Goal: Information Seeking & Learning: Learn about a topic

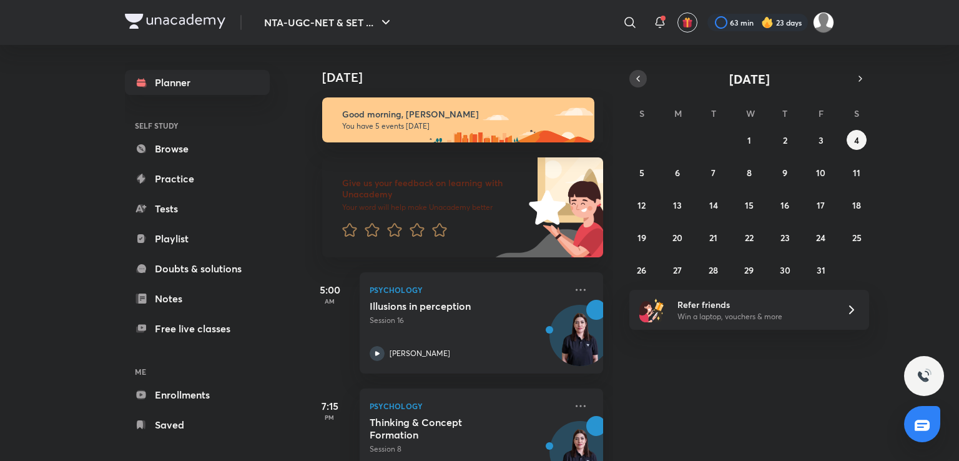
click at [642, 74] on icon "button" at bounding box center [638, 78] width 10 height 11
click at [711, 268] on abbr "30" at bounding box center [713, 270] width 11 height 12
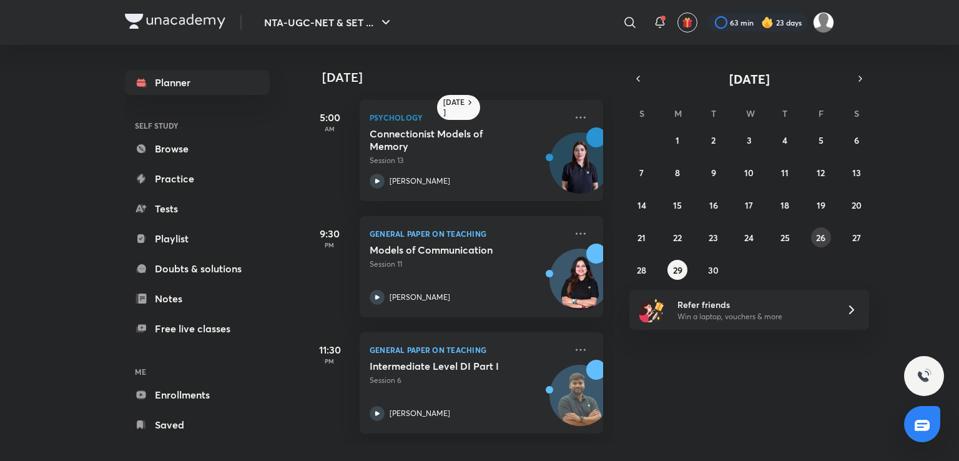
click at [828, 234] on button "26" at bounding box center [821, 237] width 20 height 20
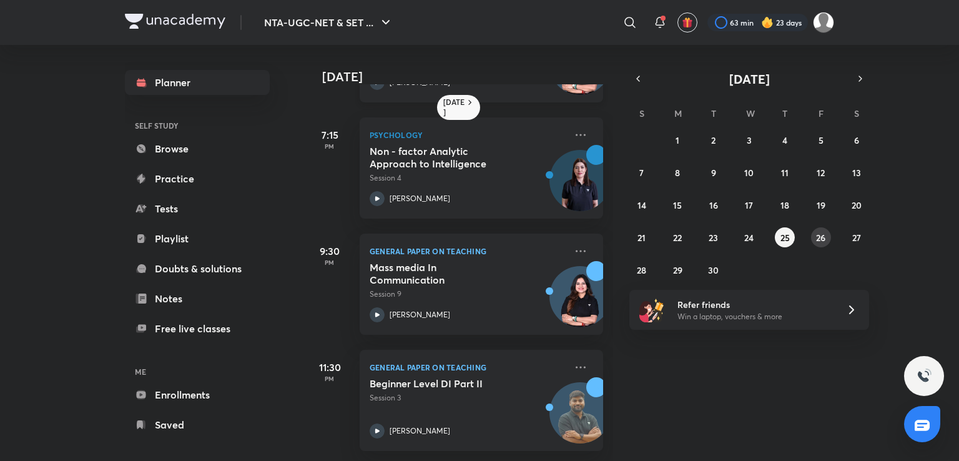
scroll to position [225, 0]
click at [677, 232] on abbr "22" at bounding box center [677, 238] width 9 height 12
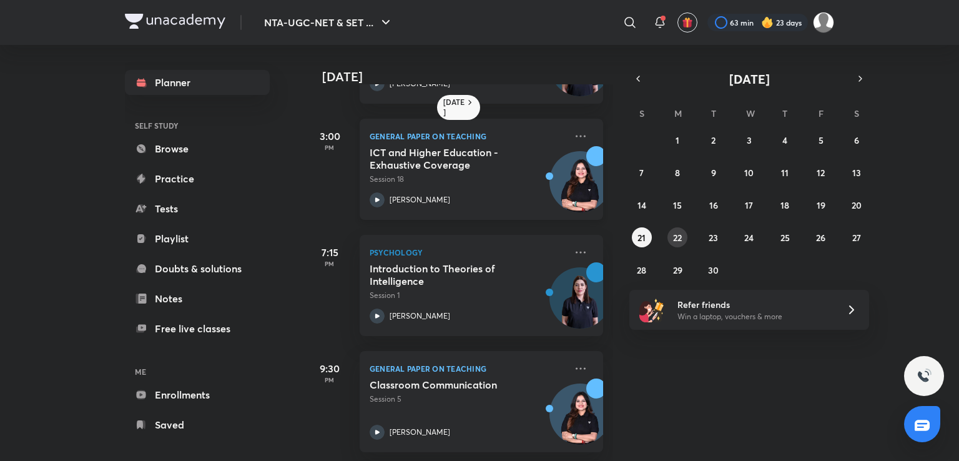
scroll to position [271, 0]
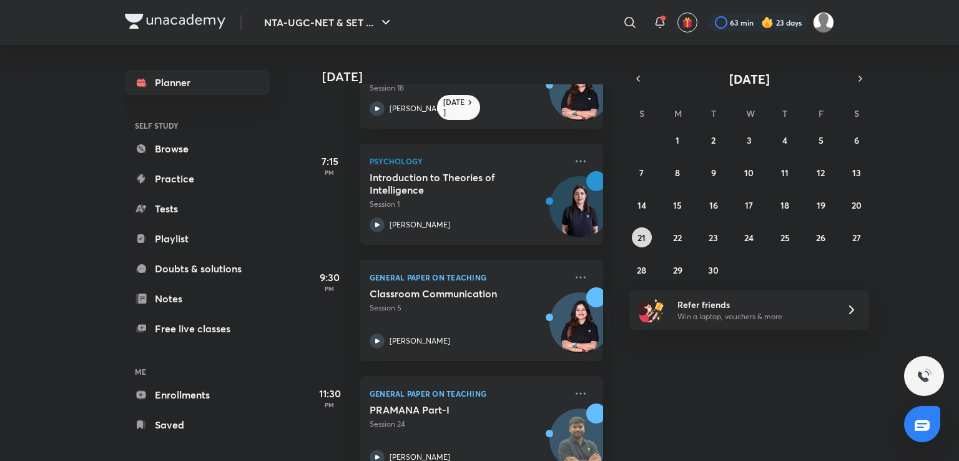
click at [639, 234] on abbr "21" at bounding box center [641, 238] width 8 height 12
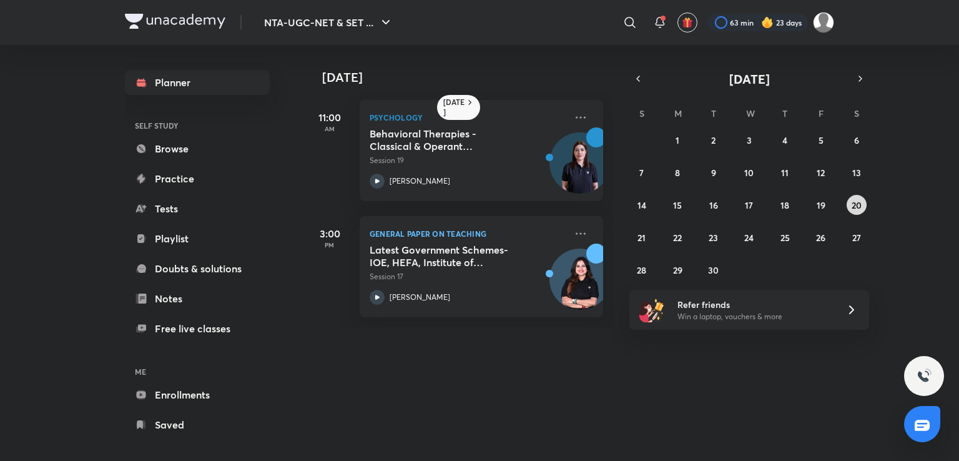
click at [865, 202] on button "20" at bounding box center [857, 205] width 20 height 20
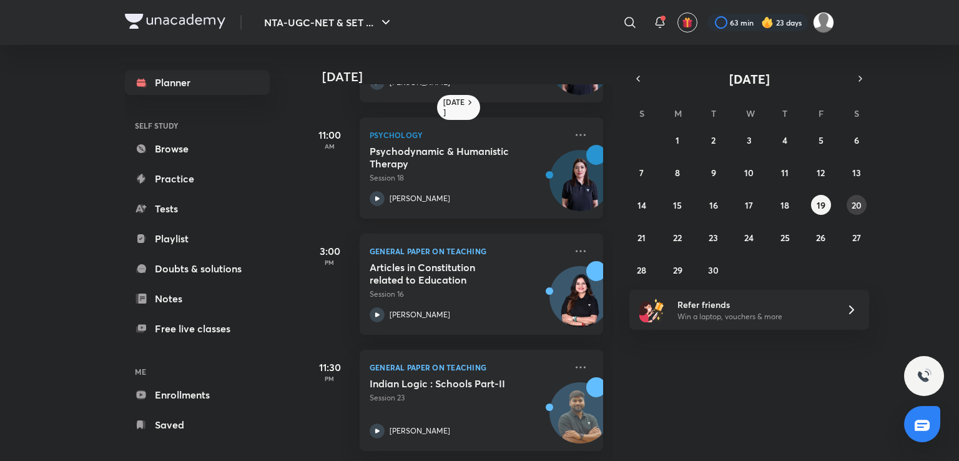
scroll to position [0, 0]
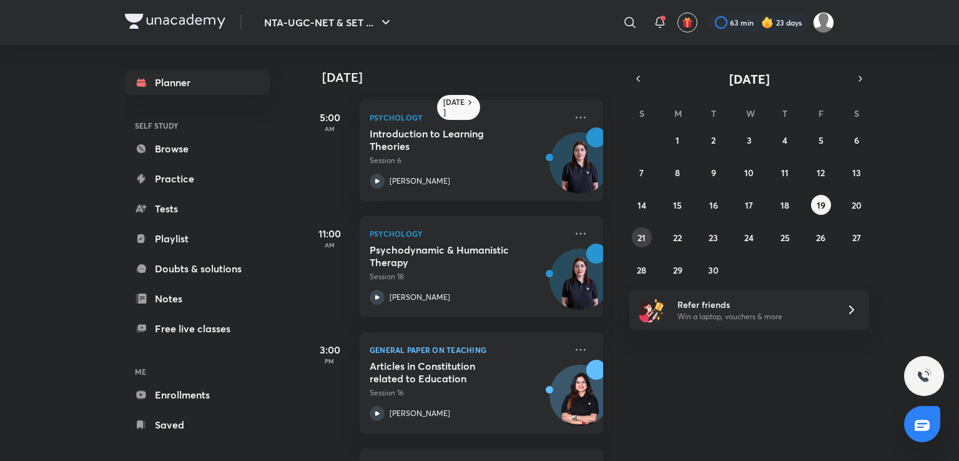
click at [649, 242] on button "21" at bounding box center [642, 237] width 20 height 20
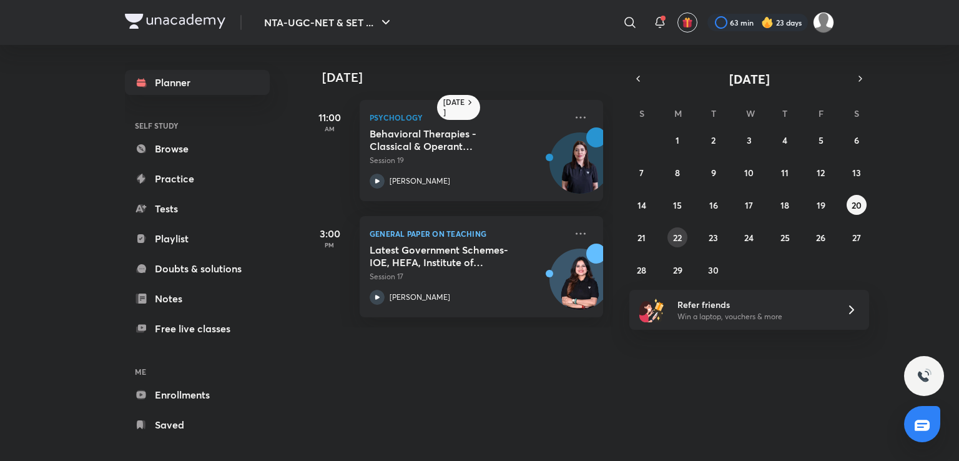
click at [682, 236] on button "22" at bounding box center [677, 237] width 20 height 20
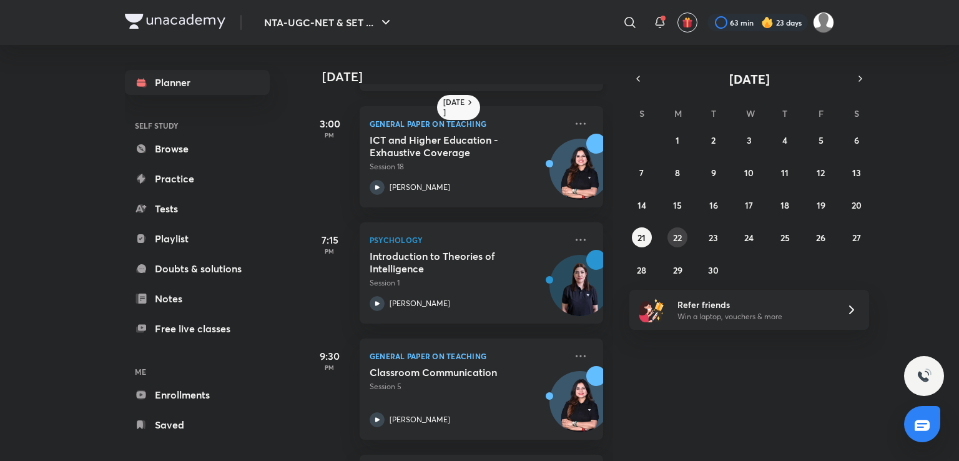
scroll to position [307, 0]
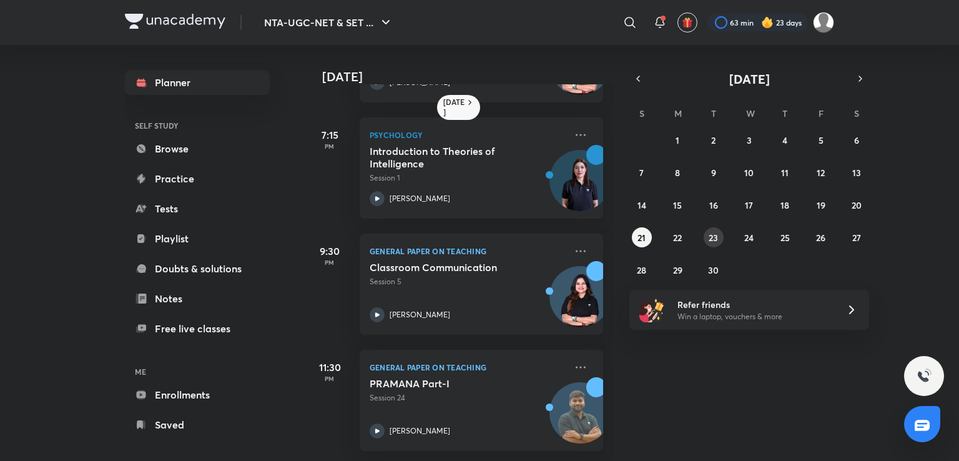
click at [712, 238] on abbr "23" at bounding box center [713, 238] width 9 height 12
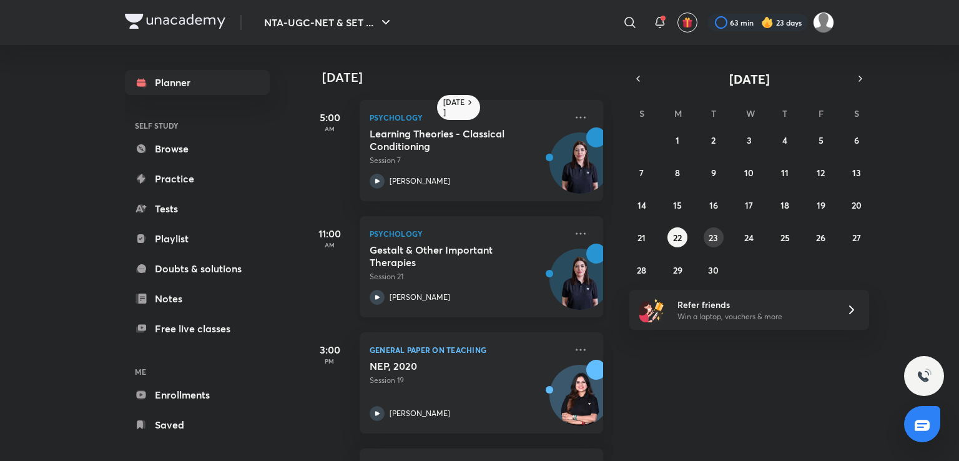
scroll to position [225, 0]
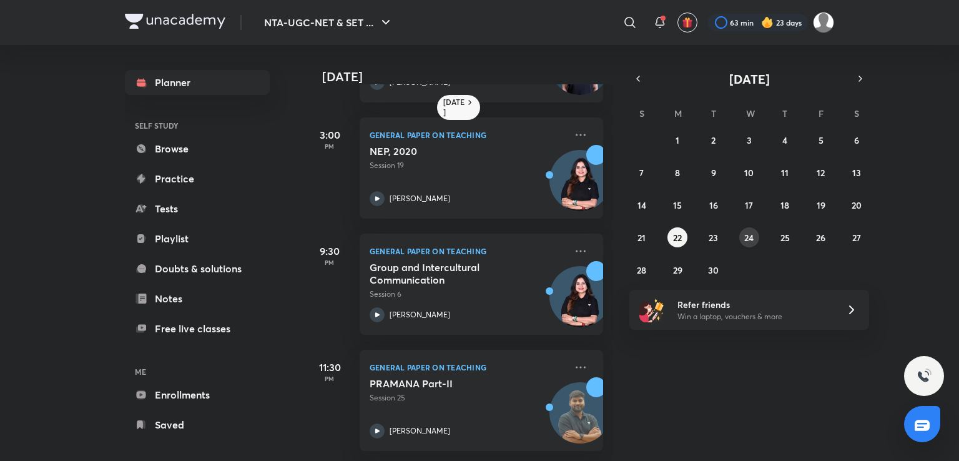
click at [753, 232] on abbr "24" at bounding box center [748, 238] width 9 height 12
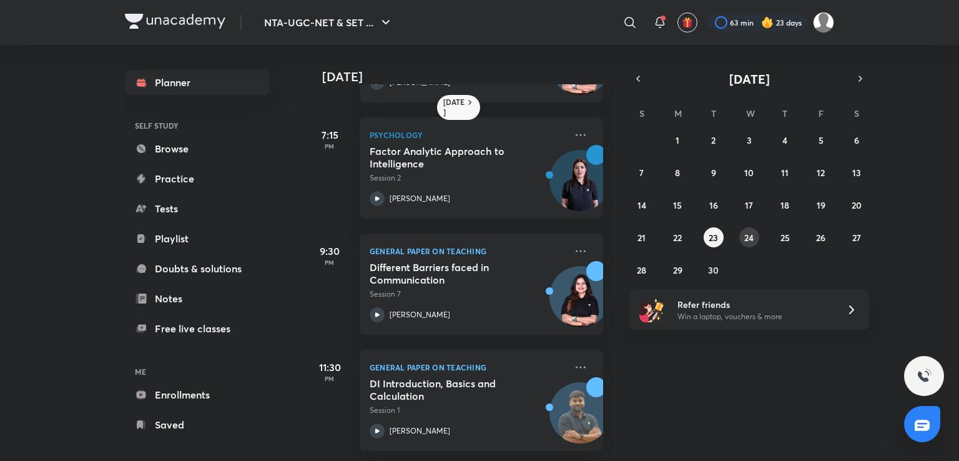
scroll to position [340, 0]
click at [862, 202] on abbr "20" at bounding box center [857, 205] width 10 height 12
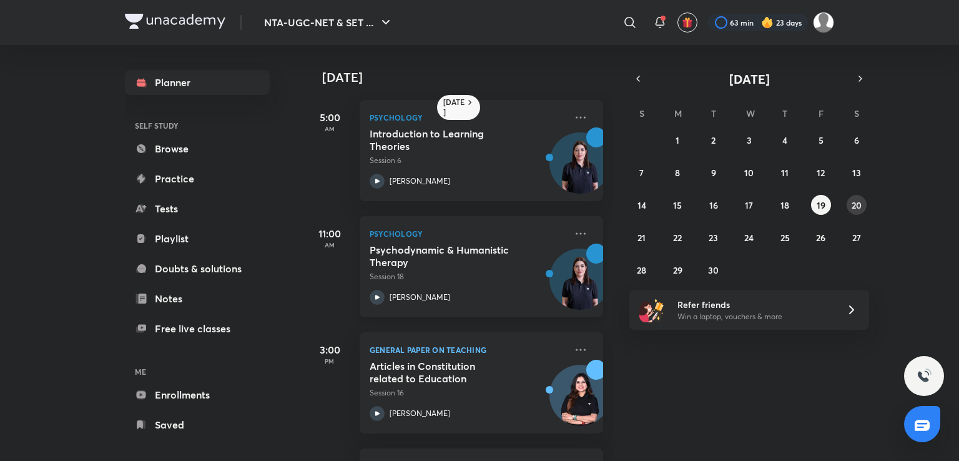
scroll to position [108, 0]
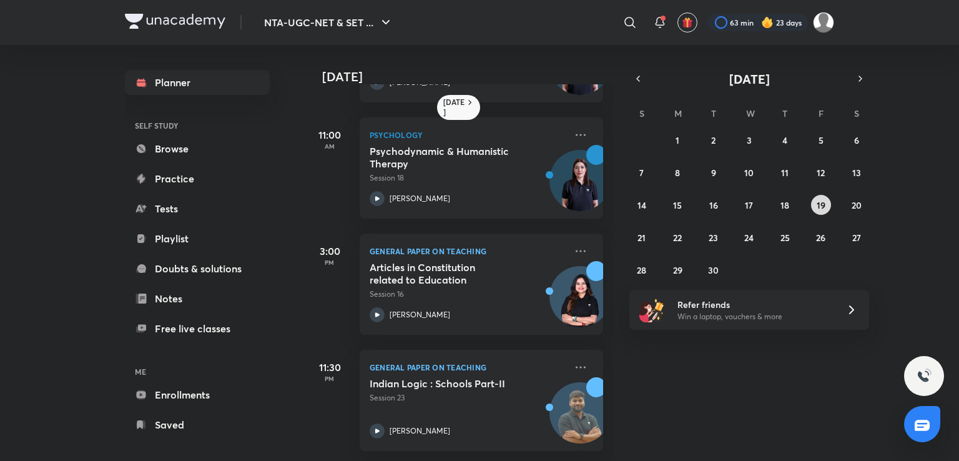
click at [829, 204] on button "19" at bounding box center [821, 205] width 20 height 20
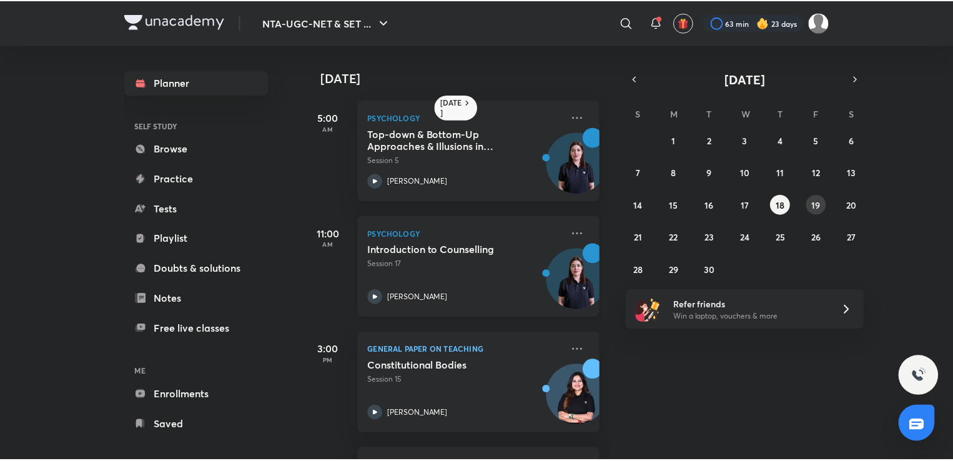
scroll to position [225, 0]
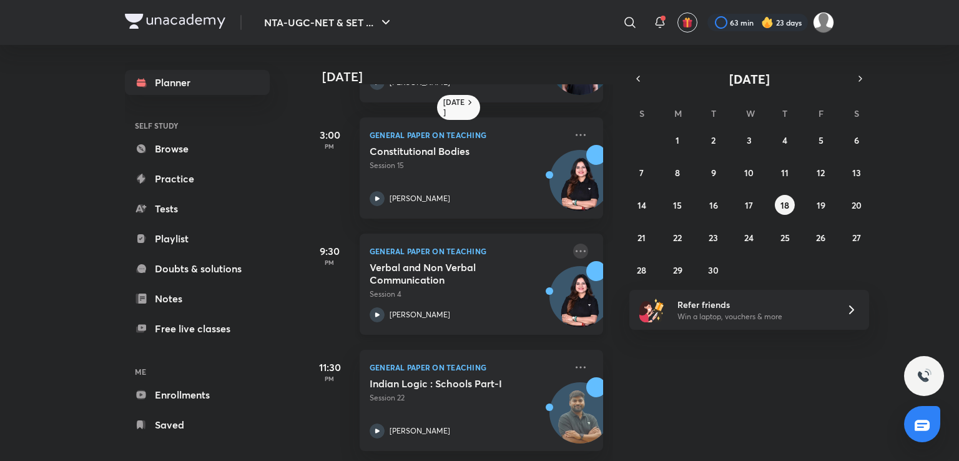
click at [573, 244] on icon at bounding box center [580, 251] width 15 height 15
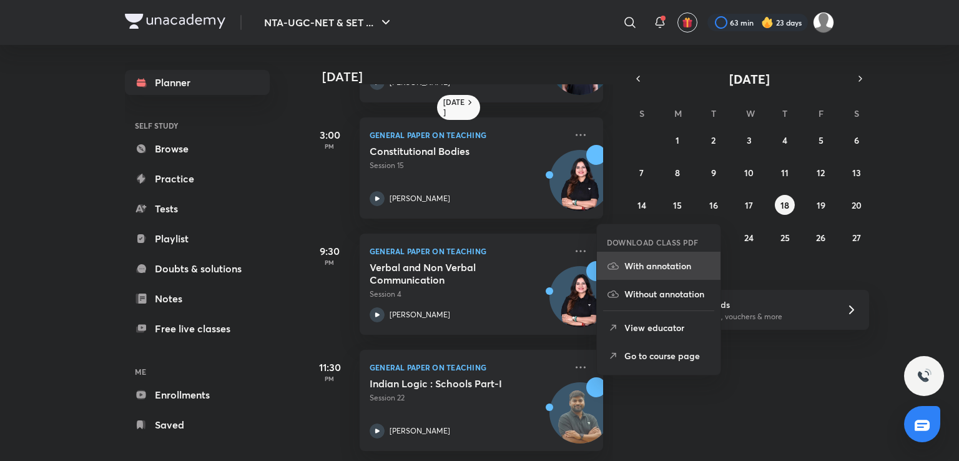
click at [624, 257] on li "With annotation" at bounding box center [659, 266] width 124 height 28
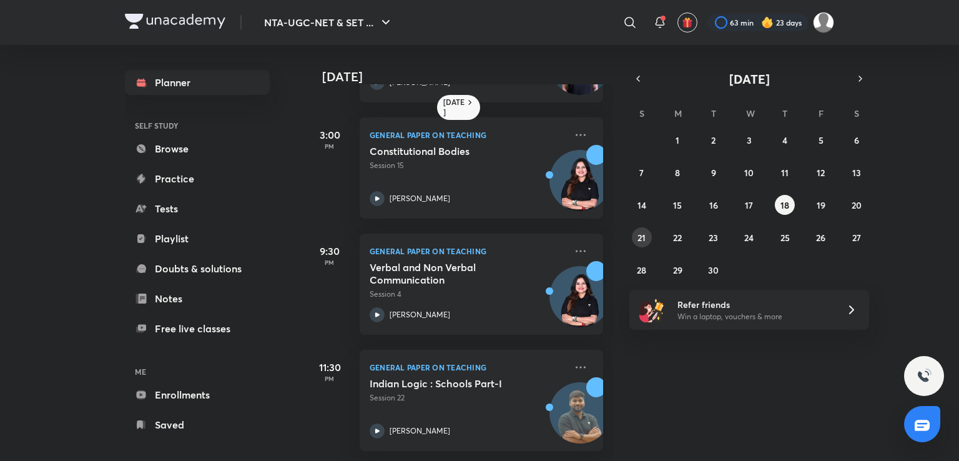
click at [649, 235] on button "21" at bounding box center [642, 237] width 20 height 20
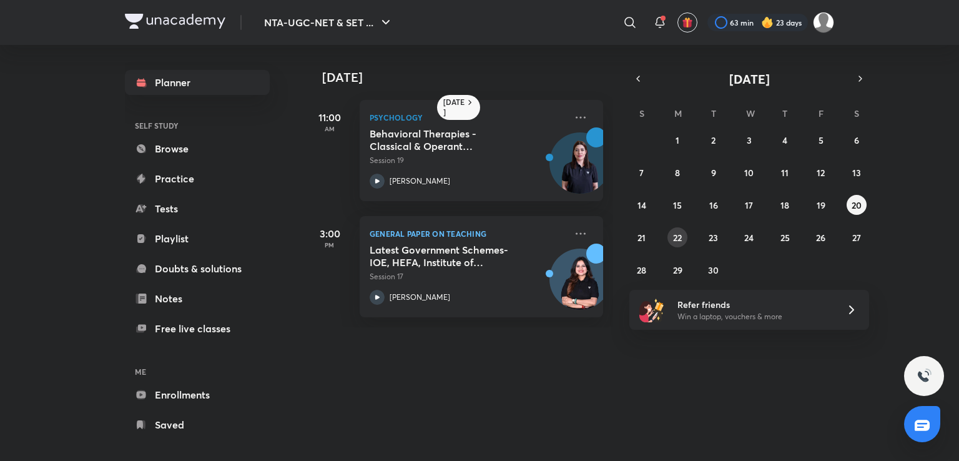
click at [670, 239] on button "22" at bounding box center [677, 237] width 20 height 20
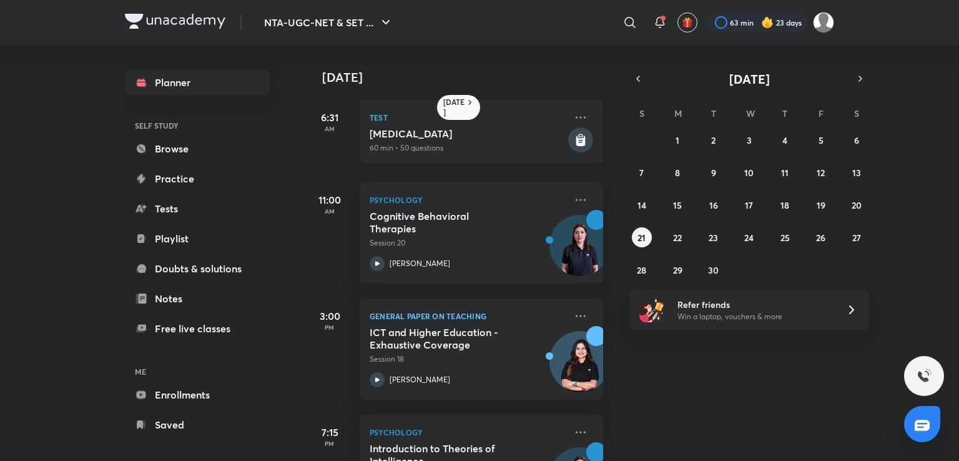
click at [579, 138] on rect at bounding box center [580, 139] width 25 height 25
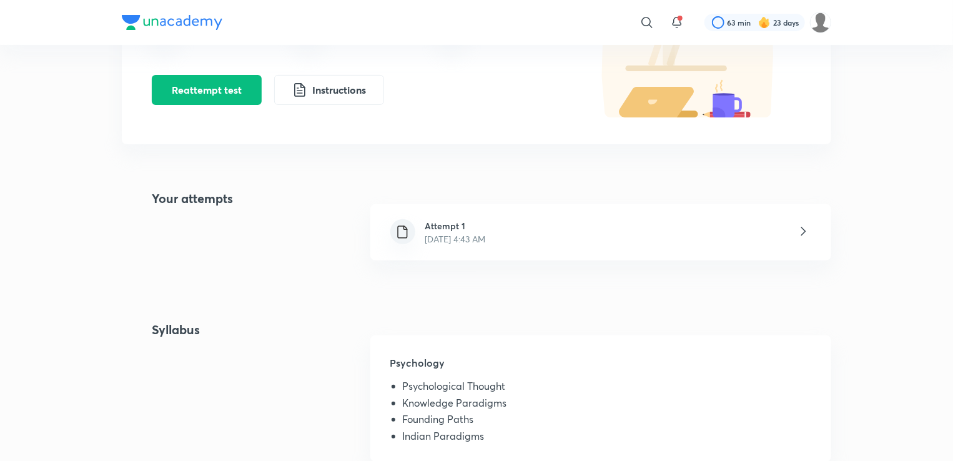
scroll to position [162, 0]
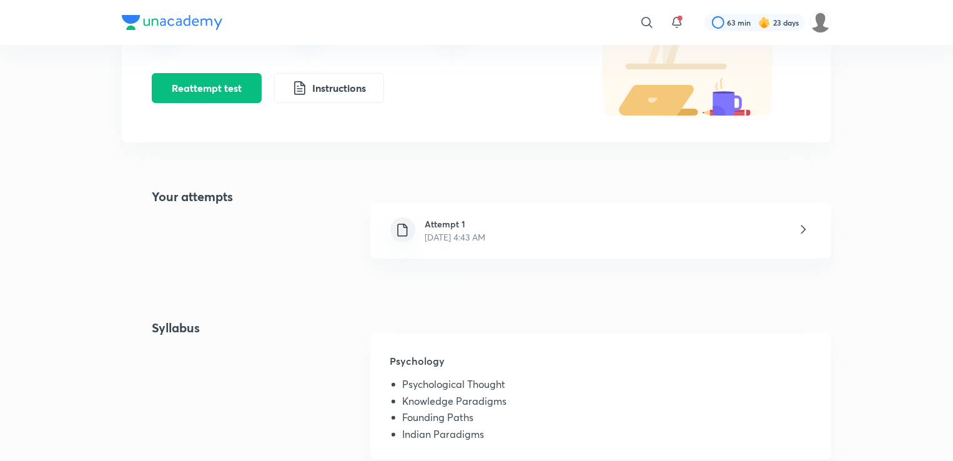
click at [644, 228] on div "Attempt 1 Sep 22, 2025, 4:43 AM" at bounding box center [600, 230] width 461 height 56
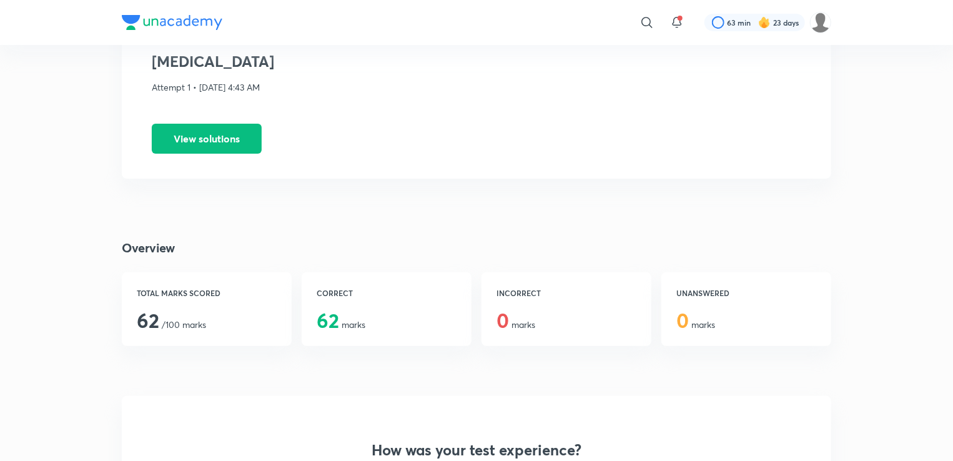
scroll to position [76, 0]
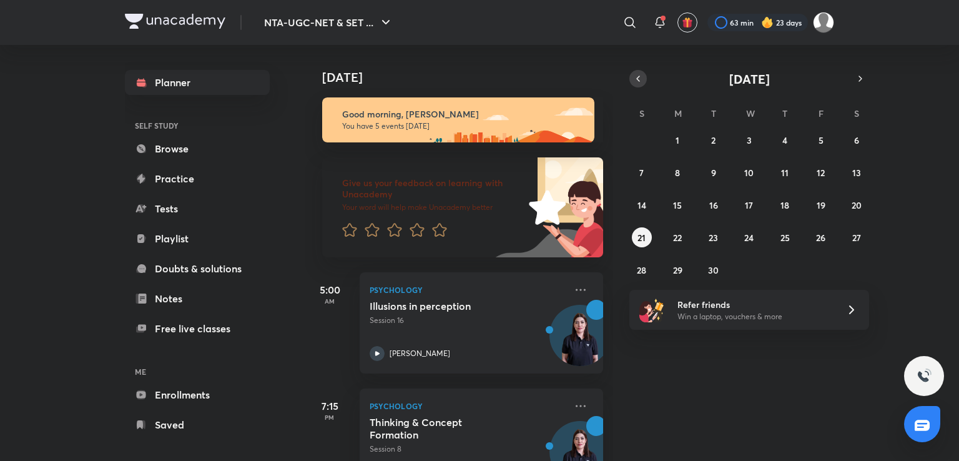
click at [641, 78] on icon "button" at bounding box center [638, 78] width 10 height 11
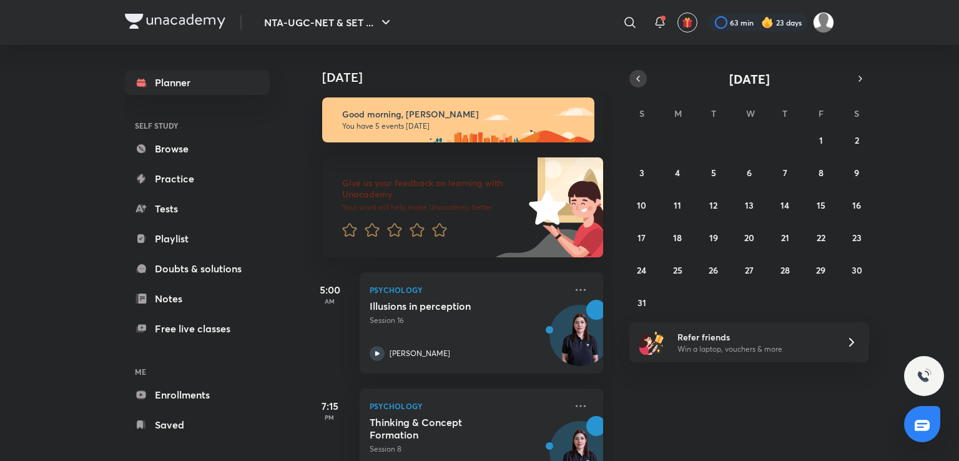
click at [641, 78] on icon "button" at bounding box center [638, 78] width 10 height 11
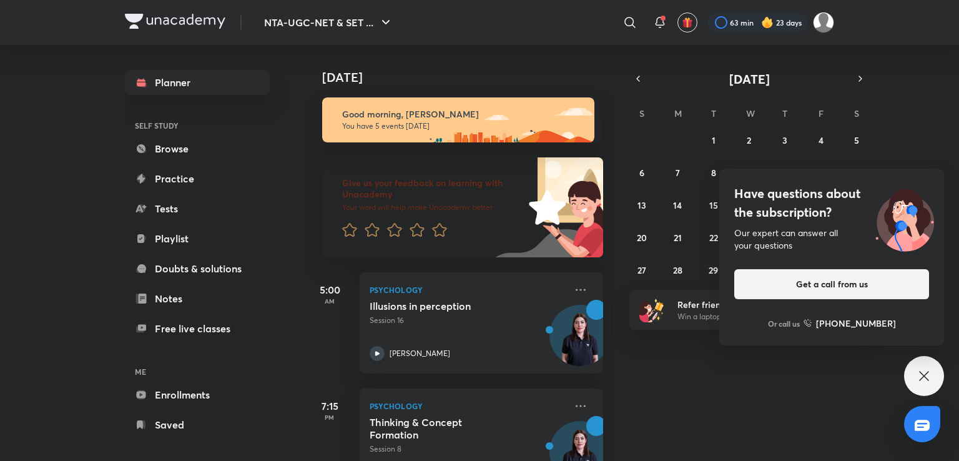
click at [927, 381] on icon at bounding box center [924, 375] width 15 height 15
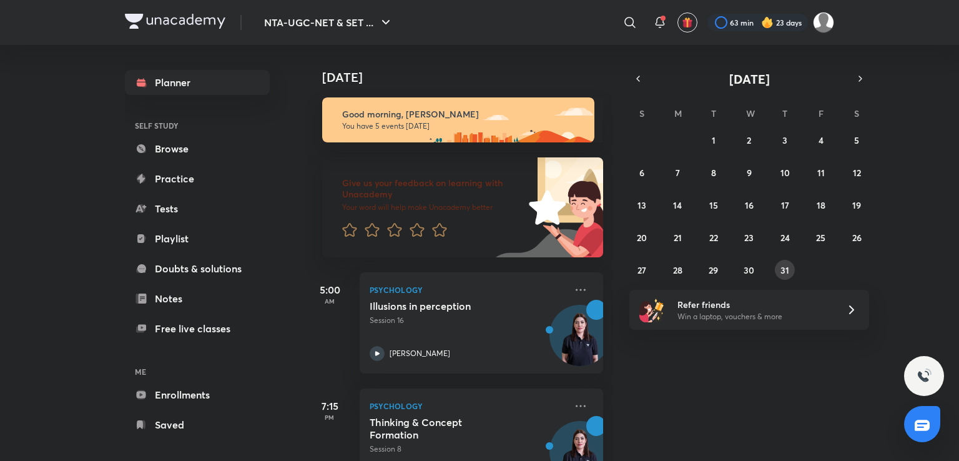
click at [788, 264] on abbr "31" at bounding box center [784, 270] width 9 height 12
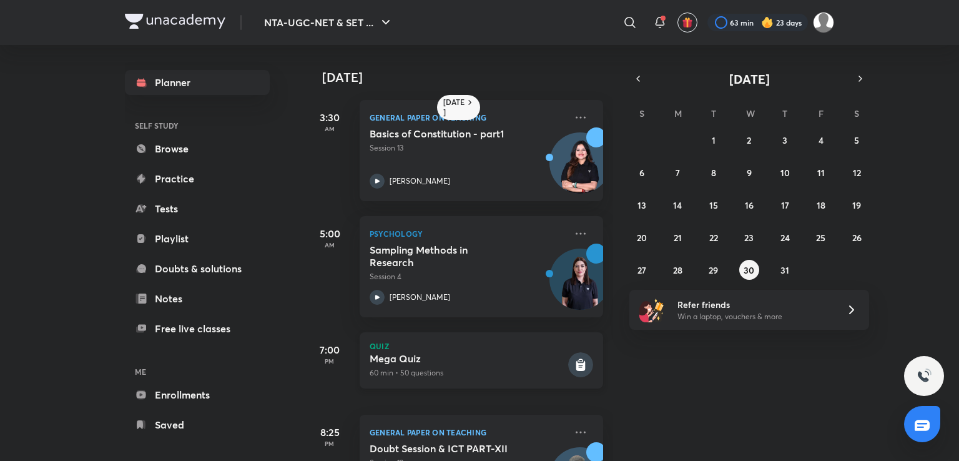
click at [527, 377] on p "60 min • 50 questions" at bounding box center [468, 372] width 196 height 11
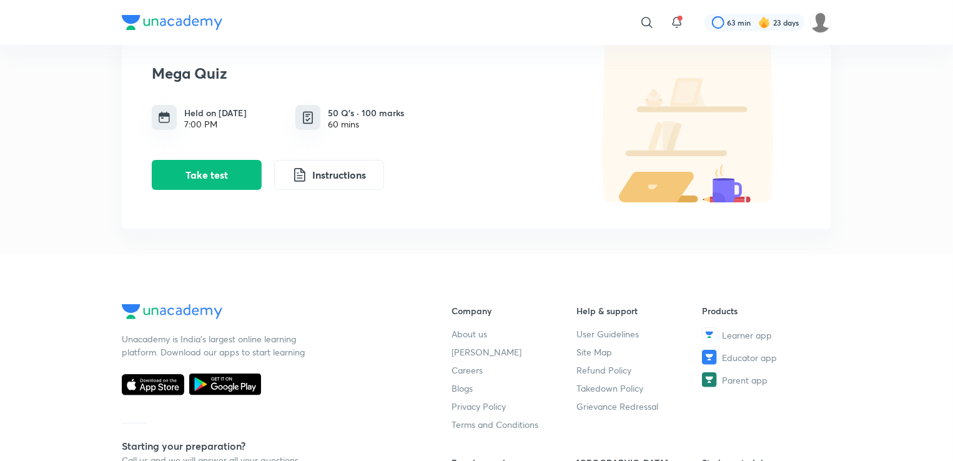
scroll to position [75, 0]
click at [312, 182] on button "Instructions" at bounding box center [329, 174] width 110 height 30
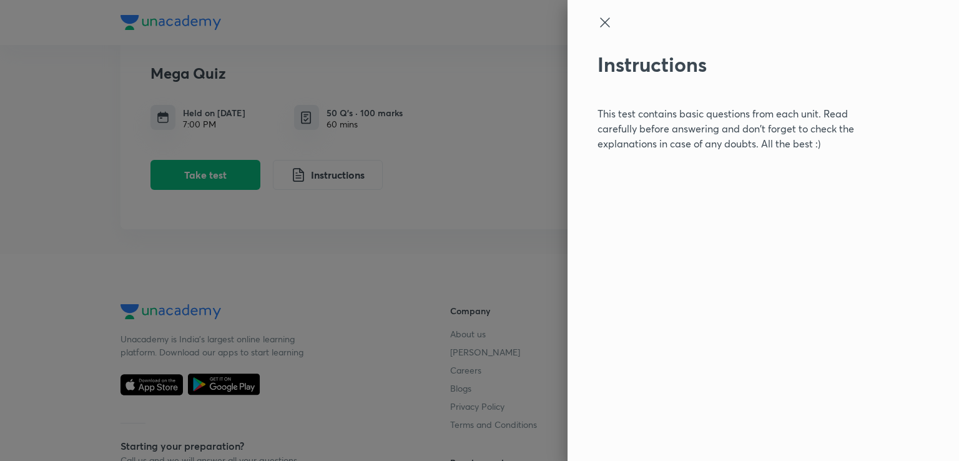
click at [365, 288] on div at bounding box center [479, 230] width 959 height 461
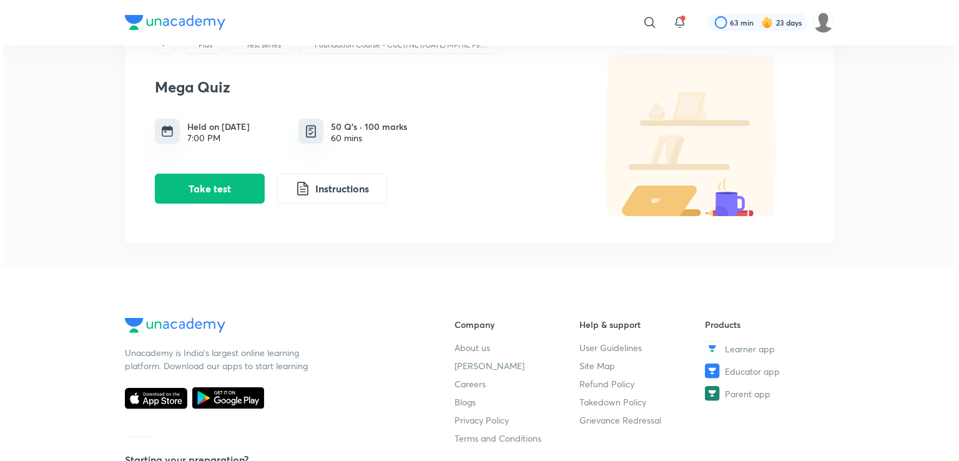
scroll to position [60, 0]
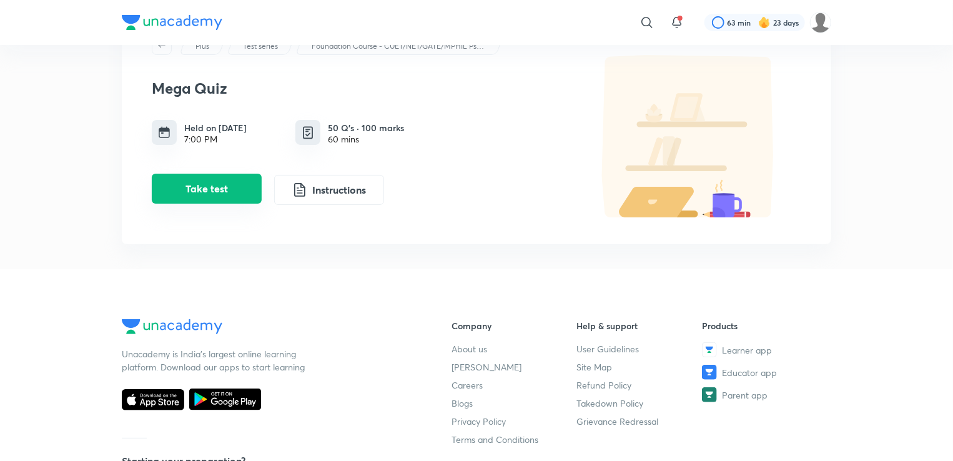
click at [233, 198] on button "Take test" at bounding box center [207, 189] width 110 height 30
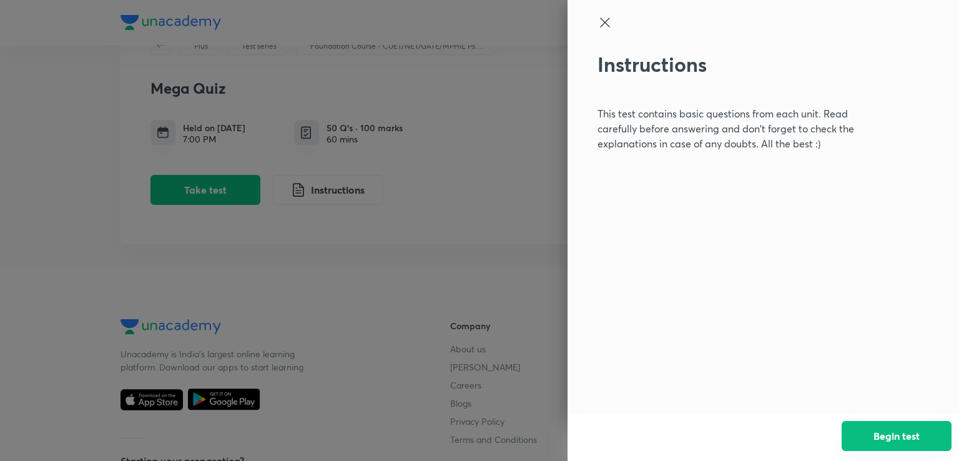
click at [877, 442] on button "Begin test" at bounding box center [897, 436] width 110 height 30
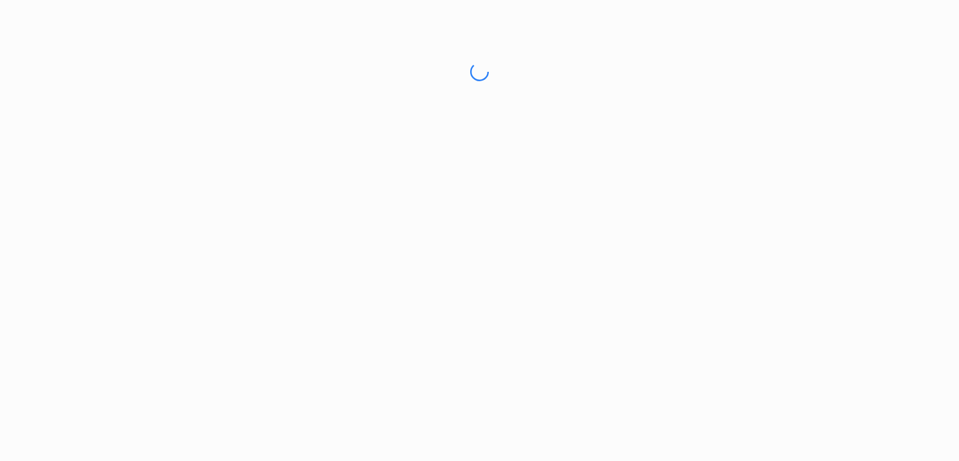
scroll to position [0, 0]
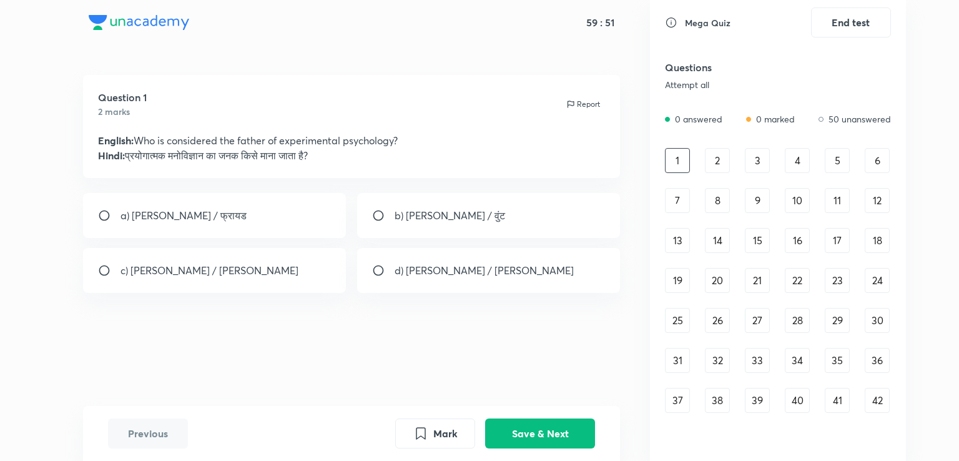
click at [442, 215] on p "b) Wundt / वुंट" at bounding box center [450, 215] width 111 height 15
radio input "true"
click at [527, 431] on button "Save & Next" at bounding box center [540, 432] width 110 height 30
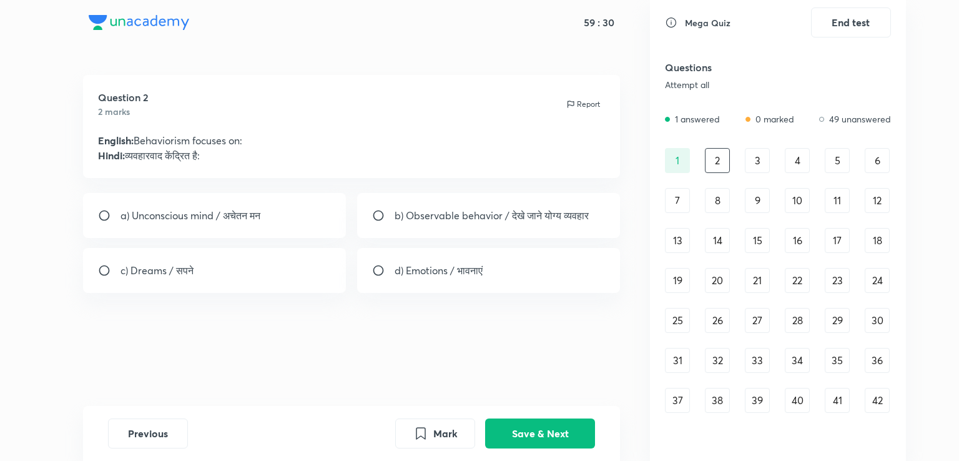
click at [465, 232] on div "b) Observable behavior / देखे जाने योग्य व्यवहार" at bounding box center [488, 215] width 263 height 45
radio input "true"
click at [562, 433] on button "Save & Next" at bounding box center [540, 432] width 110 height 30
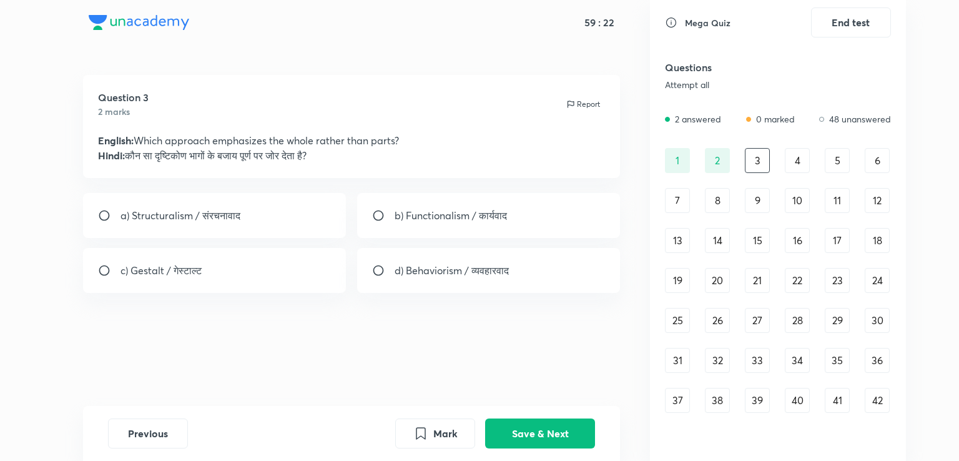
click at [248, 280] on div "c) Gestalt / गेस्टाल्ट" at bounding box center [214, 270] width 263 height 45
radio input "true"
click at [529, 436] on button "Save & Next" at bounding box center [540, 432] width 110 height 30
click at [320, 262] on div "c) Maslow / मास्लो" at bounding box center [214, 270] width 263 height 45
radio input "true"
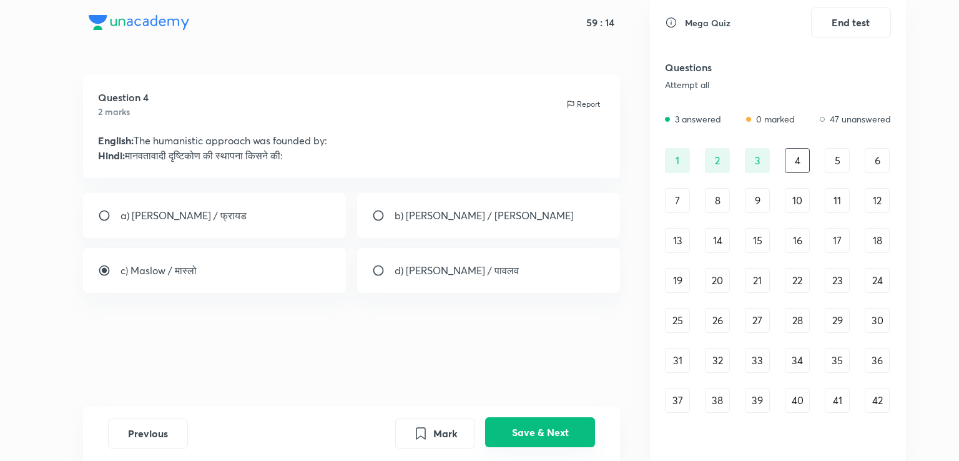
click at [504, 427] on button "Save & Next" at bounding box center [540, 432] width 110 height 30
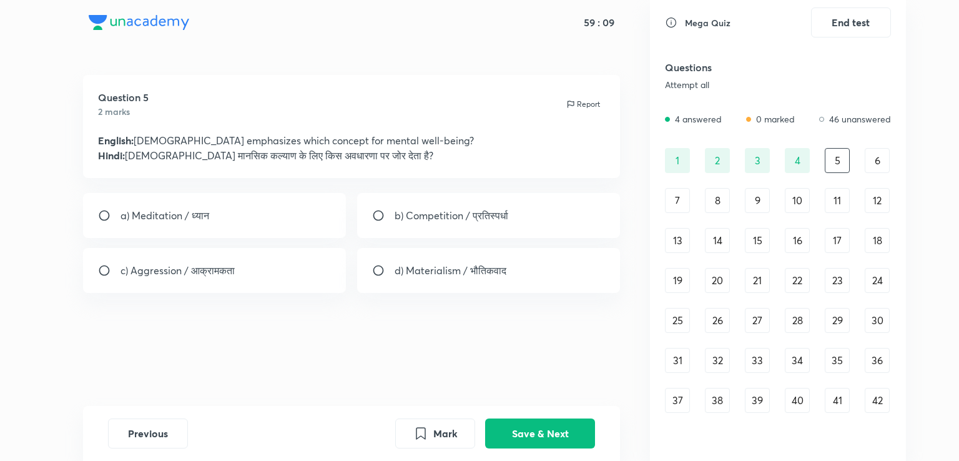
click at [272, 203] on div "a) Meditation / ध्यान" at bounding box center [214, 215] width 263 height 45
radio input "true"
click at [532, 440] on button "Save & Next" at bounding box center [540, 432] width 110 height 30
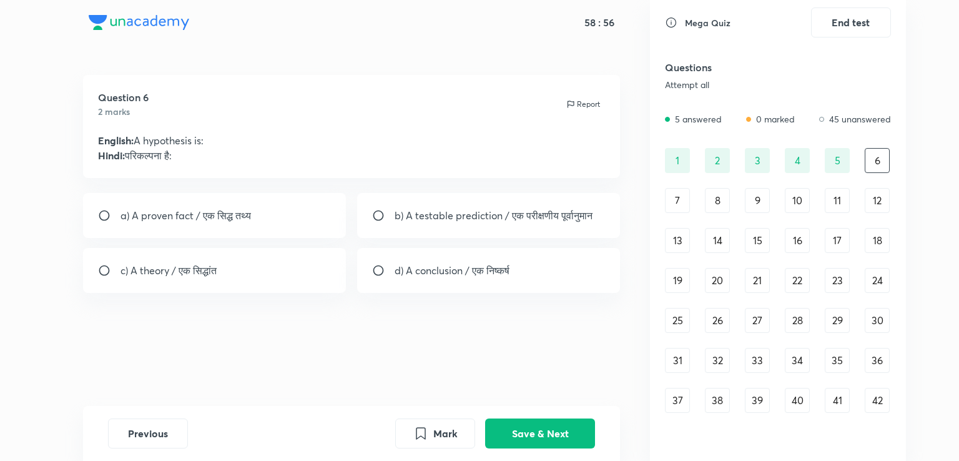
click at [445, 229] on div "b) A testable prediction / एक परीक्षणीय पूर्वानुमान" at bounding box center [488, 215] width 263 height 45
radio input "true"
click at [553, 433] on button "Save & Next" at bounding box center [540, 432] width 110 height 30
click at [425, 230] on div "b) Central tendency / केंद्रीय प्रवृत्ति" at bounding box center [488, 215] width 263 height 45
radio input "true"
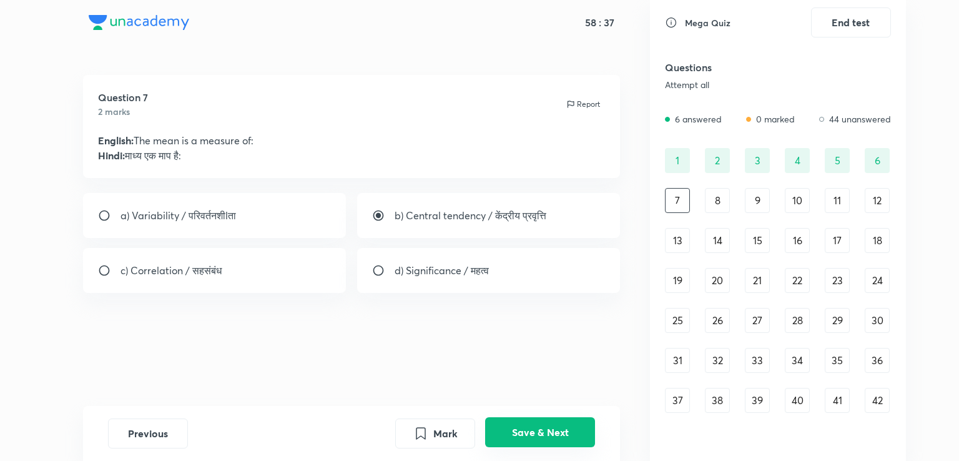
click at [544, 433] on button "Save & Next" at bounding box center [540, 432] width 110 height 30
click at [422, 222] on p "b) Relationship strength / संबंध की मजबूती" at bounding box center [483, 215] width 176 height 15
radio input "true"
click at [559, 426] on button "Save & Next" at bounding box center [540, 432] width 110 height 30
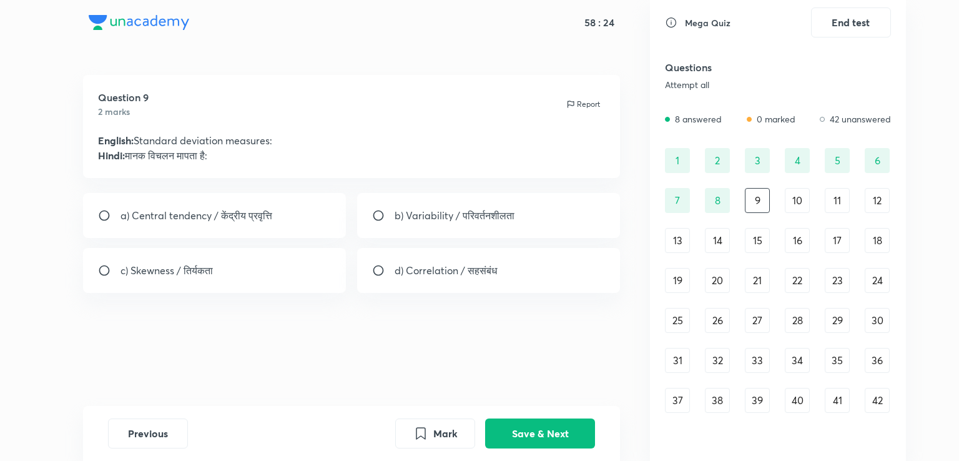
click at [467, 219] on p "b) Variability / परिवर्तनशीलता" at bounding box center [455, 215] width 120 height 15
radio input "true"
click at [553, 432] on button "Save & Next" at bounding box center [540, 432] width 110 height 30
click at [312, 261] on div "c) Understanding meanings / अर्थों को समझने पर" at bounding box center [214, 270] width 263 height 45
radio input "true"
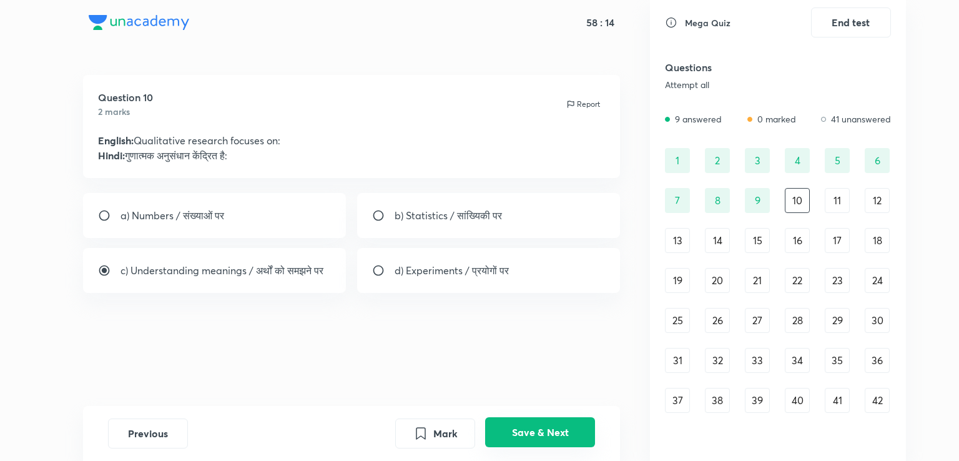
click at [495, 428] on button "Save & Next" at bounding box center [540, 432] width 110 height 30
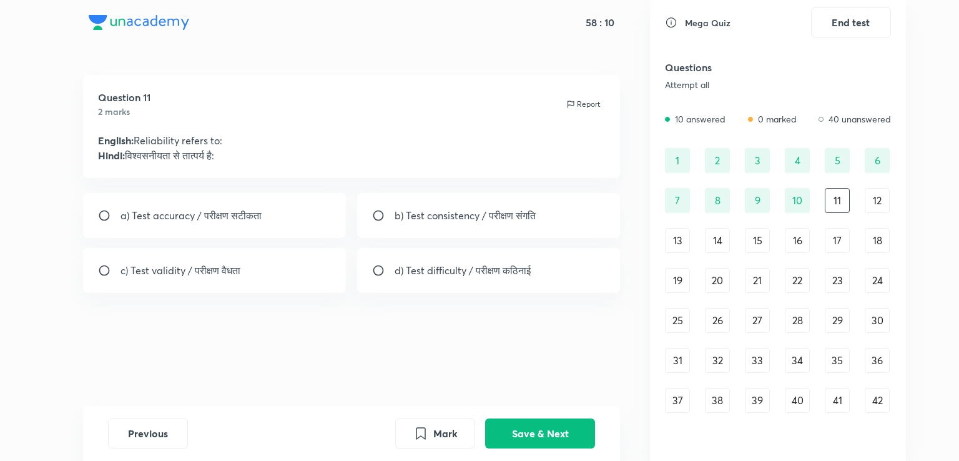
click at [451, 229] on div "b) Test consistency / परीक्षण संगति" at bounding box center [488, 215] width 263 height 45
radio input "true"
click at [562, 426] on button "Save & Next" at bounding box center [540, 432] width 110 height 30
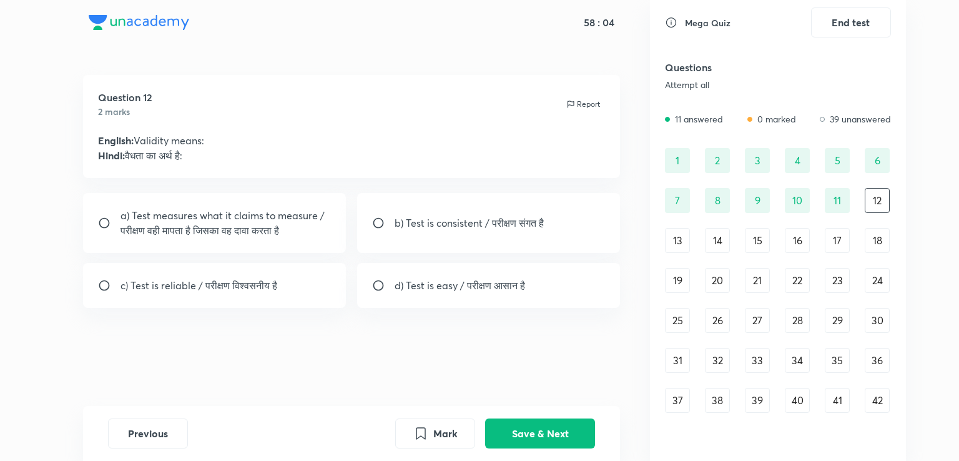
click at [292, 233] on p "a) Test measures what it claims to measure / परीक्षण वही मापता है जिसका वह दावा…" at bounding box center [226, 223] width 211 height 30
click at [318, 225] on p "a) Test measures what it claims to measure / परीक्षण वही मापता है जिसका वह दावा…" at bounding box center [226, 223] width 211 height 30
radio input "true"
click at [507, 433] on button "Save & Next" at bounding box center [540, 432] width 110 height 30
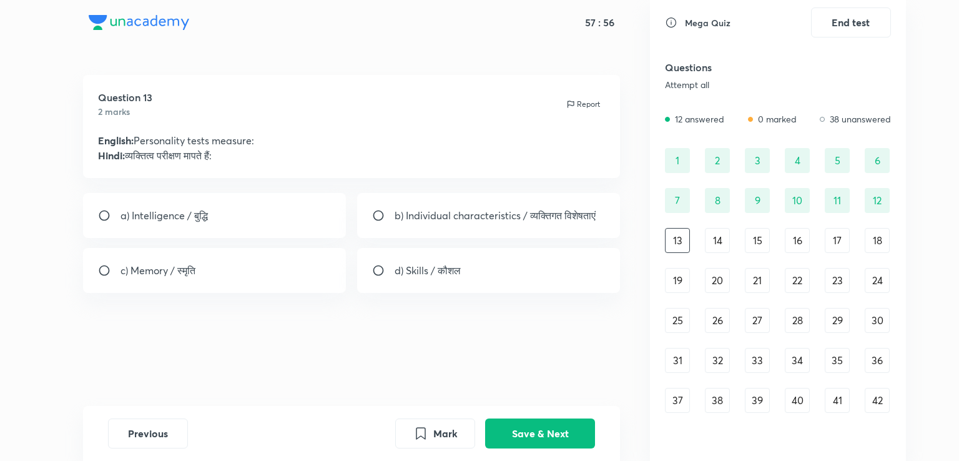
click at [430, 215] on p "b) Individual characteristics / व्यक्तिगत विशेषताएं" at bounding box center [495, 215] width 201 height 15
radio input "true"
click at [484, 360] on div "Question 13 2 marks Report English: Personality tests measure: Hindi: व्यक्तित्…" at bounding box center [351, 240] width 597 height 331
click at [526, 437] on button "Save & Next" at bounding box center [540, 432] width 110 height 30
click at [413, 218] on p "b) Standard scores / मानक स्कोर" at bounding box center [464, 215] width 138 height 15
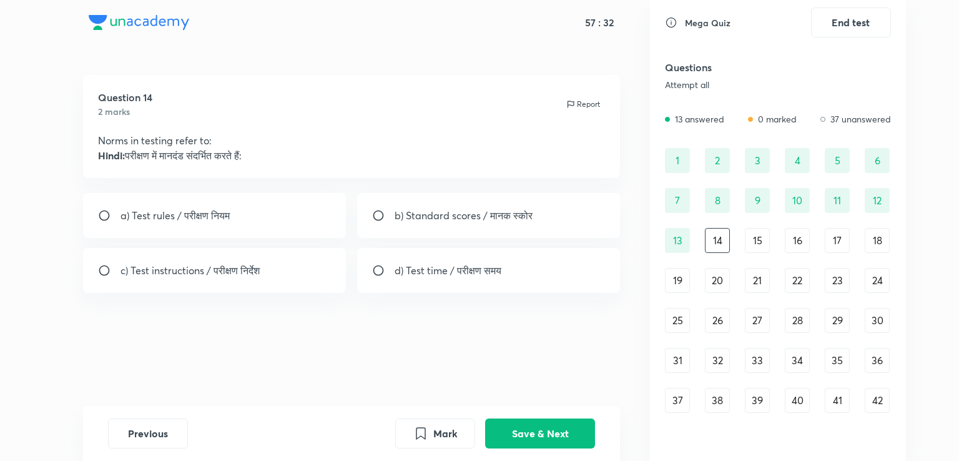
radio input "true"
click at [531, 436] on button "Save & Next" at bounding box center [540, 432] width 110 height 30
click at [725, 247] on div "14" at bounding box center [717, 240] width 25 height 25
click at [461, 435] on button "Mark" at bounding box center [435, 432] width 80 height 30
click at [523, 430] on button "Save & Next" at bounding box center [540, 432] width 110 height 30
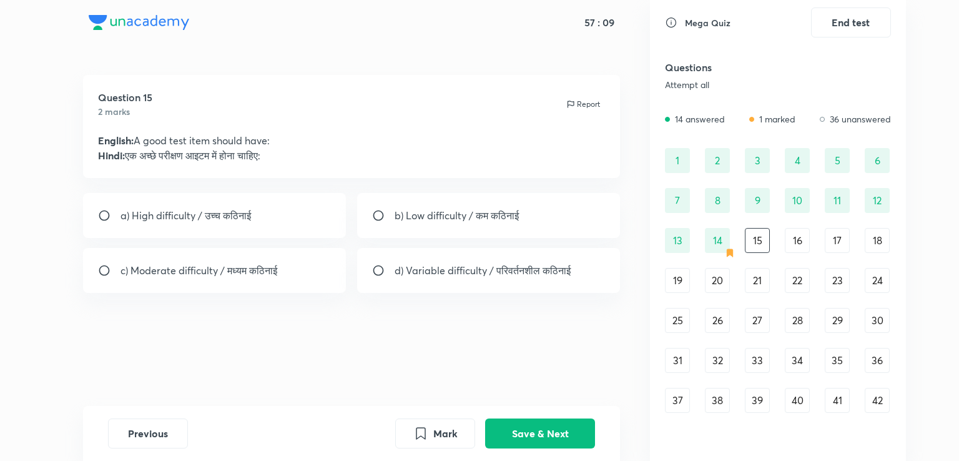
click at [254, 282] on div "c) Moderate difficulty / मध्यम कठिनाई" at bounding box center [214, 270] width 263 height 45
radio input "true"
click at [518, 430] on button "Save & Next" at bounding box center [540, 432] width 110 height 30
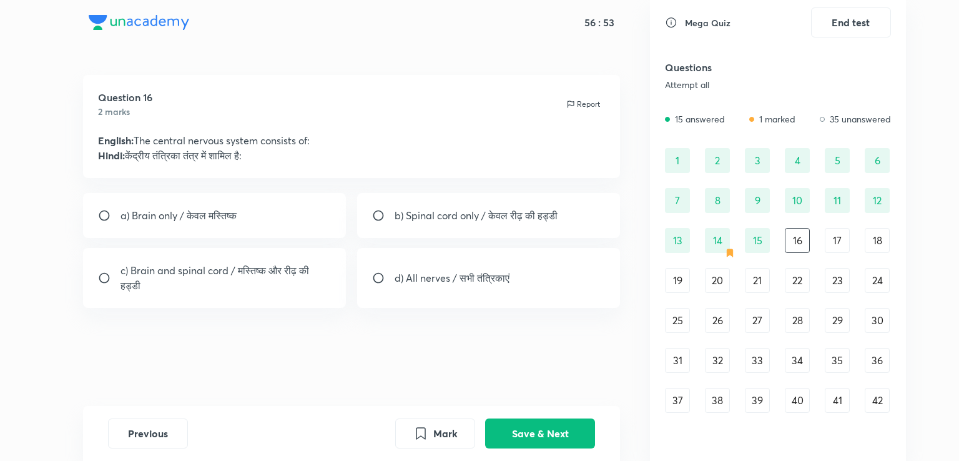
click at [315, 274] on p "c) Brain and spinal cord / मस्तिष्क और रीढ़ की हड्डी" at bounding box center [226, 278] width 211 height 30
radio input "true"
click at [512, 440] on button "Save & Next" at bounding box center [540, 432] width 110 height 30
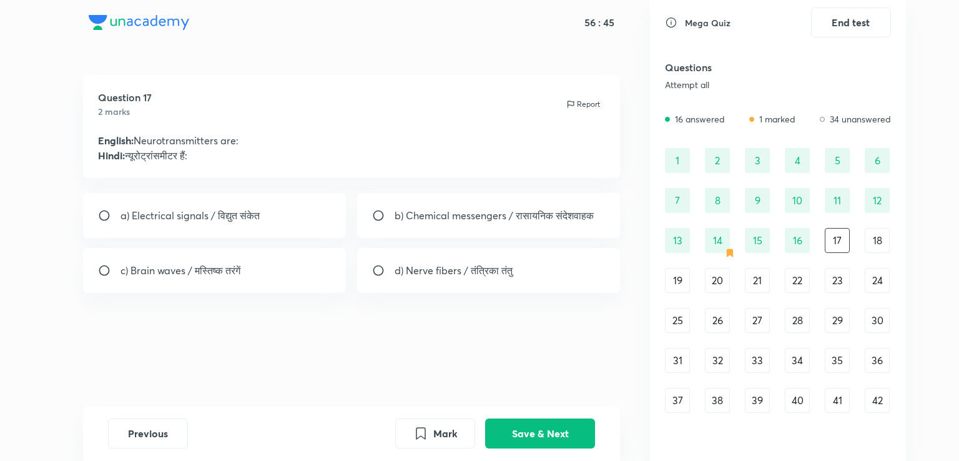
click at [399, 206] on div "b) Chemical messengers / रासायनिक संदेशवाहक" at bounding box center [488, 215] width 263 height 45
radio input "true"
click at [489, 375] on div "Question 17 2 marks Report English: Neurotransmitters are: Hindi: न्यूरोट्रांसम…" at bounding box center [351, 240] width 597 height 331
click at [522, 430] on button "Save & Next" at bounding box center [540, 432] width 110 height 30
click at [445, 211] on p "b) Brain / मस्तिष्क" at bounding box center [431, 215] width 73 height 15
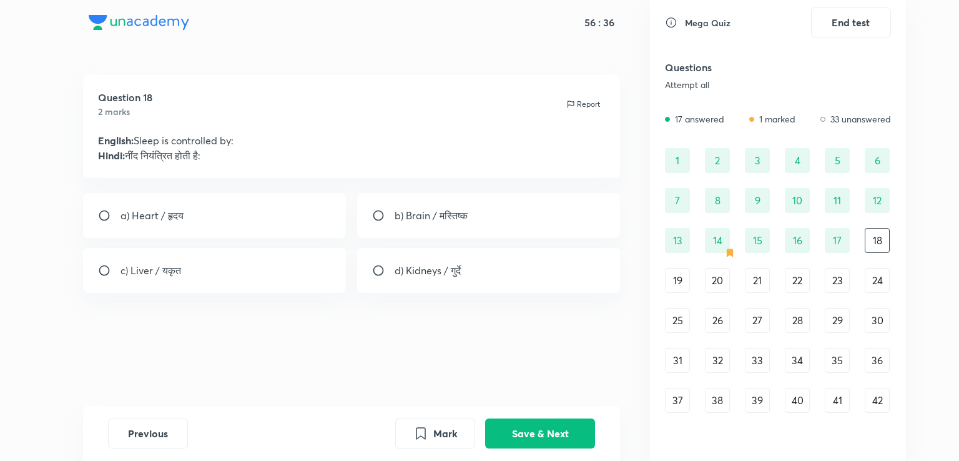
radio input "true"
click at [549, 436] on button "Save & Next" at bounding box center [540, 432] width 110 height 30
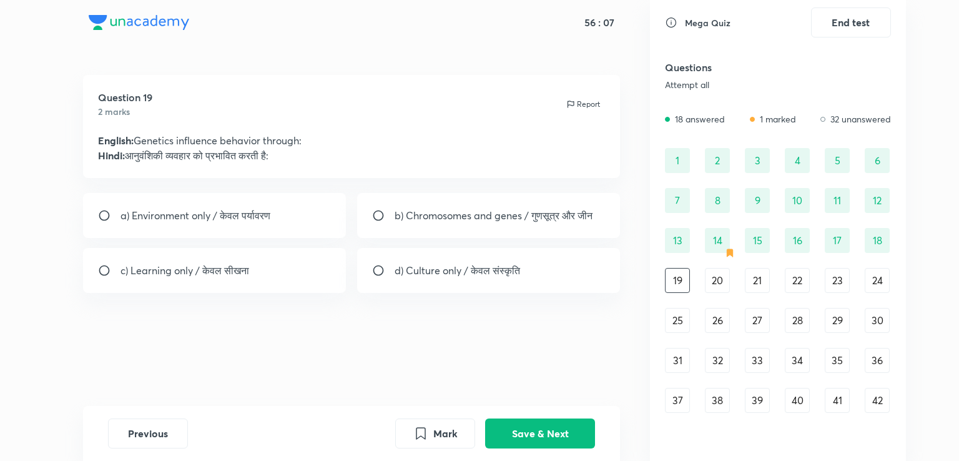
click at [431, 219] on p "b) Chromosomes and genes / गुणसूत्र और जीन" at bounding box center [494, 215] width 198 height 15
radio input "true"
click at [564, 437] on button "Save & Next" at bounding box center [540, 432] width 110 height 30
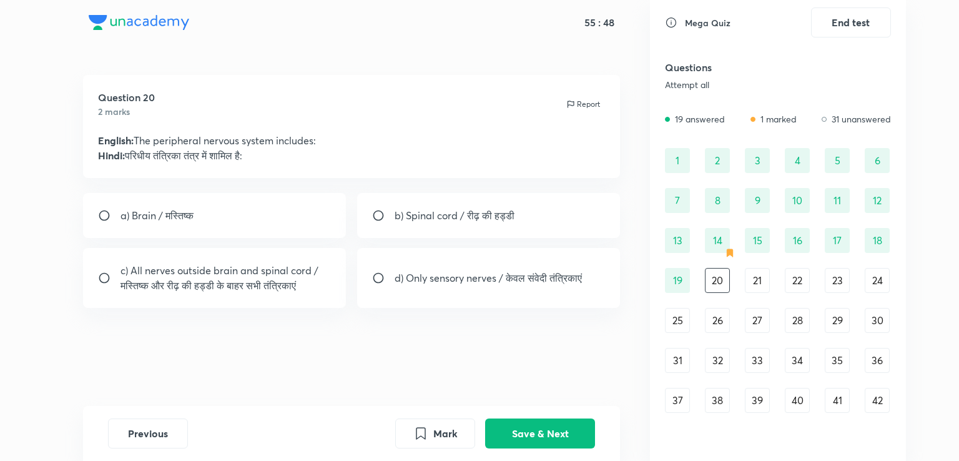
click at [323, 287] on p "c) All nerves outside brain and spinal cord / मस्तिष्क और रीढ़ की हड्डी के बाहर…" at bounding box center [226, 278] width 211 height 30
radio input "true"
click at [524, 431] on button "Save & Next" at bounding box center [540, 432] width 110 height 30
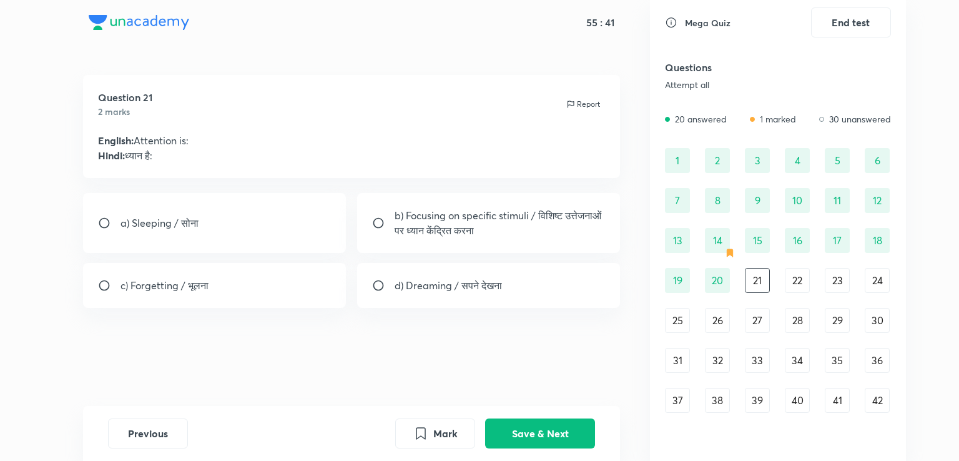
click at [455, 228] on p "b) Focusing on specific stimuli / विशिष्ट उत्तेजनाओं पर ध्यान केंद्रित करना" at bounding box center [500, 223] width 211 height 30
radio input "true"
click at [532, 438] on button "Save & Next" at bounding box center [540, 432] width 110 height 30
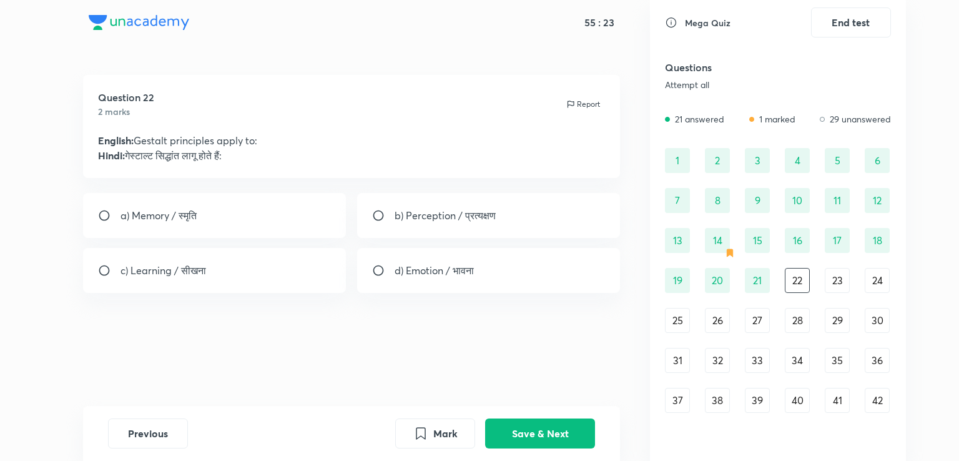
click at [420, 230] on div "b) Perception / प्रत्यक्षण" at bounding box center [488, 215] width 263 height 45
radio input "true"
click at [531, 426] on button "Save & Next" at bounding box center [540, 432] width 110 height 30
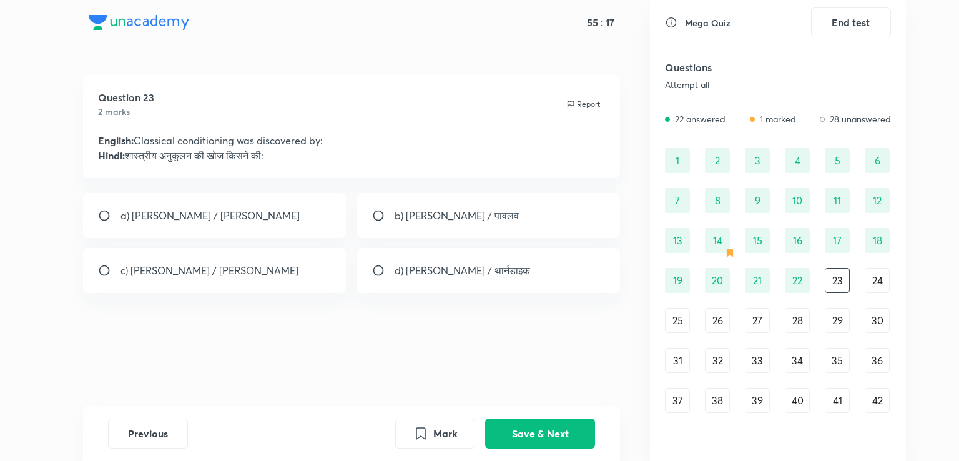
click at [417, 226] on div "b) Pavlov / पावलव" at bounding box center [488, 215] width 263 height 45
radio input "true"
click at [527, 435] on button "Save & Next" at bounding box center [540, 432] width 110 height 30
click at [279, 278] on div "c) Both facts and skills / तथ्य और कौशल दोनों" at bounding box center [214, 270] width 263 height 45
radio input "true"
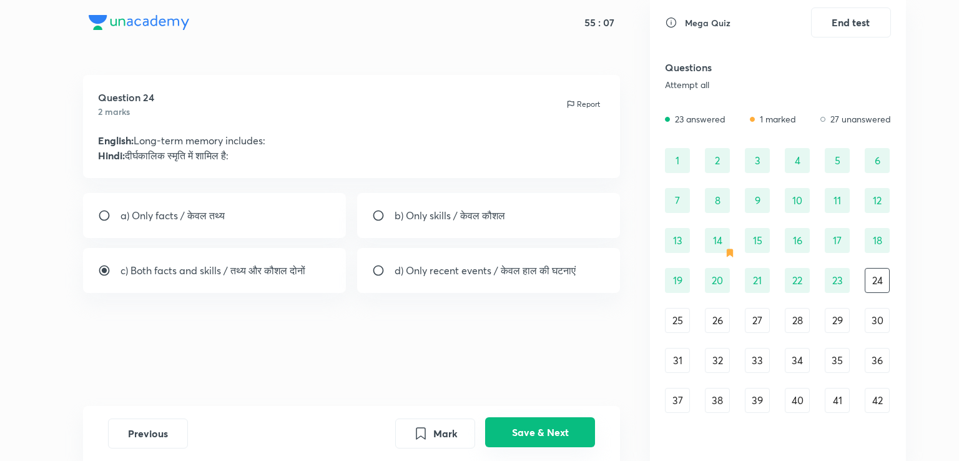
click at [514, 430] on button "Save & Next" at bounding box center [540, 432] width 110 height 30
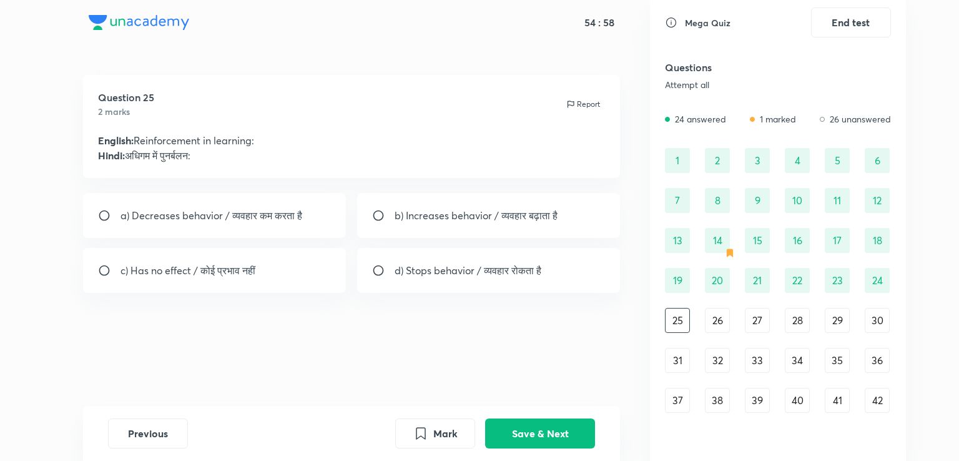
click at [412, 219] on p "b) Increases behavior / व्यवहार बढ़ाता है" at bounding box center [476, 215] width 163 height 15
radio input "true"
click at [529, 431] on button "Save & Next" at bounding box center [540, 432] width 110 height 30
click at [450, 213] on p "b) A mental category / एक मानसिक श्रेणी" at bounding box center [481, 215] width 172 height 15
radio input "true"
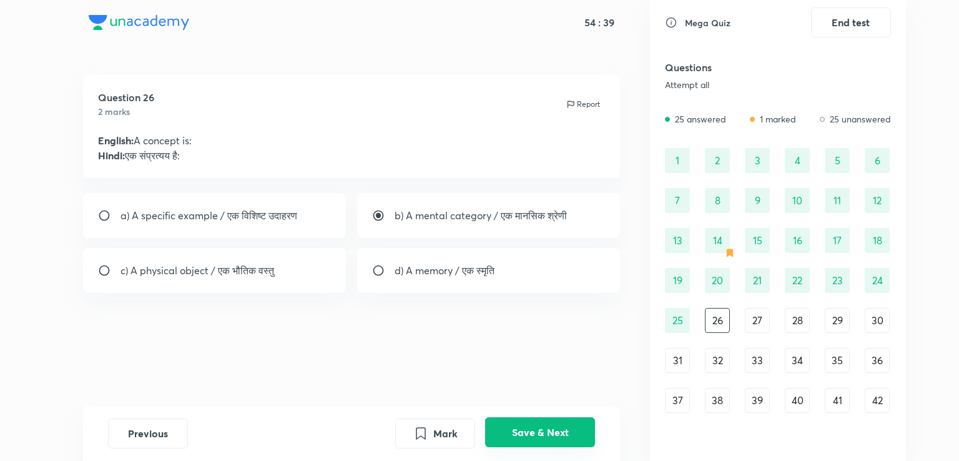
click at [541, 425] on button "Save & Next" at bounding box center [540, 432] width 110 height 30
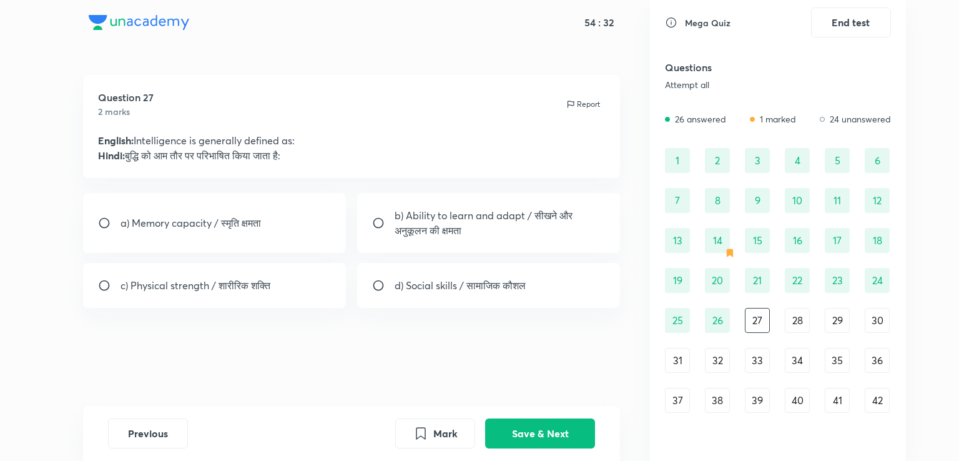
click at [420, 244] on div "b) Ability to learn and adapt / सीखने और अनुकूलन की क्षमता" at bounding box center [488, 223] width 263 height 60
radio input "true"
click at [573, 430] on button "Save & Next" at bounding box center [540, 432] width 110 height 30
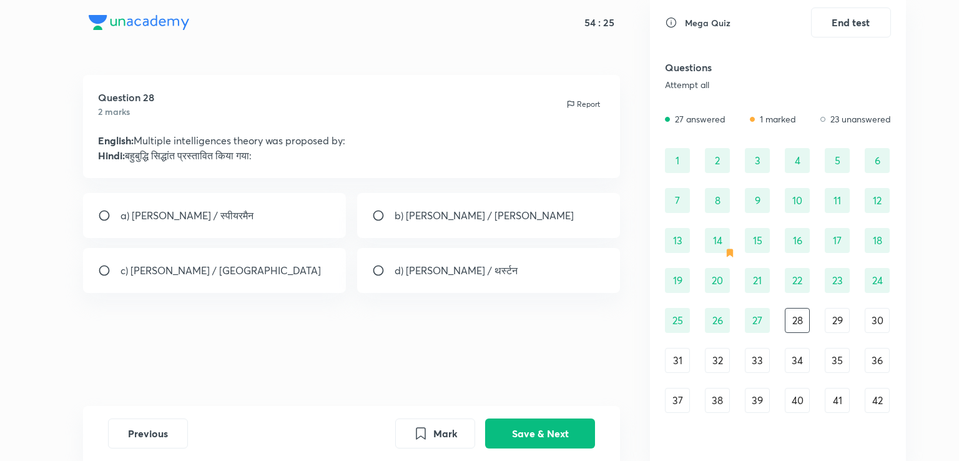
click at [761, 322] on div "27" at bounding box center [757, 320] width 25 height 25
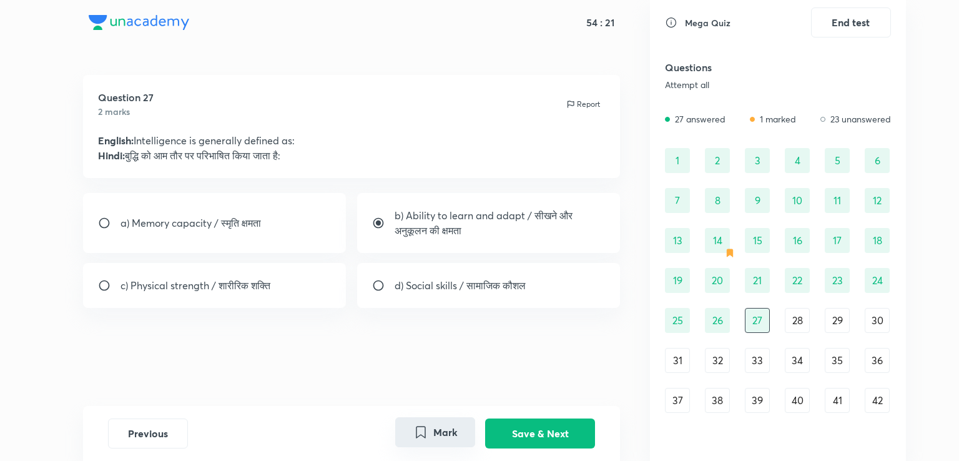
click at [453, 435] on button "Mark" at bounding box center [435, 432] width 80 height 30
click at [578, 424] on button "Save & Next" at bounding box center [540, 432] width 110 height 30
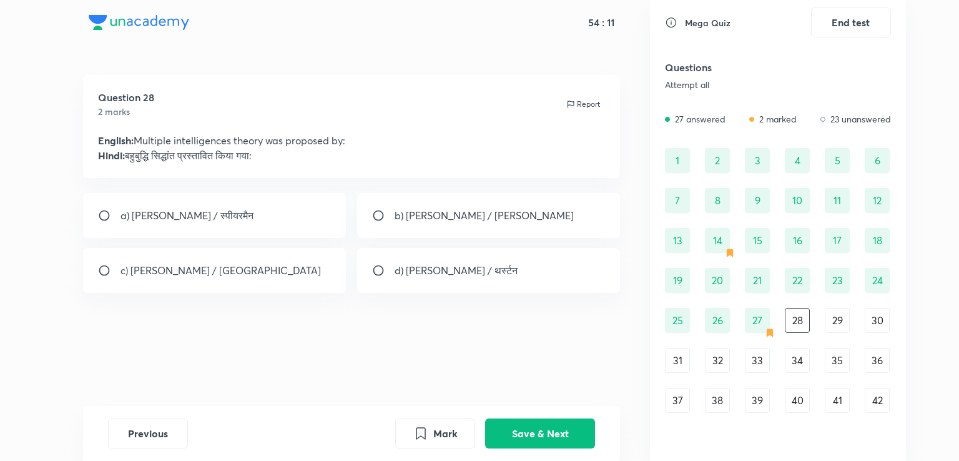
click at [396, 225] on div "b) Gardner / गार्डनर" at bounding box center [488, 215] width 263 height 45
radio input "true"
click at [510, 425] on button "Save & Next" at bounding box center [540, 432] width 110 height 30
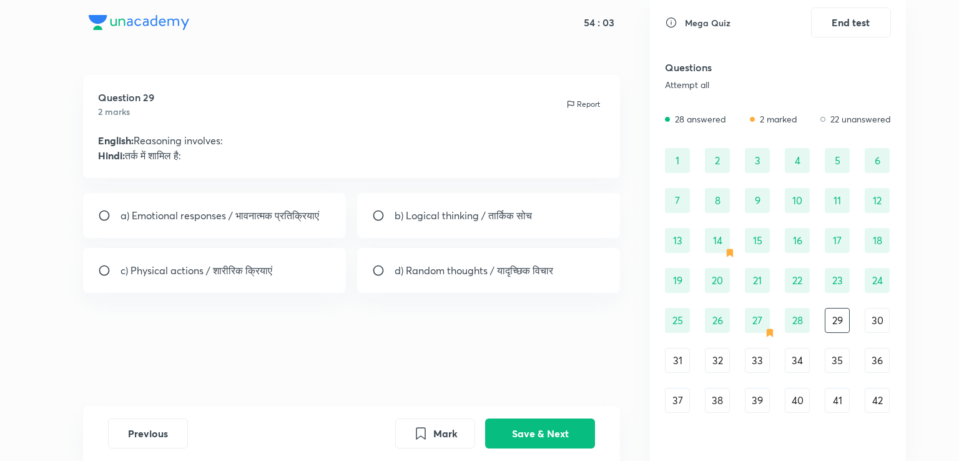
click at [483, 222] on p "b) Logical thinking / तार्किक सोच" at bounding box center [463, 215] width 137 height 15
radio input "true"
click at [556, 436] on button "Save & Next" at bounding box center [540, 432] width 110 height 30
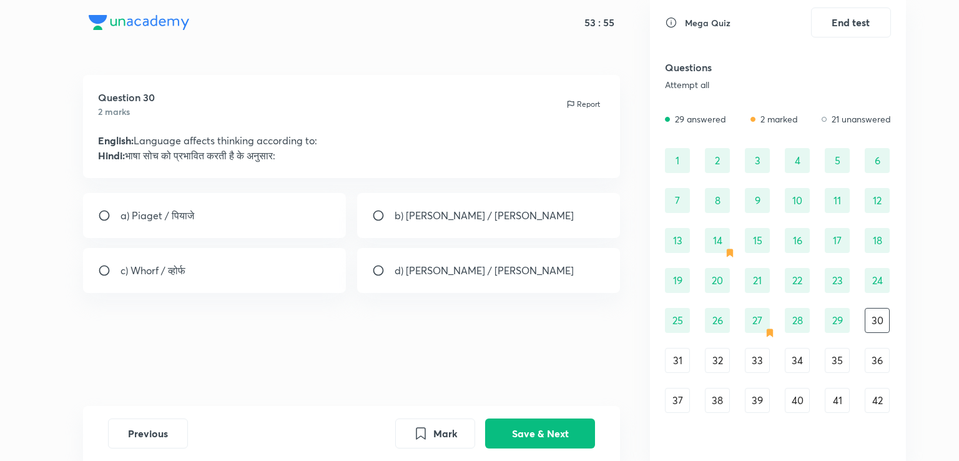
click at [410, 220] on p "b) Chomsky / चॉम्स्की" at bounding box center [484, 215] width 179 height 15
radio input "true"
click at [518, 430] on button "Save & Next" at bounding box center [540, 432] width 110 height 30
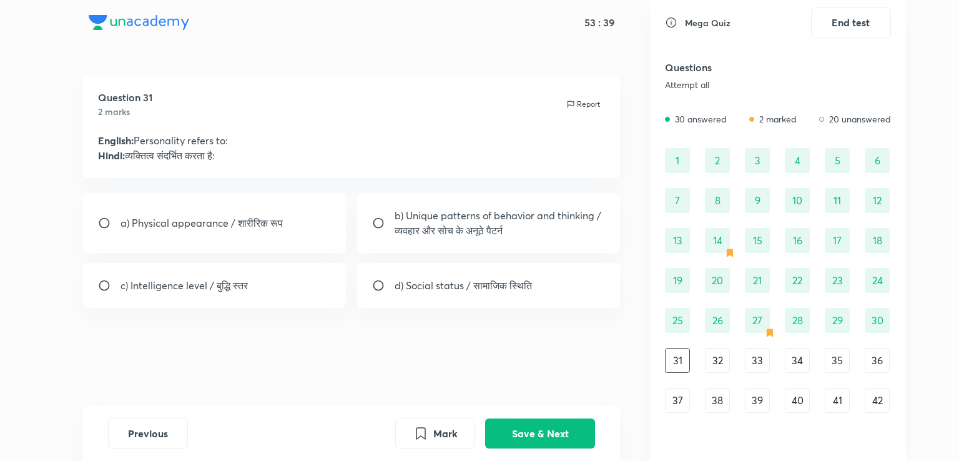
click at [467, 237] on p "b) Unique patterns of behavior and thinking / व्यवहार और सोच के अनूठे पैटर्न" at bounding box center [500, 223] width 211 height 30
radio input "true"
click at [559, 435] on button "Save & Next" at bounding box center [540, 432] width 110 height 30
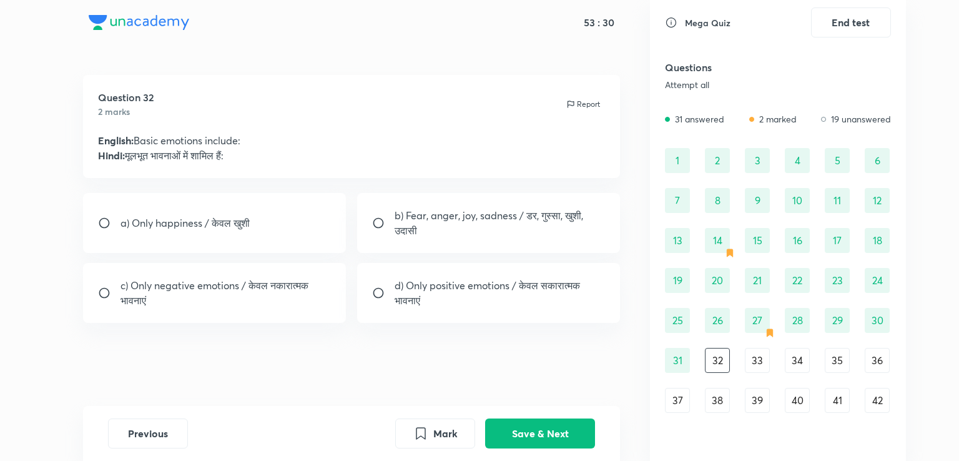
click at [391, 227] on input "radio" at bounding box center [383, 223] width 22 height 12
click at [451, 322] on div "d) Only positive emotions / केवल सकारात्मक भावनाएं" at bounding box center [488, 293] width 263 height 60
radio input "false"
radio input "true"
click at [457, 238] on div "b) Fear, anger, joy, sadness / डर, गुस्सा, खुशी, उदासी" at bounding box center [488, 223] width 263 height 60
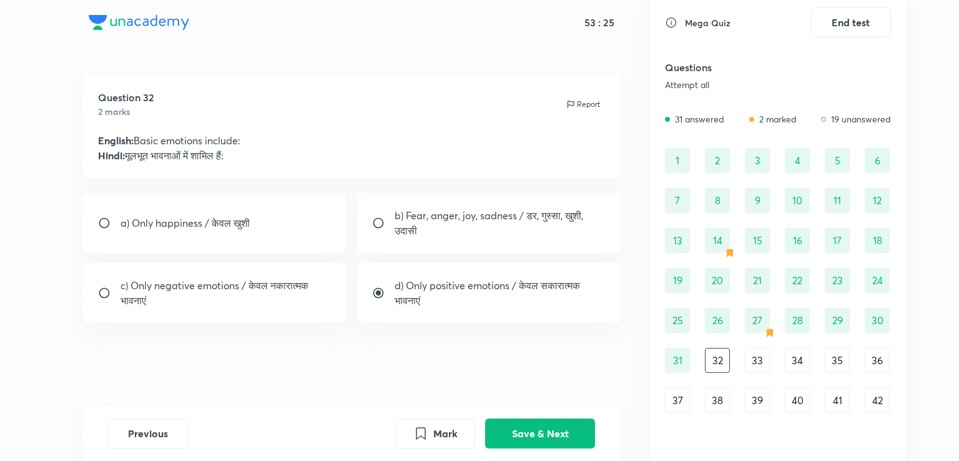
radio input "true"
radio input "false"
click at [547, 430] on button "Save & Next" at bounding box center [540, 432] width 110 height 30
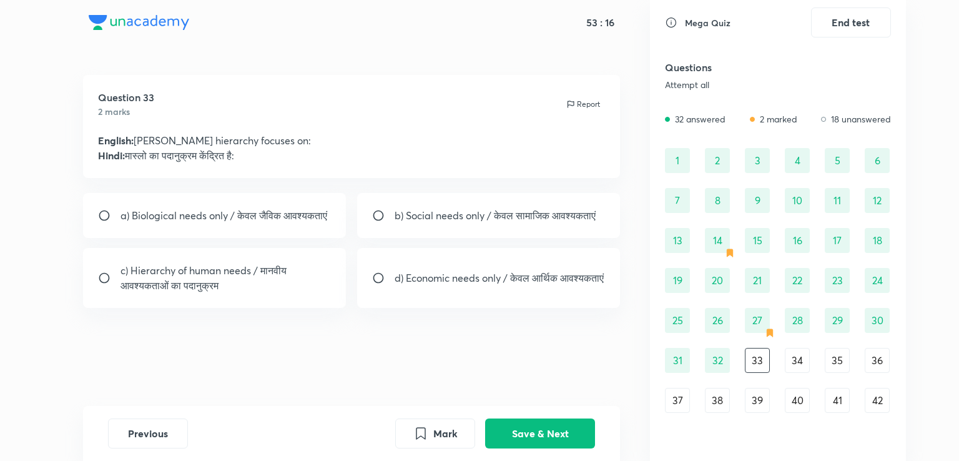
click at [281, 273] on div "c) Hierarchy of human needs / मानवीय आवश्यकताओं का पदानुक्रम" at bounding box center [214, 278] width 263 height 60
radio input "true"
click at [523, 439] on button "Save & Next" at bounding box center [540, 432] width 110 height 30
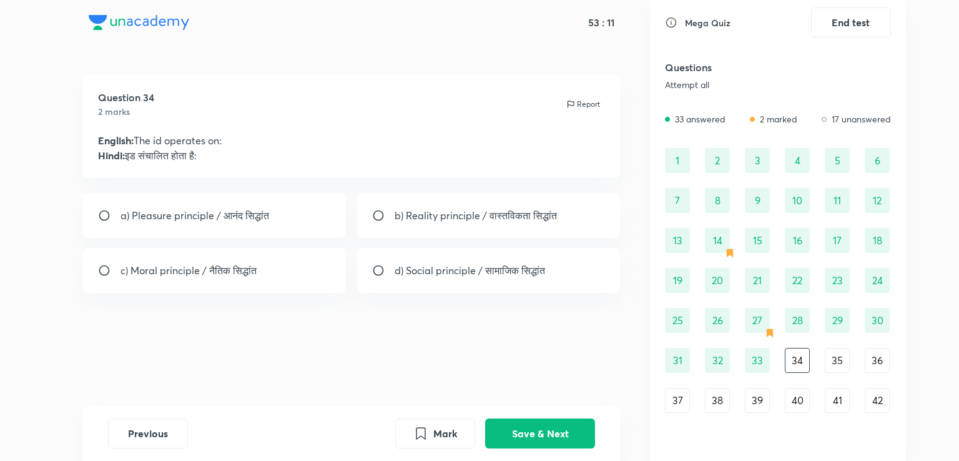
click at [282, 220] on div "a) Pleasure principle / आनंद सिद्धांत" at bounding box center [214, 215] width 263 height 45
radio input "true"
click at [523, 430] on button "Save & Next" at bounding box center [540, 432] width 110 height 30
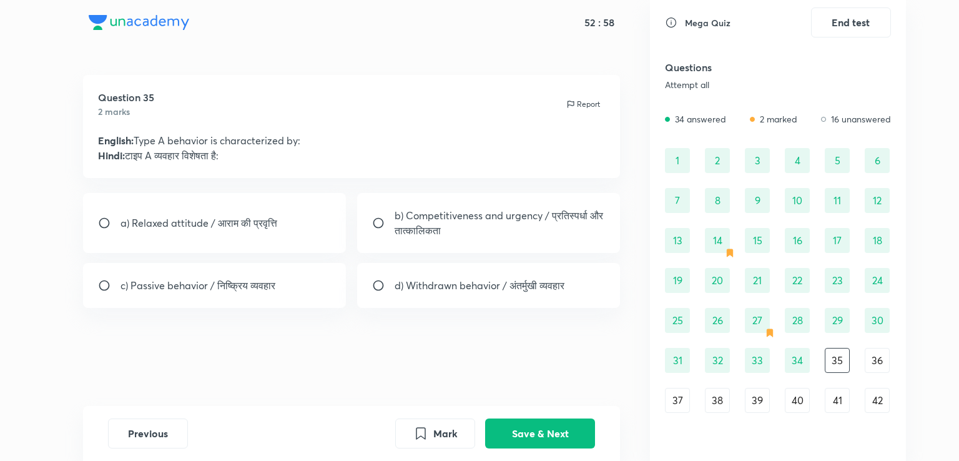
click at [452, 224] on p "b) Competitiveness and urgency / प्रतिस्पर्धा और तात्कालिकता" at bounding box center [500, 223] width 211 height 30
radio input "true"
click at [536, 432] on button "Save & Next" at bounding box center [540, 432] width 110 height 30
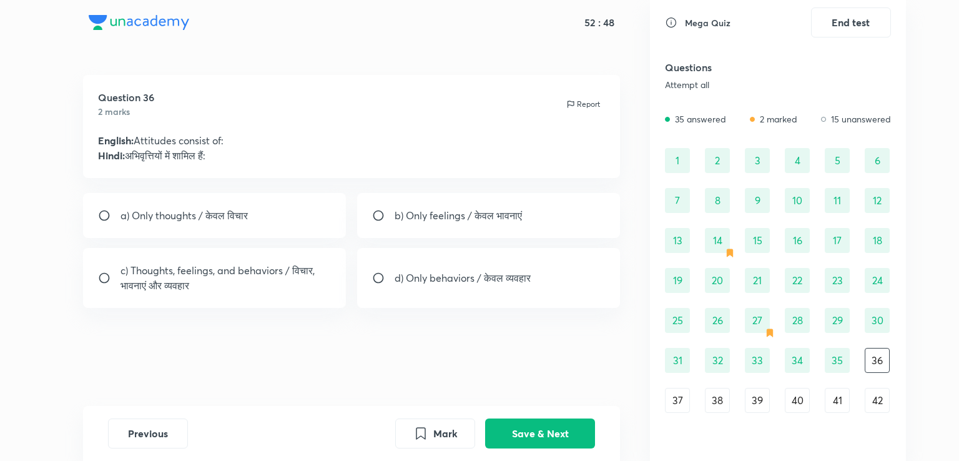
click at [320, 267] on p "c) Thoughts, feelings, and behaviors / विचार, भावनाएं और व्यवहार" at bounding box center [226, 278] width 211 height 30
radio input "true"
click at [516, 430] on button "Save & Next" at bounding box center [540, 432] width 110 height 30
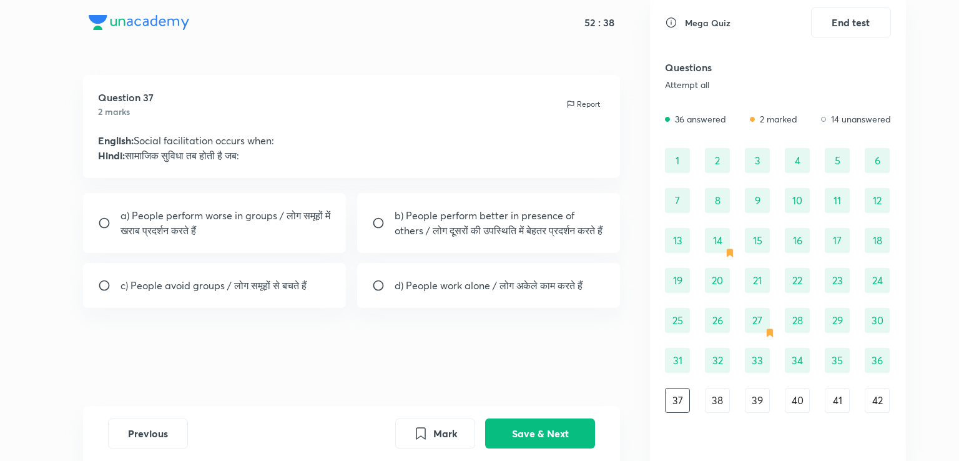
click at [470, 238] on p "b) People perform better in presence of others / लोग दूसरों की उपस्थिति में बेह…" at bounding box center [500, 223] width 211 height 30
radio input "true"
click at [554, 435] on button "Save & Next" at bounding box center [540, 432] width 110 height 30
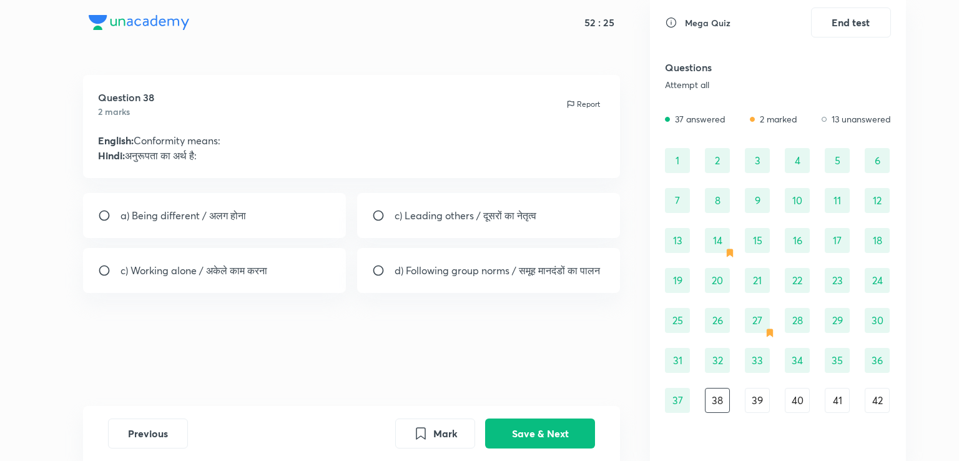
click at [453, 278] on p "d) Following group norms / समूह मानदंडों का पालन" at bounding box center [497, 270] width 205 height 15
radio input "true"
click at [549, 436] on button "Save & Next" at bounding box center [540, 432] width 110 height 30
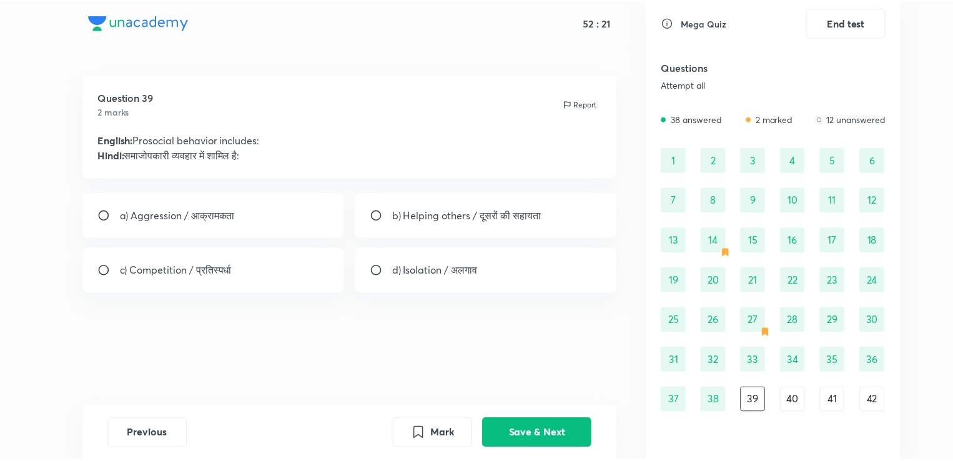
scroll to position [94, 0]
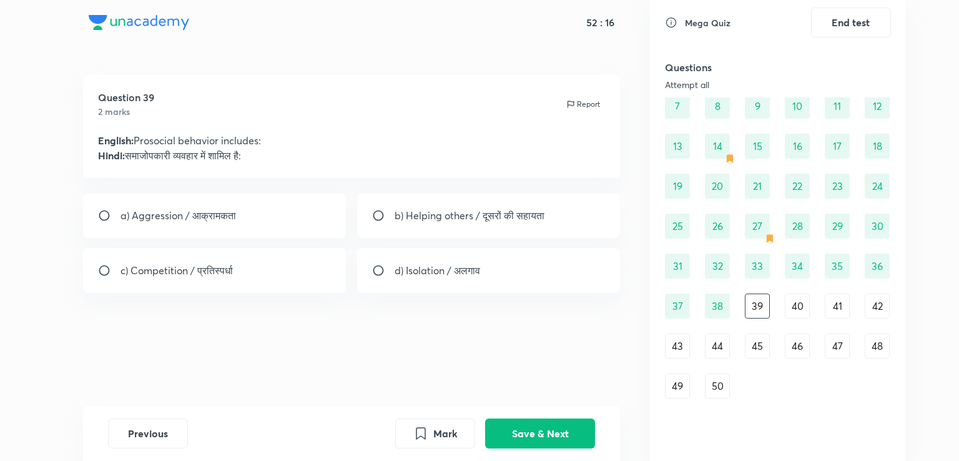
click at [533, 227] on div "b) Helping others / दूसरों की सहायता" at bounding box center [488, 215] width 263 height 45
radio input "true"
click at [515, 425] on button "Save & Next" at bounding box center [540, 432] width 110 height 30
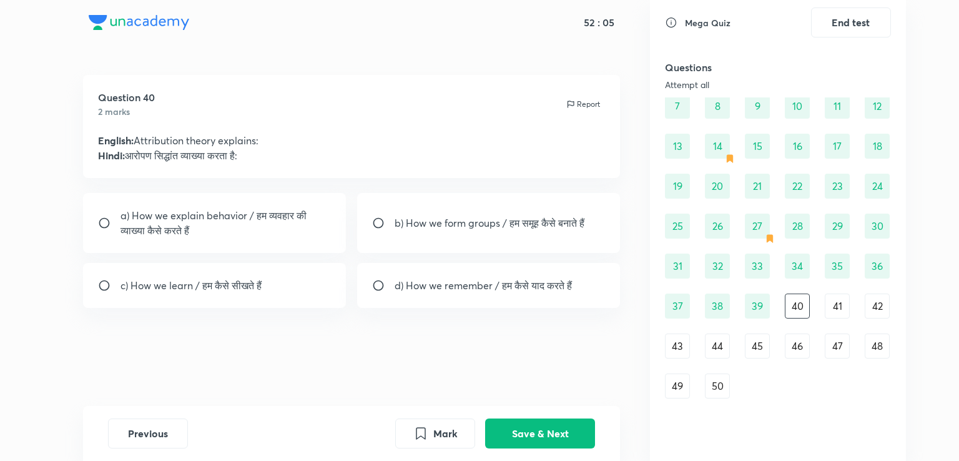
click at [300, 235] on p "a) How we explain behavior / हम व्यवहार की व्याख्या कैसे करते हैं" at bounding box center [226, 223] width 211 height 30
radio input "true"
click at [507, 429] on button "Save & Next" at bounding box center [540, 432] width 110 height 30
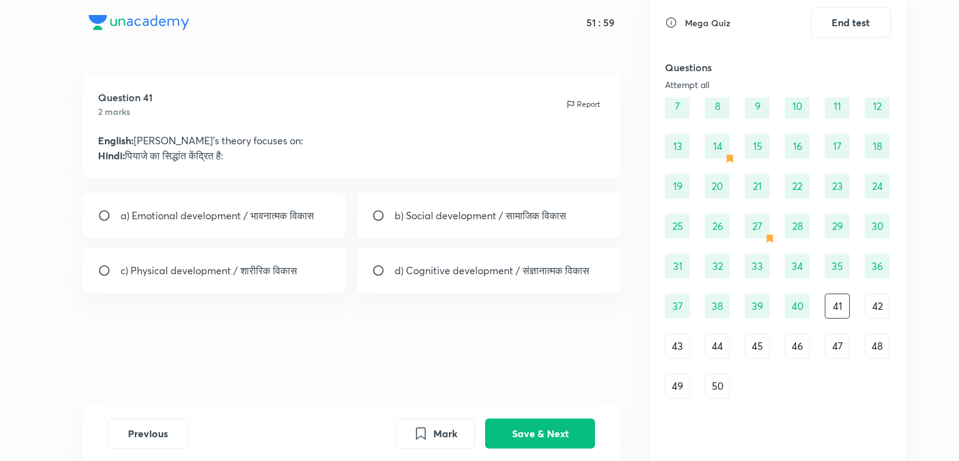
click at [461, 275] on p "d) Cognitive development / संज्ञानात्मक विकास" at bounding box center [492, 270] width 195 height 15
radio input "true"
click at [512, 420] on button "Save & Next" at bounding box center [540, 432] width 110 height 30
click at [210, 228] on div "a) Learning principles / अधिगम सिद्धांत" at bounding box center [214, 215] width 263 height 45
radio input "true"
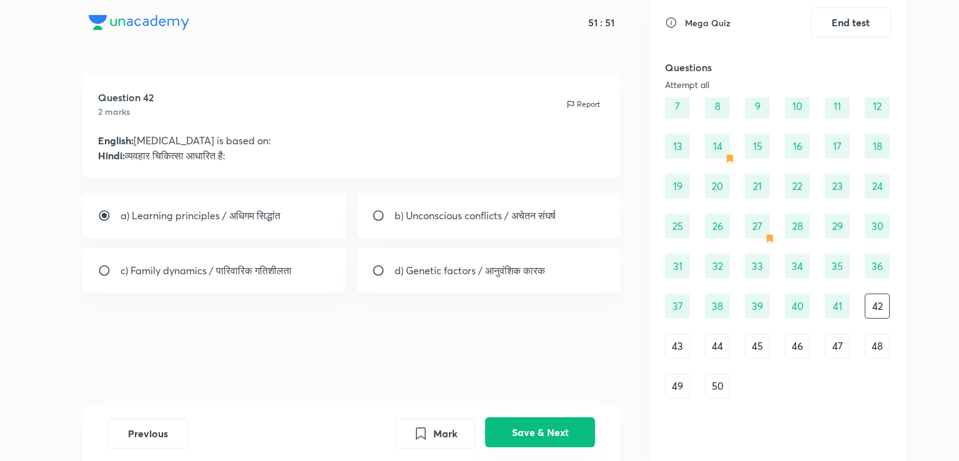
click at [516, 430] on button "Save & Next" at bounding box center [540, 432] width 110 height 30
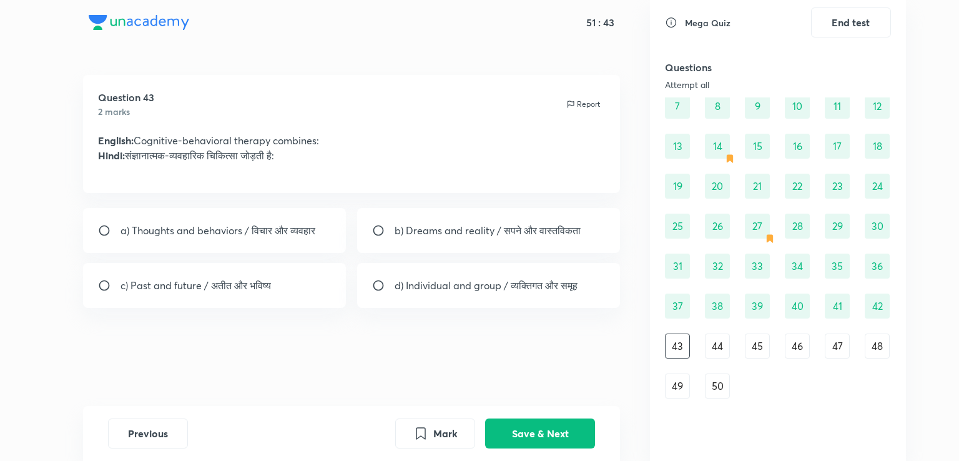
click at [312, 239] on div "a) Thoughts and behaviors / विचार और व्यवहार" at bounding box center [214, 230] width 263 height 45
radio input "true"
click at [533, 440] on button "Save & Next" at bounding box center [540, 432] width 110 height 30
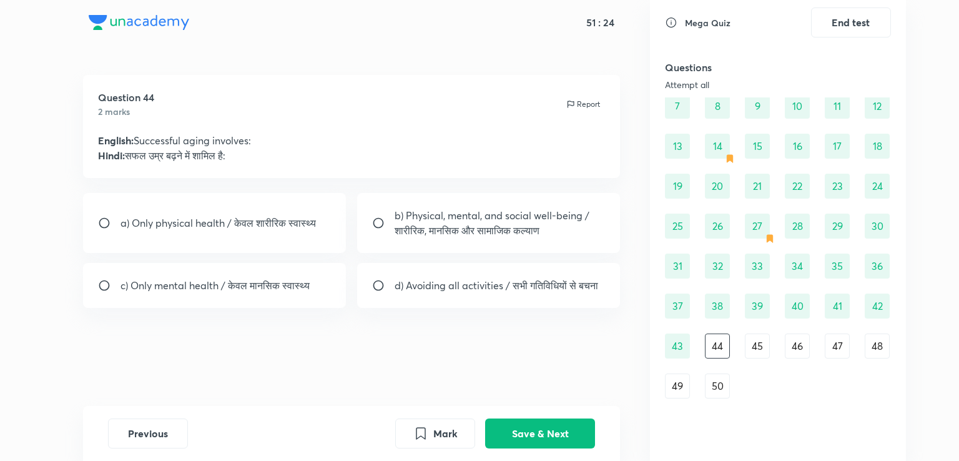
click at [291, 214] on div "a) Only physical health / केवल शारीरिक स्वास्थ्य" at bounding box center [214, 223] width 263 height 60
click at [455, 227] on p "b) Physical, mental, and social well-being / शारीरिक, मानसिक और सामाजिक कल्याण" at bounding box center [500, 223] width 211 height 30
radio input "false"
radio input "true"
click at [511, 430] on button "Save & Next" at bounding box center [540, 432] width 110 height 30
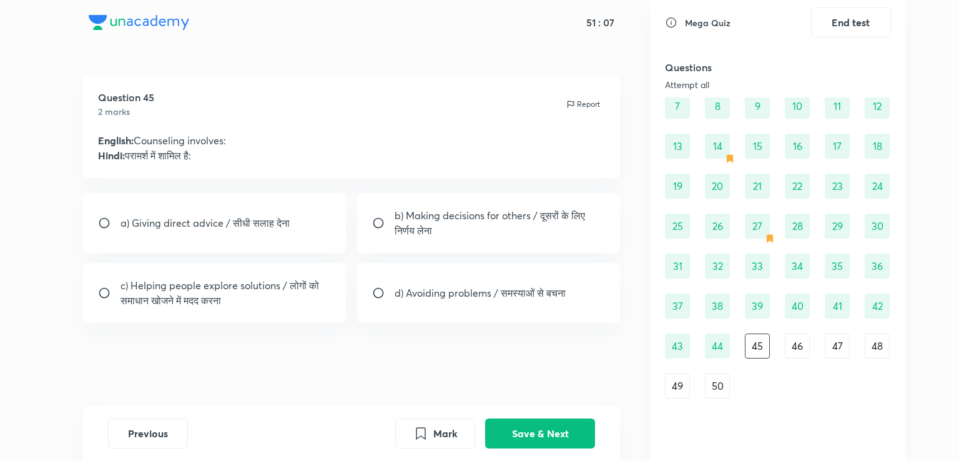
click at [317, 292] on p "c) Helping people explore solutions / लोगों को समाधान खोजने में मदद करना" at bounding box center [226, 293] width 211 height 30
radio input "true"
click at [512, 428] on button "Save & Next" at bounding box center [540, 432] width 110 height 30
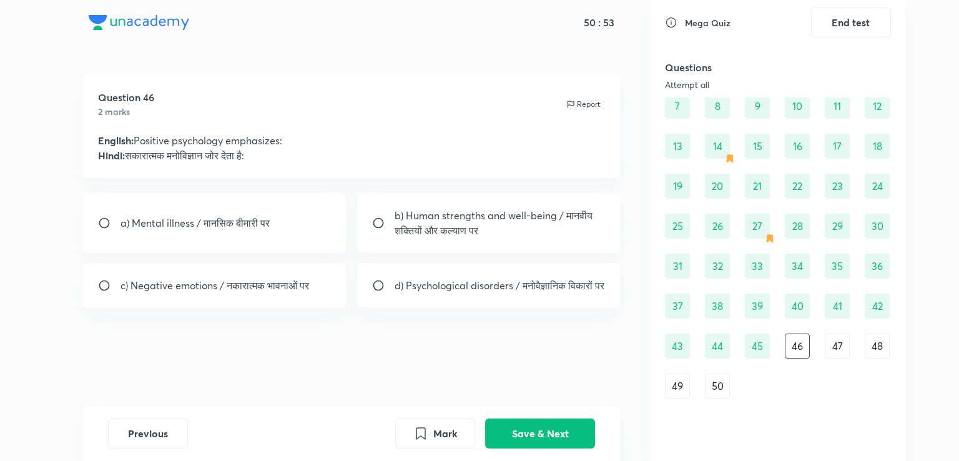
click at [444, 237] on p "b) Human strengths and well-being / मानवीय शक्तियों और कल्याण पर" at bounding box center [500, 223] width 211 height 30
radio input "true"
click at [534, 426] on button "Save & Next" at bounding box center [540, 432] width 110 height 30
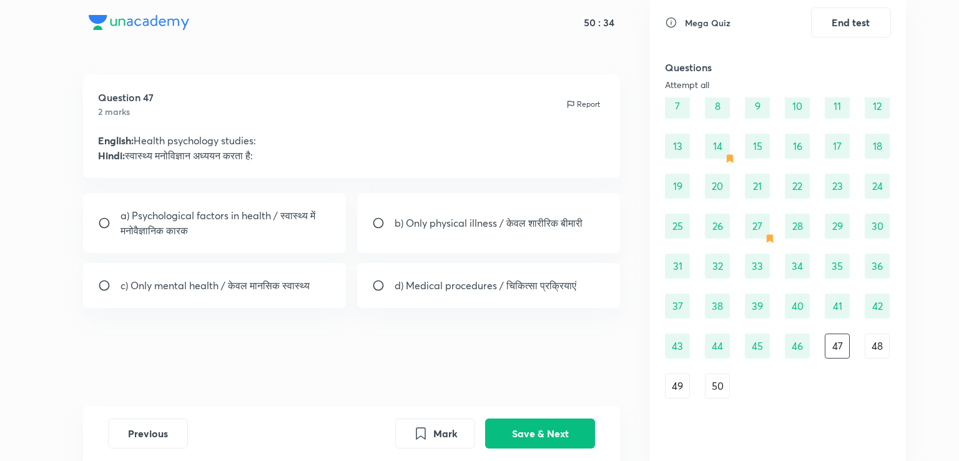
click at [294, 220] on p "a) Psychological factors in health / स्वास्थ्य में मनोवैज्ञानिक कारक" at bounding box center [226, 223] width 211 height 30
radio input "true"
click at [516, 426] on button "Save & Next" at bounding box center [540, 432] width 110 height 30
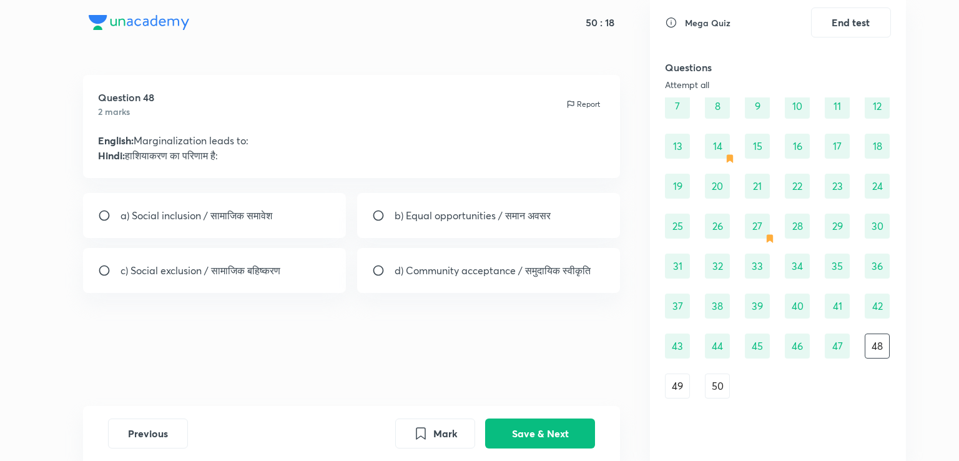
click at [280, 274] on p "c) Social exclusion / सामाजिक बहिष्करण" at bounding box center [201, 270] width 160 height 15
radio input "true"
click at [528, 436] on button "Save & Next" at bounding box center [540, 432] width 110 height 30
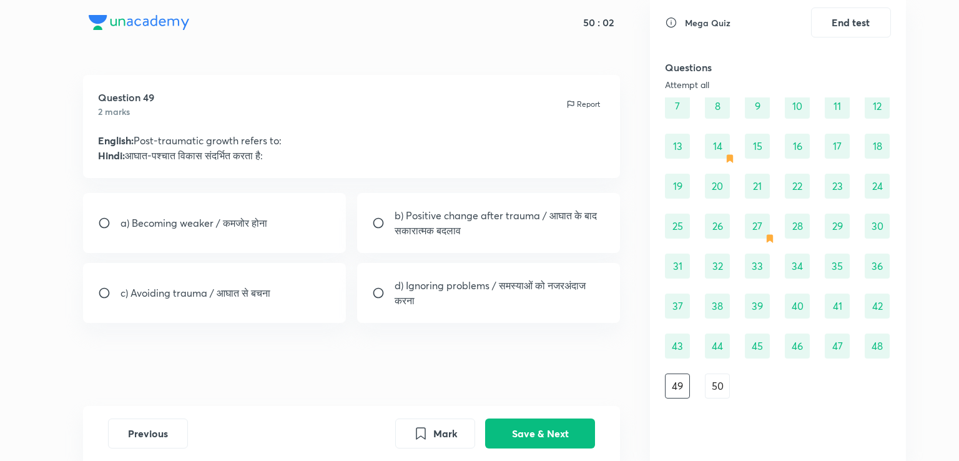
click at [472, 236] on p "b) Positive change after trauma / आघात के बाद सकारात्मक बदलाव" at bounding box center [500, 223] width 211 height 30
radio input "true"
click at [531, 429] on button "Save & Next" at bounding box center [540, 432] width 110 height 30
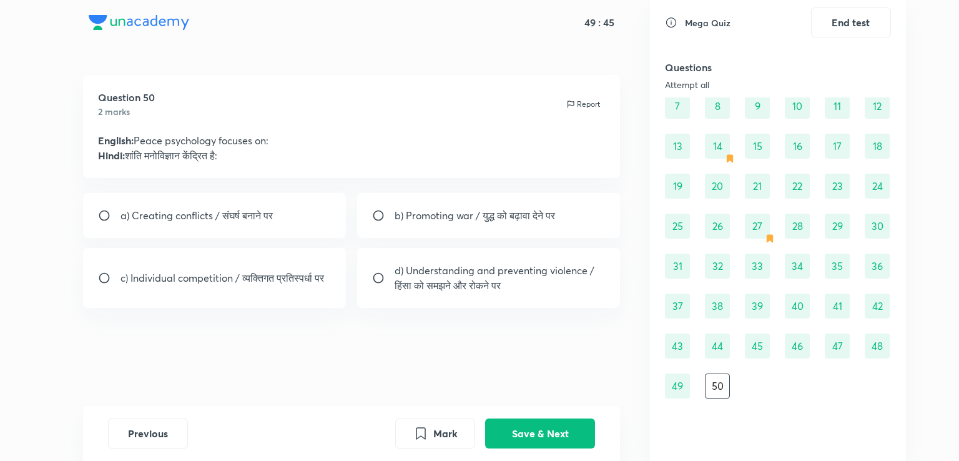
click at [577, 285] on p "d) Understanding and preventing violence / हिंसा को समझने और रोकने पर" at bounding box center [500, 278] width 211 height 30
radio input "true"
click at [528, 436] on button "Save & Next" at bounding box center [540, 432] width 110 height 30
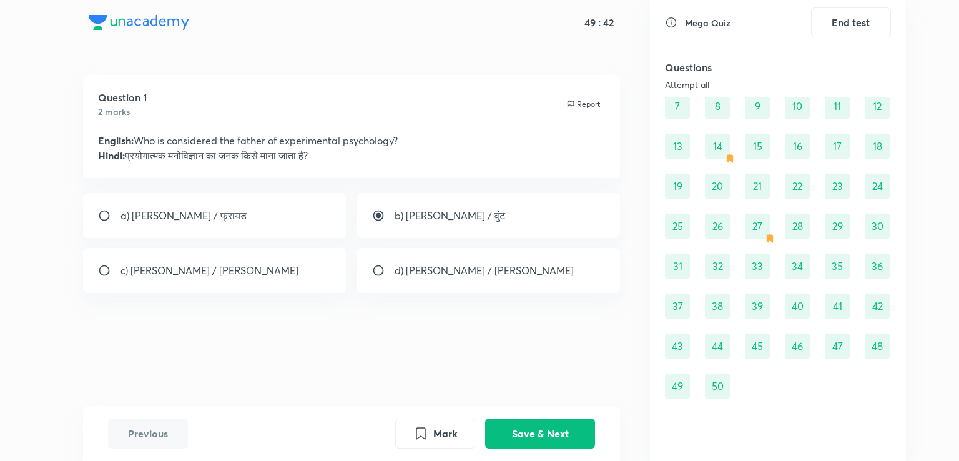
click at [754, 235] on div "27" at bounding box center [757, 226] width 25 height 25
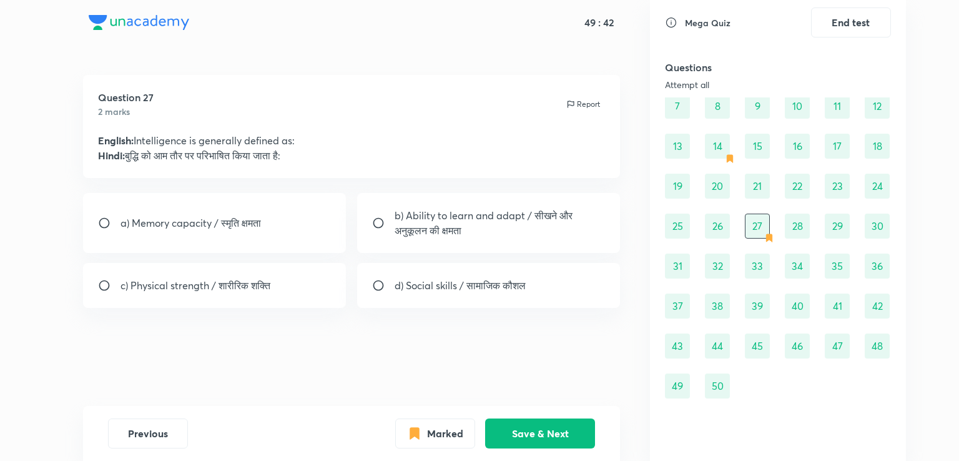
radio input "true"
click at [717, 148] on div "14" at bounding box center [717, 146] width 25 height 25
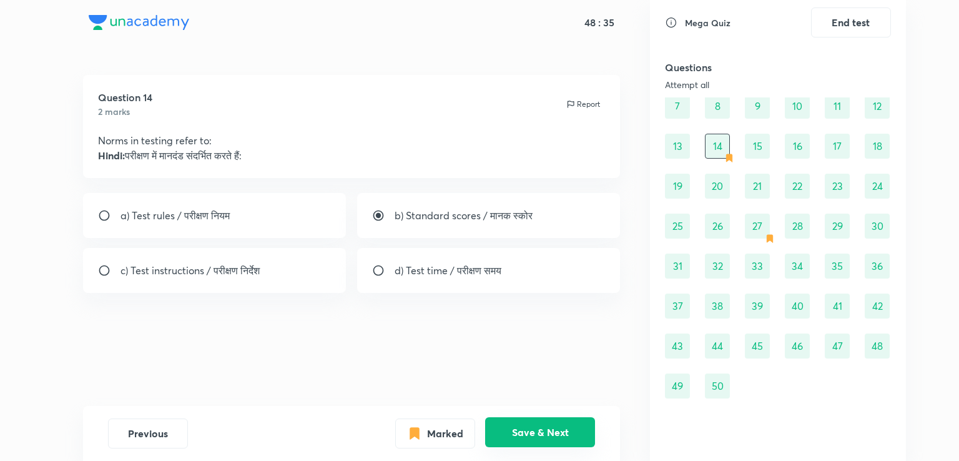
click at [549, 430] on button "Save & Next" at bounding box center [540, 432] width 110 height 30
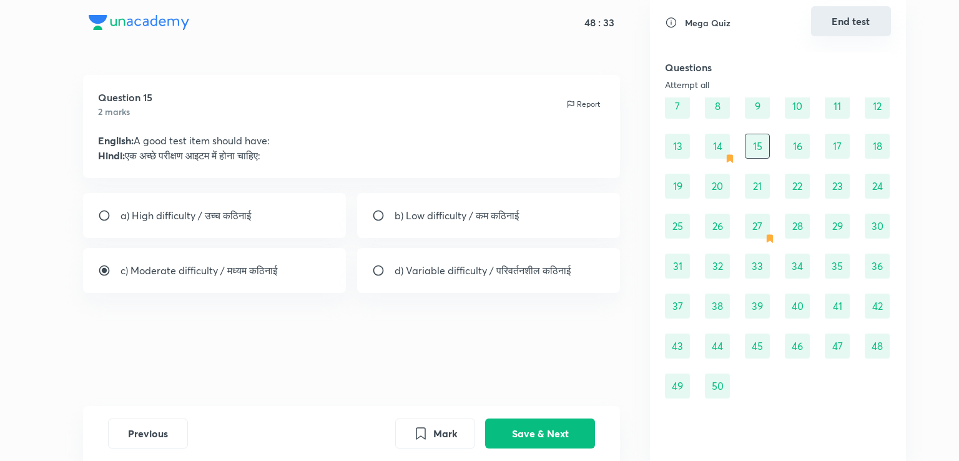
click at [859, 27] on button "End test" at bounding box center [851, 21] width 80 height 30
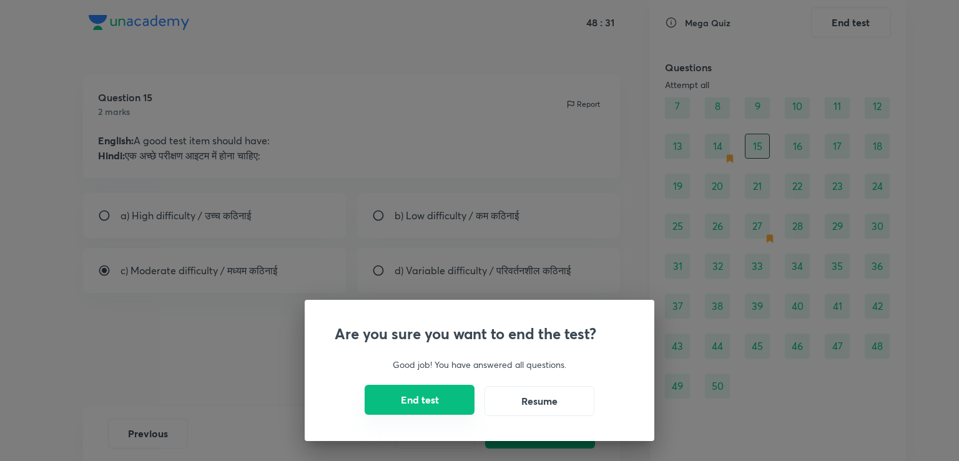
click at [438, 393] on button "End test" at bounding box center [420, 400] width 110 height 30
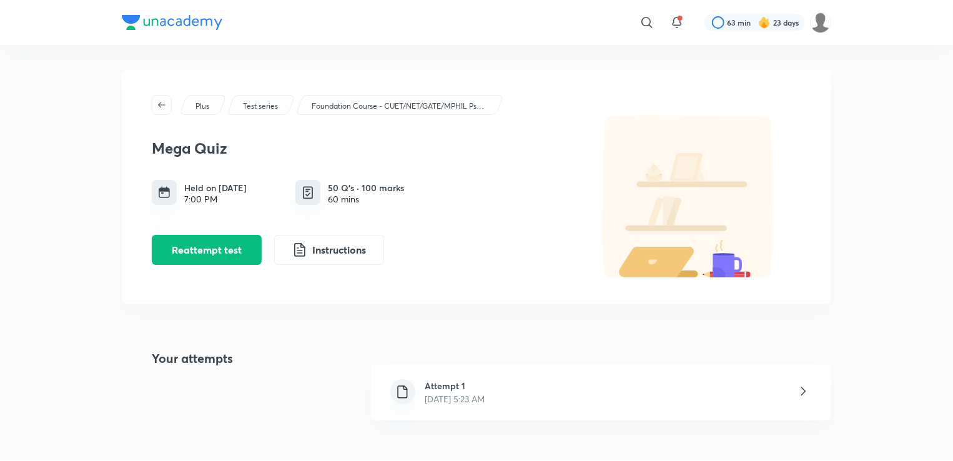
click at [438, 393] on p "[DATE] 5:23 AM" at bounding box center [455, 398] width 60 height 13
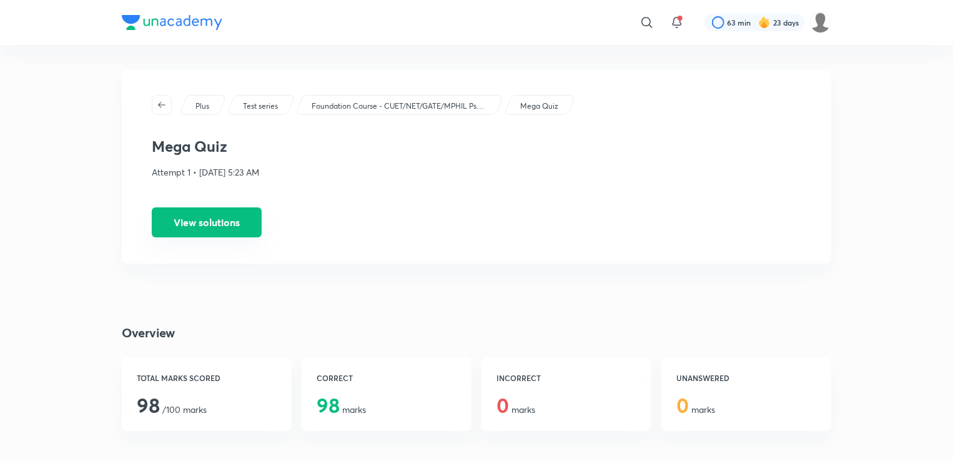
click at [231, 220] on button "View solutions" at bounding box center [207, 222] width 110 height 30
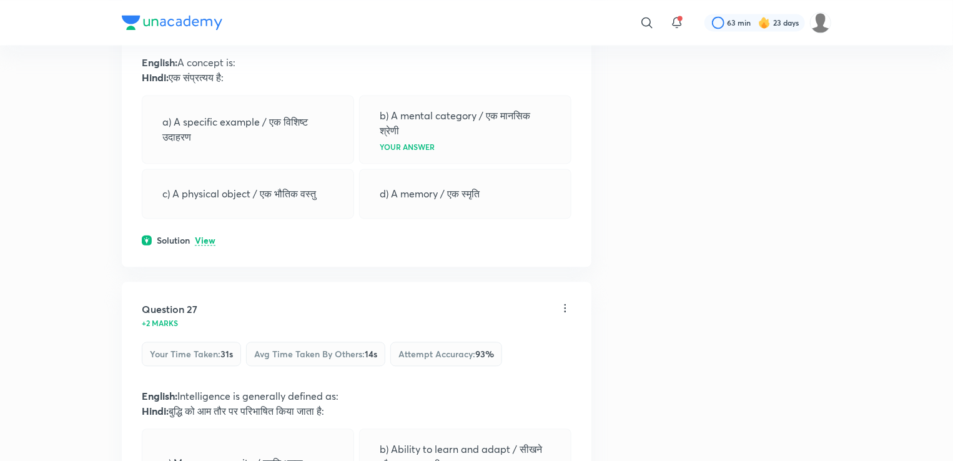
scroll to position [8444, 0]
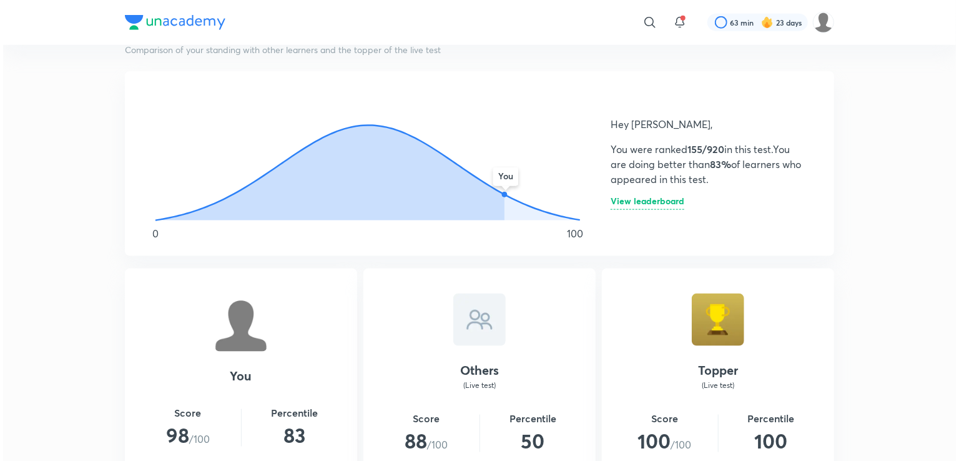
scroll to position [679, 0]
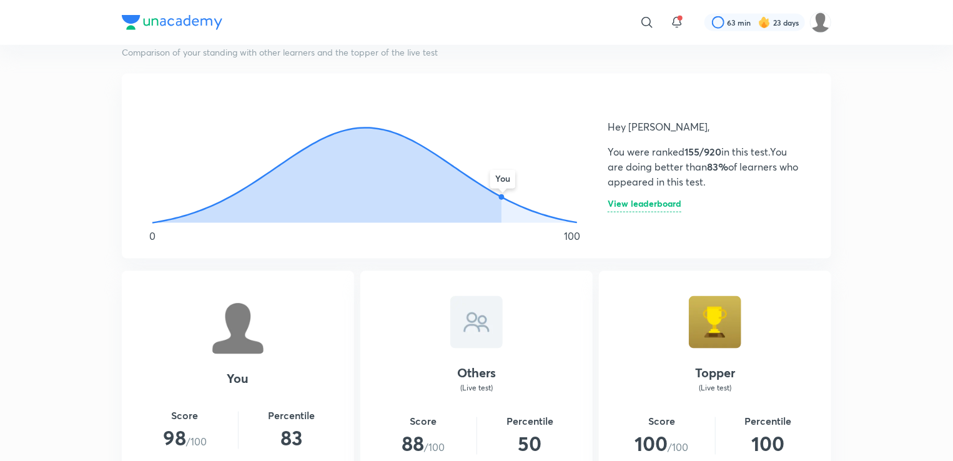
click at [626, 204] on h6 "View leaderboard" at bounding box center [645, 205] width 74 height 13
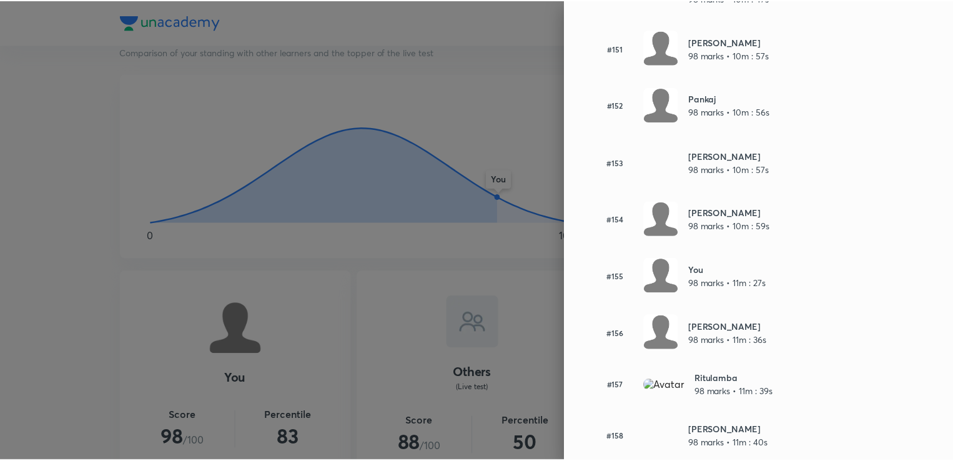
scroll to position [8699, 0]
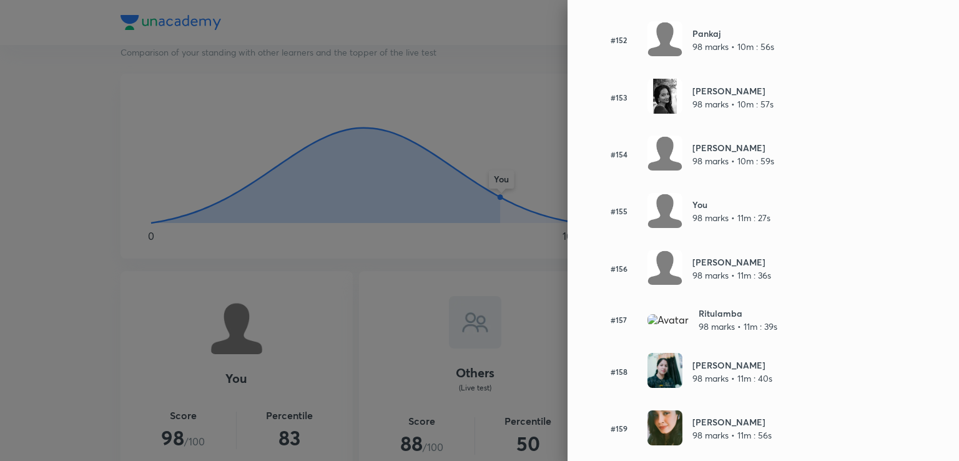
click at [535, 68] on div at bounding box center [479, 230] width 959 height 461
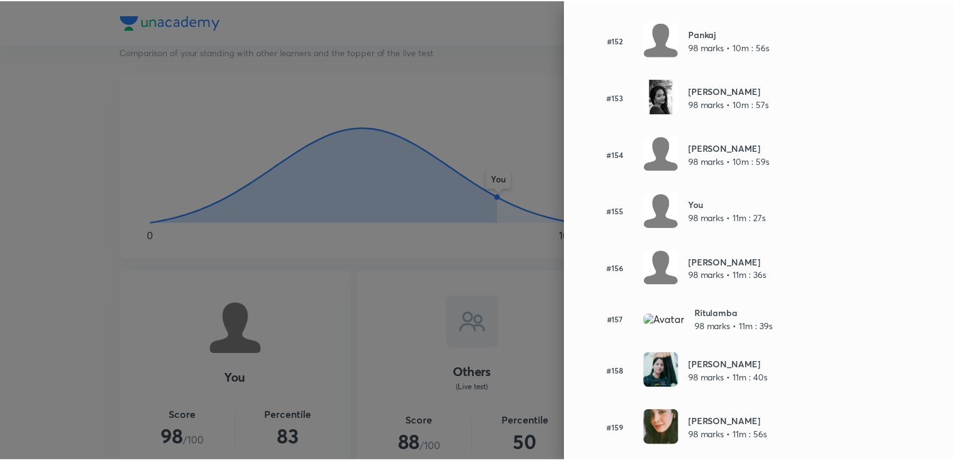
scroll to position [0, 0]
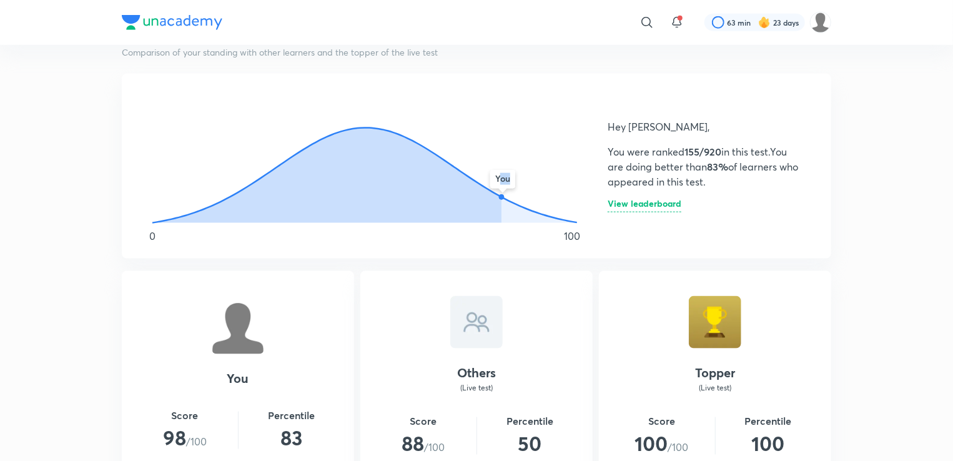
drag, startPoint x: 499, startPoint y: 194, endPoint x: 510, endPoint y: 181, distance: 17.3
click at [510, 181] on icon "You" at bounding box center [365, 157] width 456 height 137
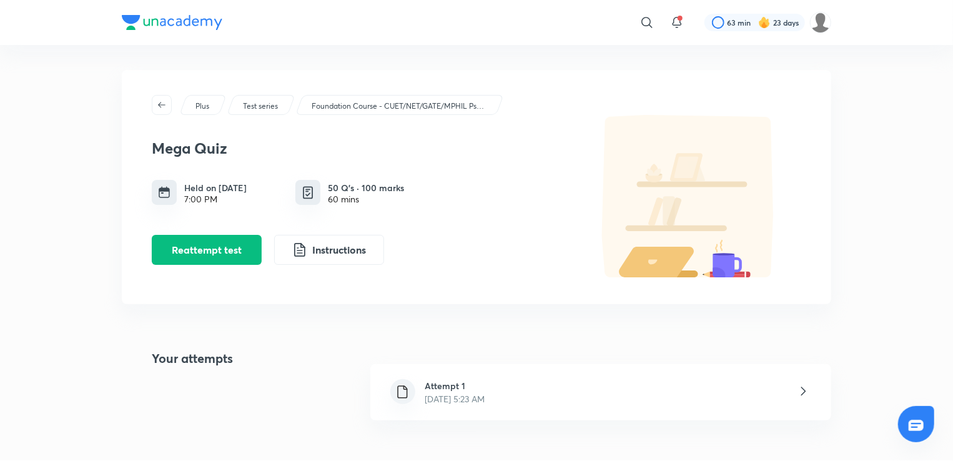
click at [217, 145] on h3 "Mega Quiz" at bounding box center [361, 148] width 418 height 18
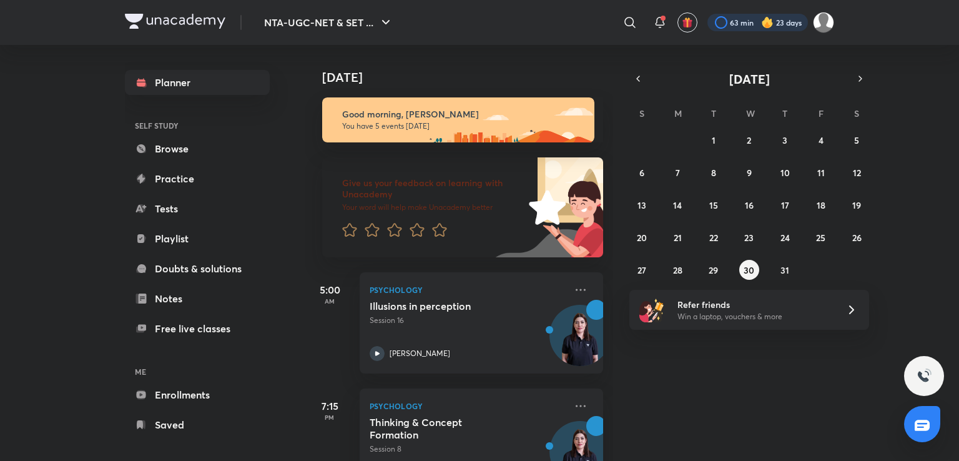
click at [732, 18] on div at bounding box center [757, 22] width 101 height 17
click at [716, 23] on div at bounding box center [757, 22] width 101 height 17
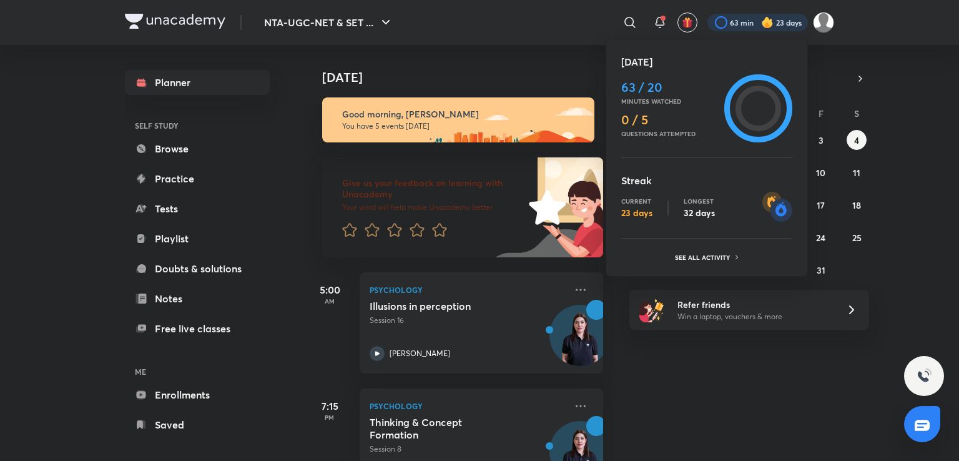
click at [554, 86] on div at bounding box center [479, 230] width 959 height 461
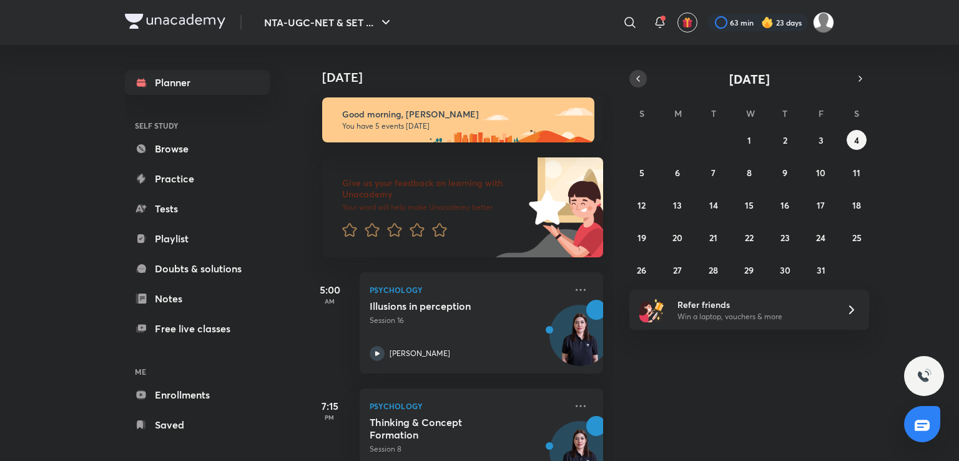
click at [634, 76] on icon "button" at bounding box center [638, 78] width 10 height 11
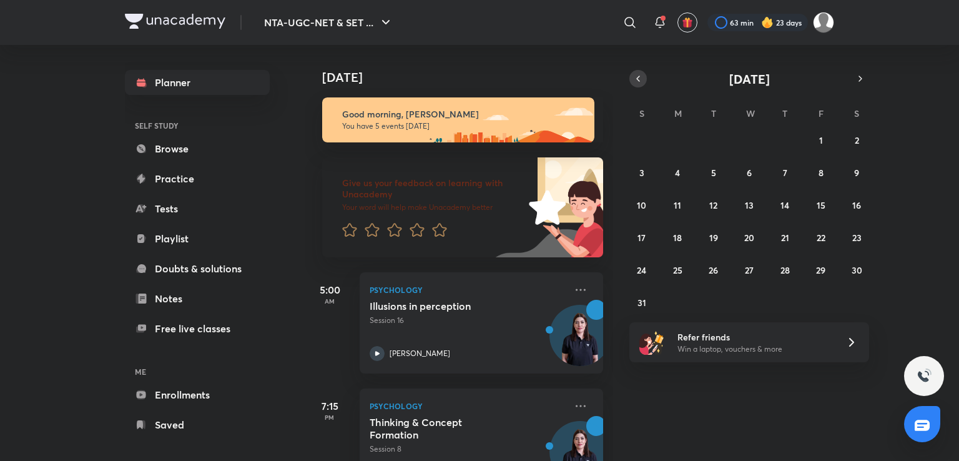
click at [634, 76] on icon "button" at bounding box center [638, 78] width 10 height 11
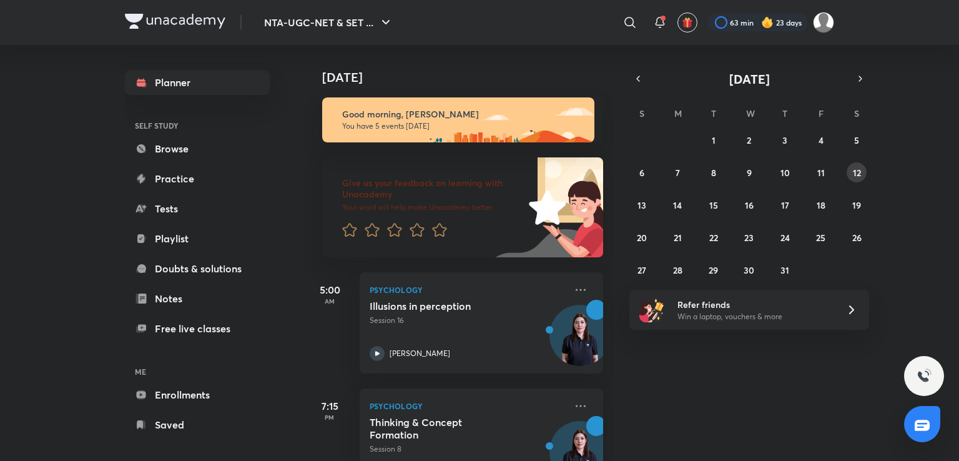
click at [850, 176] on button "12" at bounding box center [857, 172] width 20 height 20
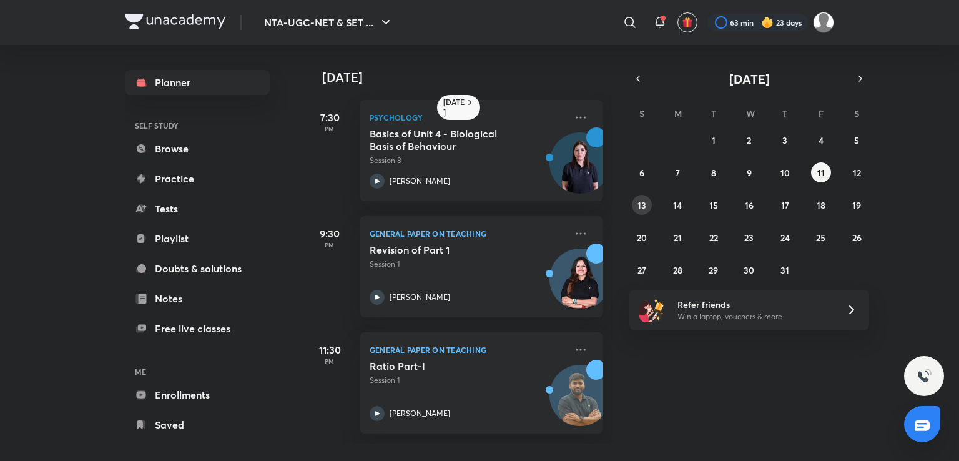
click at [646, 200] on button "13" at bounding box center [642, 205] width 20 height 20
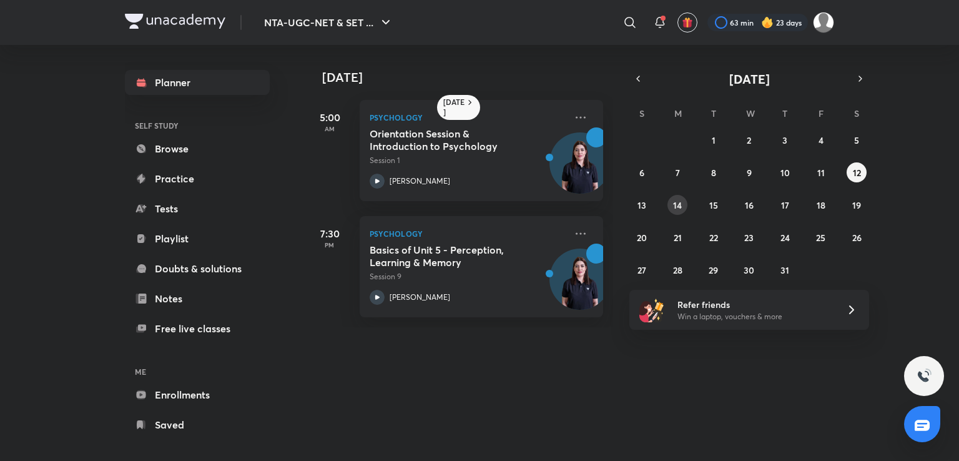
click at [679, 203] on abbr "14" at bounding box center [677, 205] width 9 height 12
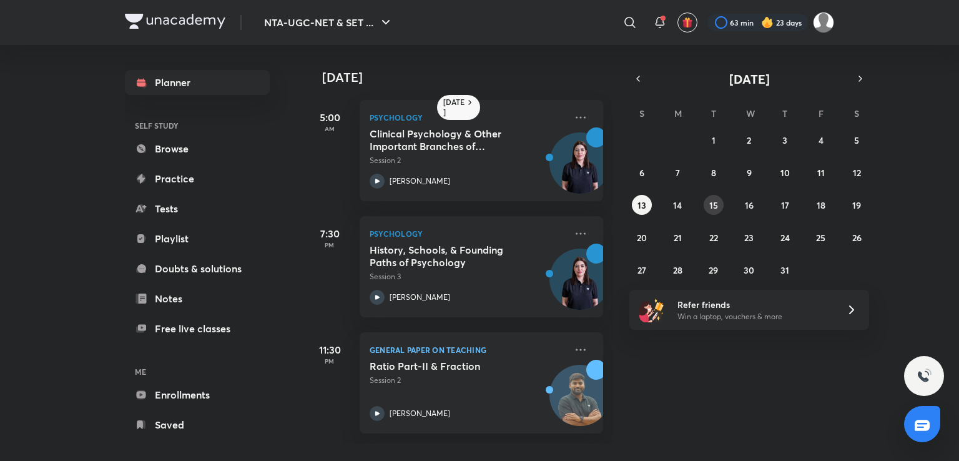
click at [719, 201] on button "15" at bounding box center [714, 205] width 20 height 20
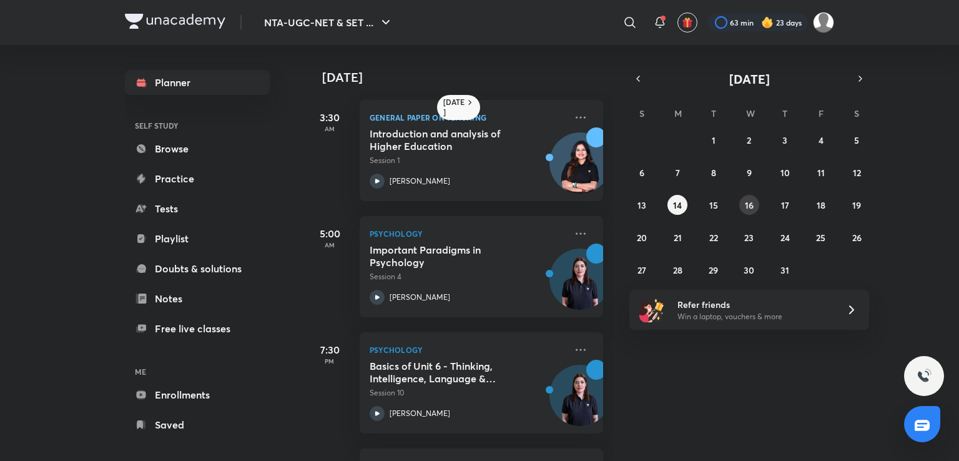
click at [742, 205] on button "16" at bounding box center [749, 205] width 20 height 20
click at [782, 205] on abbr "17" at bounding box center [785, 205] width 8 height 12
click at [807, 206] on div "29 30 1 2 3 4 5 6 7 8 9 10 11 12 13 14 15 16 17 18 19 20 21 22 23 24 25 26 27 2…" at bounding box center [749, 205] width 240 height 150
click at [816, 206] on button "18" at bounding box center [821, 205] width 20 height 20
click at [849, 205] on button "19" at bounding box center [857, 205] width 20 height 20
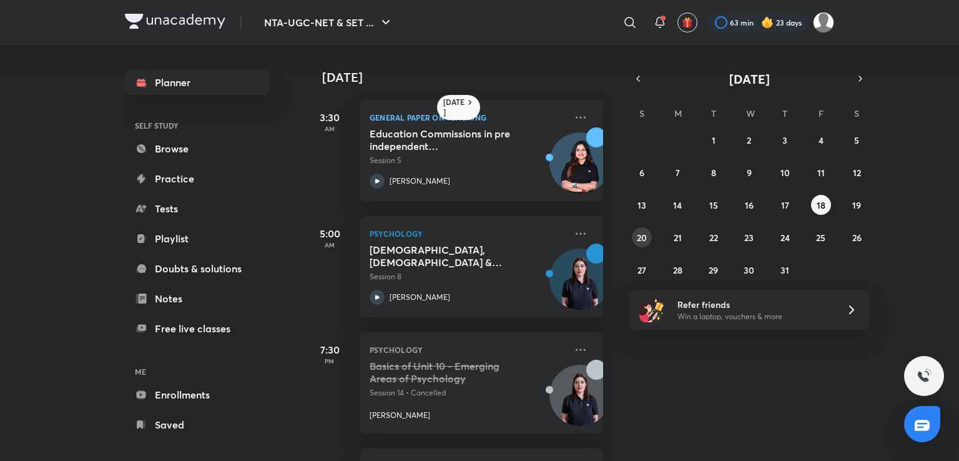
click at [636, 238] on button "20" at bounding box center [642, 237] width 20 height 20
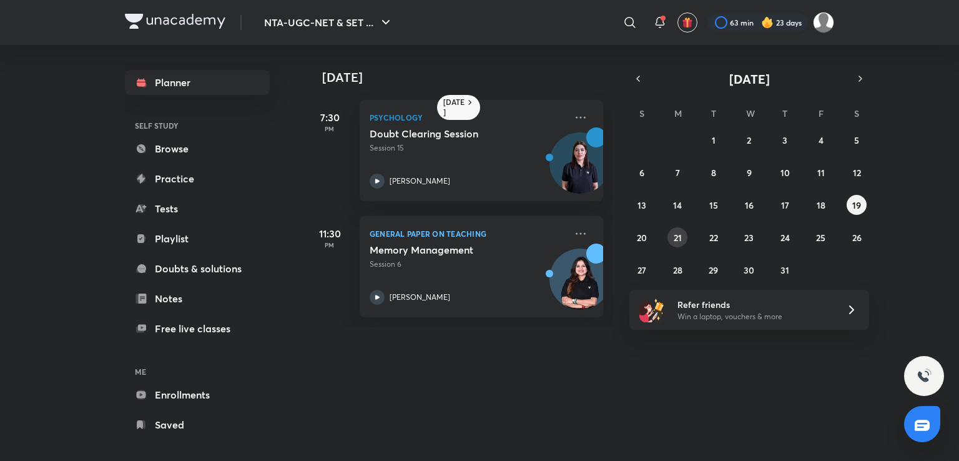
click at [677, 239] on abbr "21" at bounding box center [678, 238] width 8 height 12
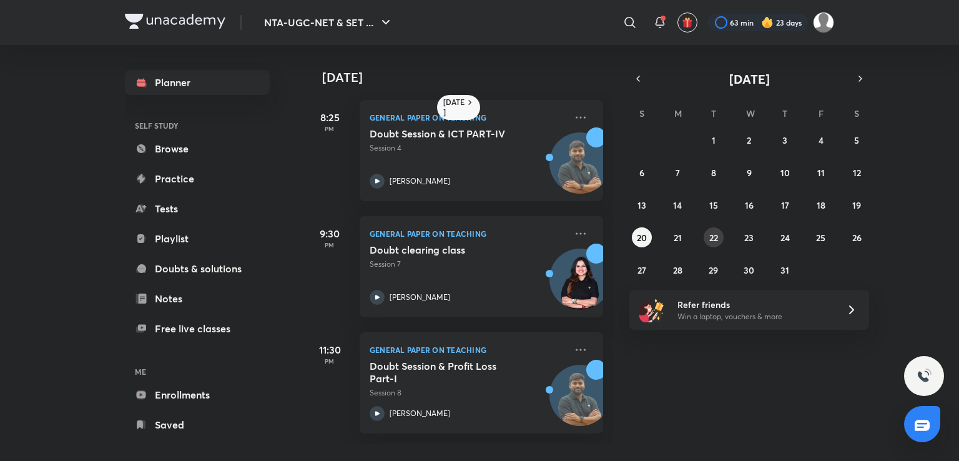
click at [712, 245] on button "22" at bounding box center [714, 237] width 20 height 20
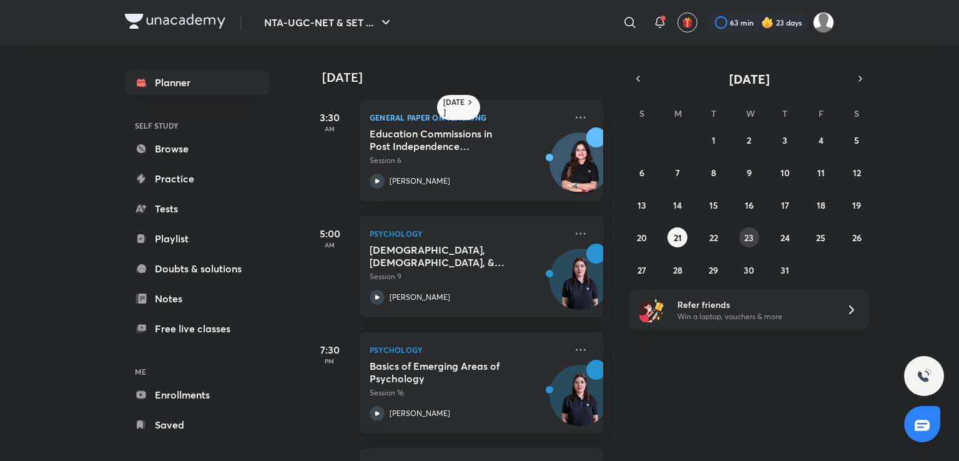
click at [752, 241] on abbr "23" at bounding box center [748, 238] width 9 height 12
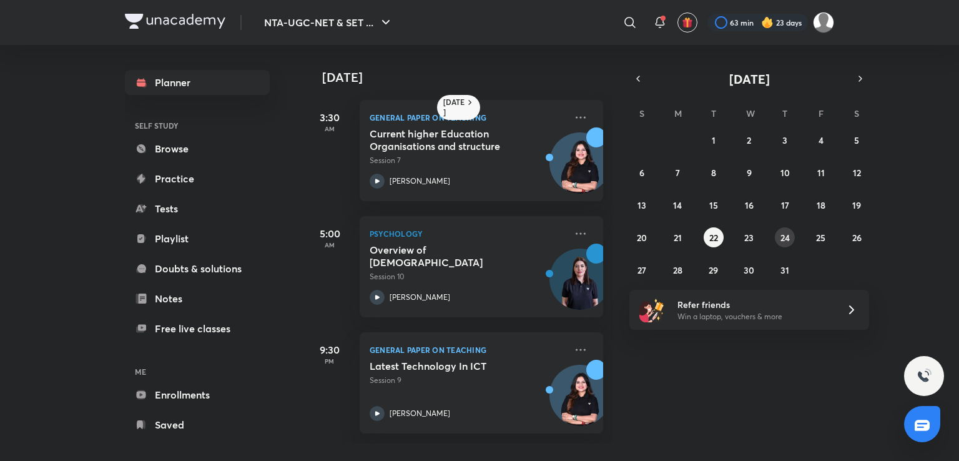
click at [780, 238] on abbr "24" at bounding box center [784, 238] width 9 height 12
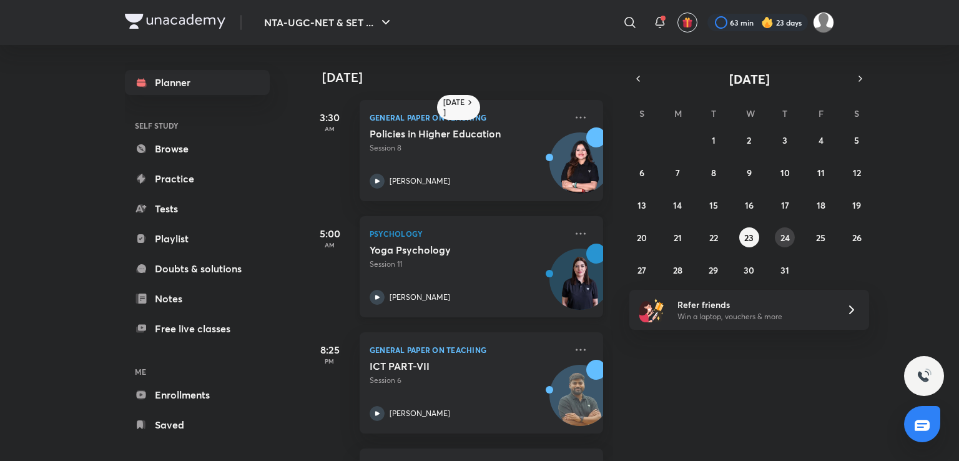
scroll to position [340, 0]
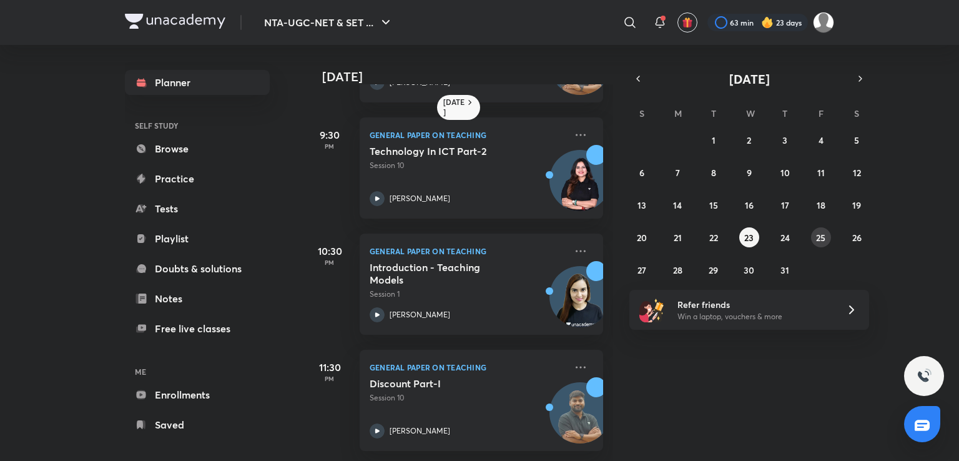
click at [827, 240] on button "25" at bounding box center [821, 237] width 20 height 20
click at [857, 238] on abbr "26" at bounding box center [856, 238] width 9 height 12
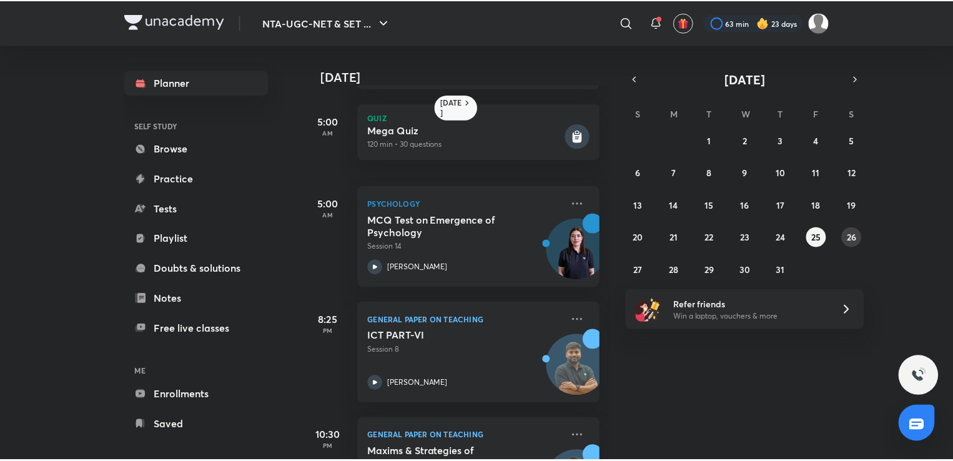
scroll to position [37, 0]
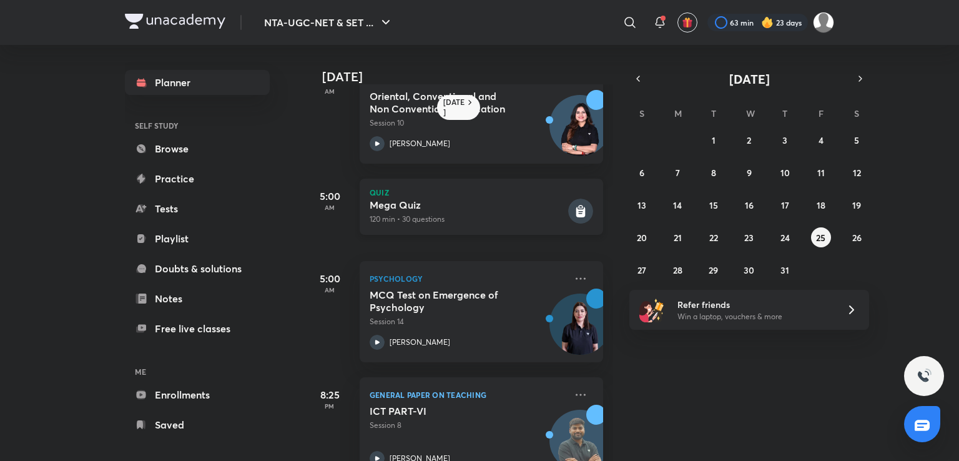
click at [568, 212] on rect at bounding box center [580, 211] width 25 height 25
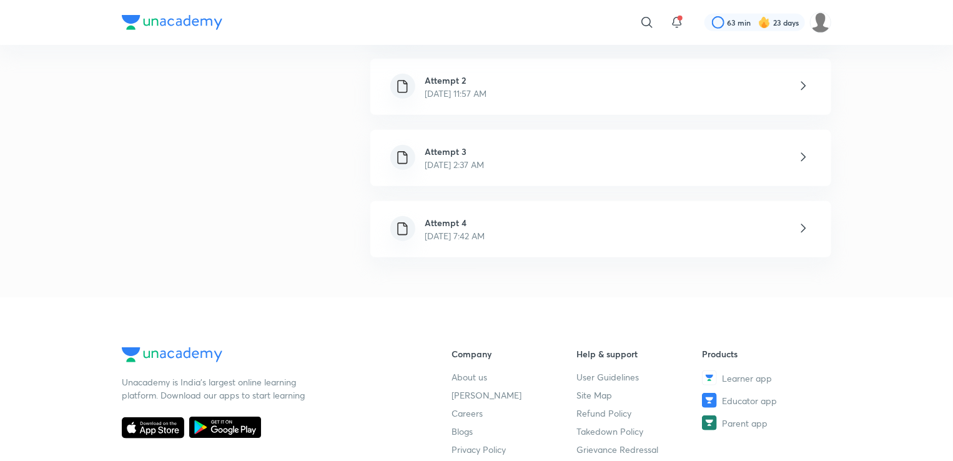
scroll to position [377, 0]
click at [566, 223] on div "Attempt 4 [DATE] 7:42 AM" at bounding box center [600, 228] width 461 height 56
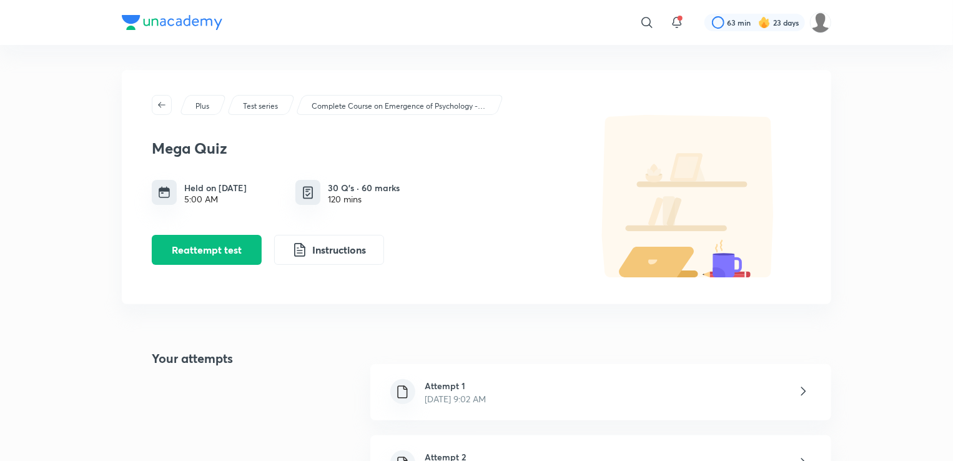
scroll to position [116, 0]
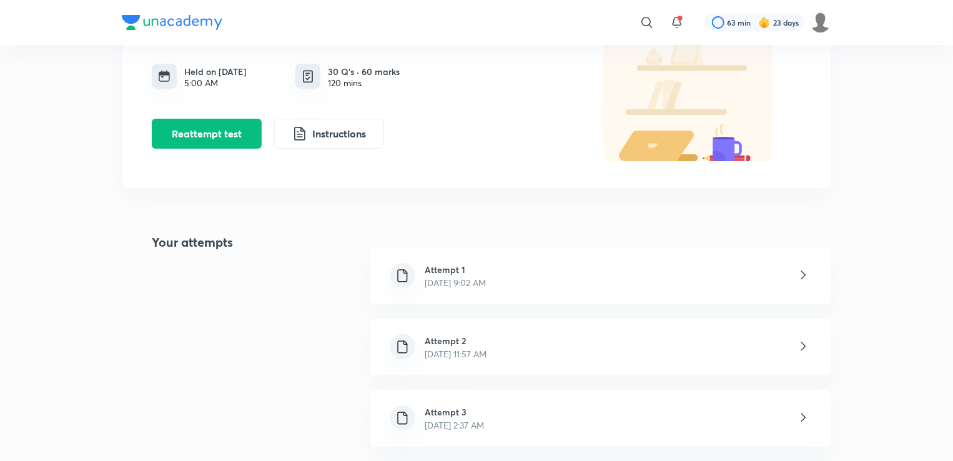
click at [486, 283] on p "[DATE] 9:02 AM" at bounding box center [455, 282] width 61 height 13
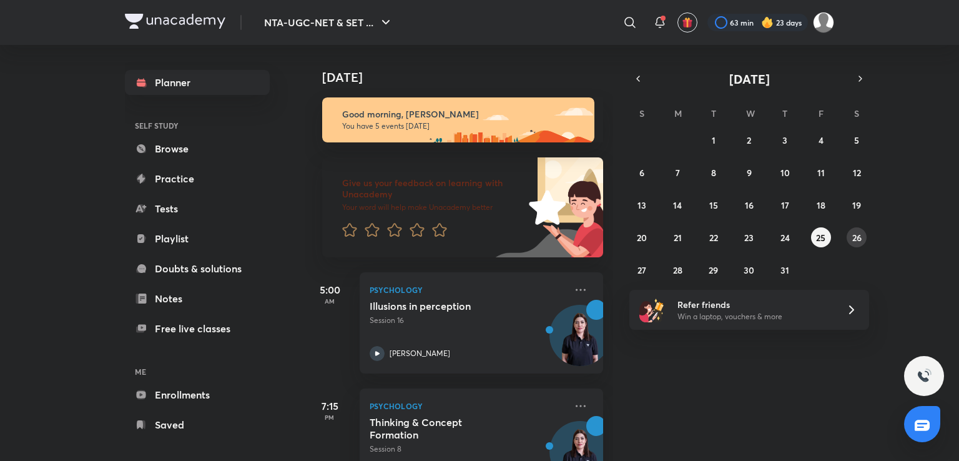
click at [860, 239] on abbr "26" at bounding box center [856, 238] width 9 height 12
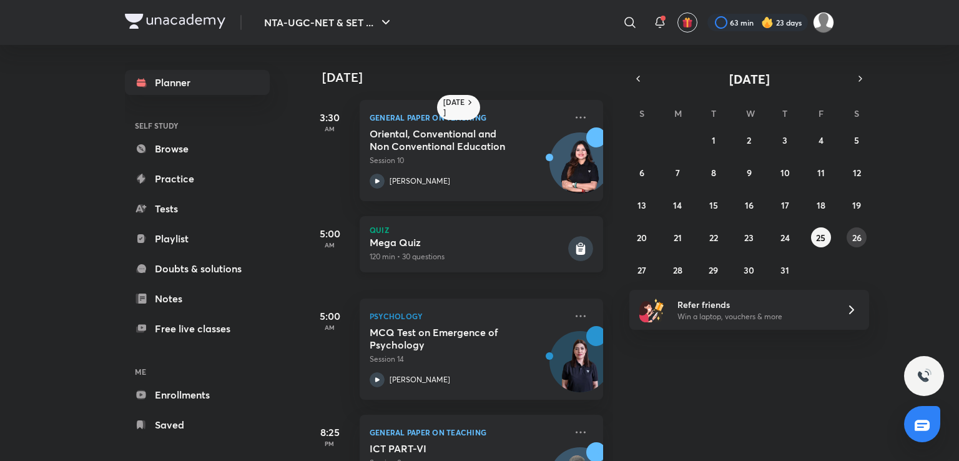
scroll to position [307, 0]
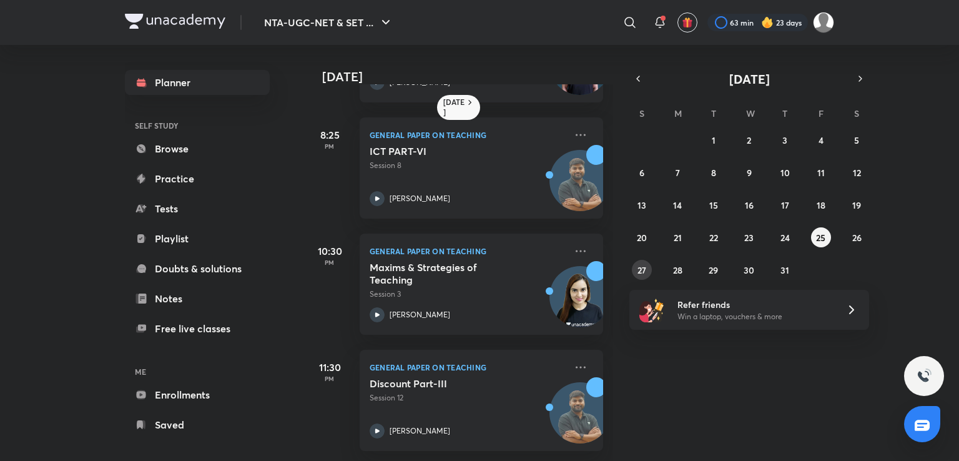
click at [644, 265] on abbr "27" at bounding box center [641, 270] width 9 height 12
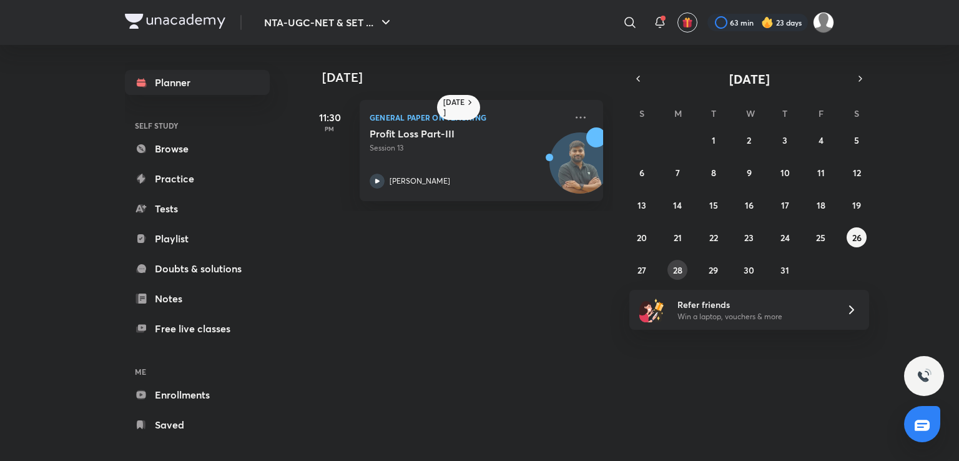
click at [684, 268] on button "28" at bounding box center [677, 270] width 20 height 20
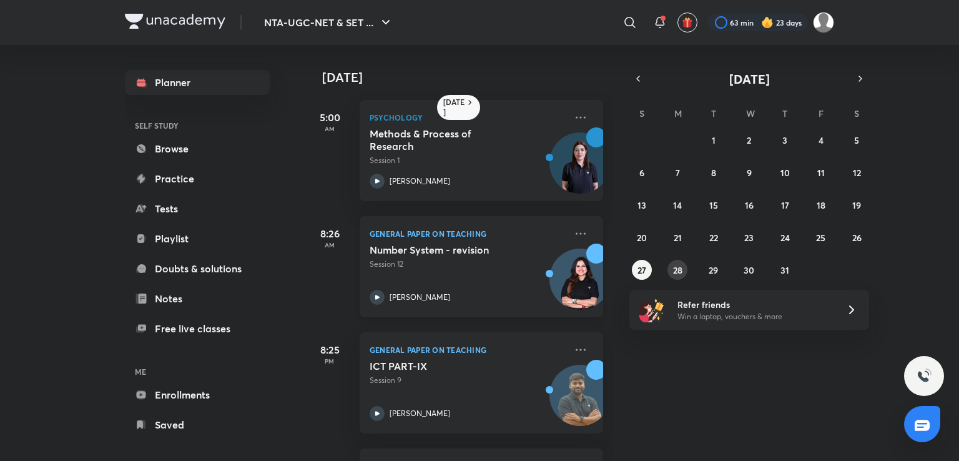
scroll to position [225, 0]
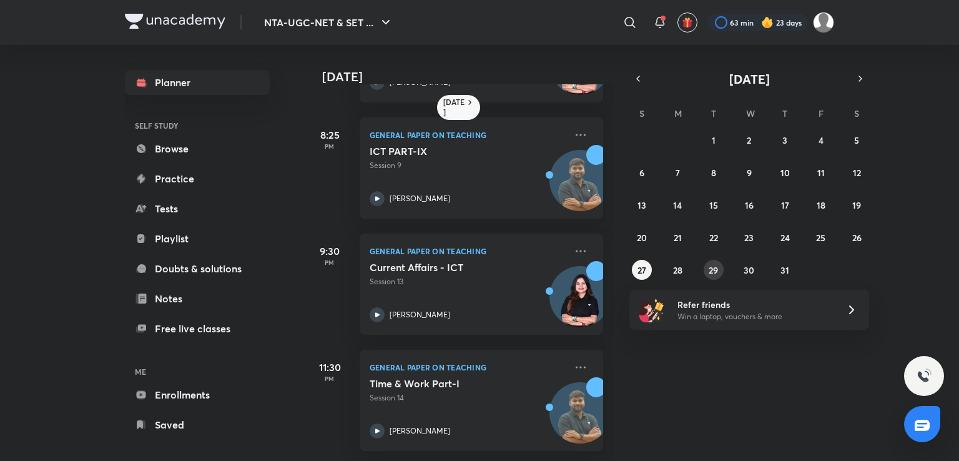
click at [707, 268] on button "29" at bounding box center [714, 270] width 20 height 20
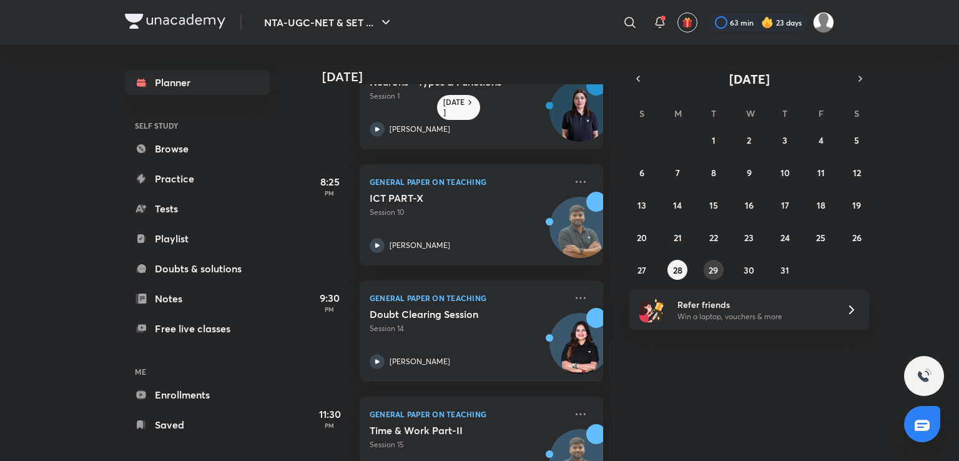
scroll to position [340, 0]
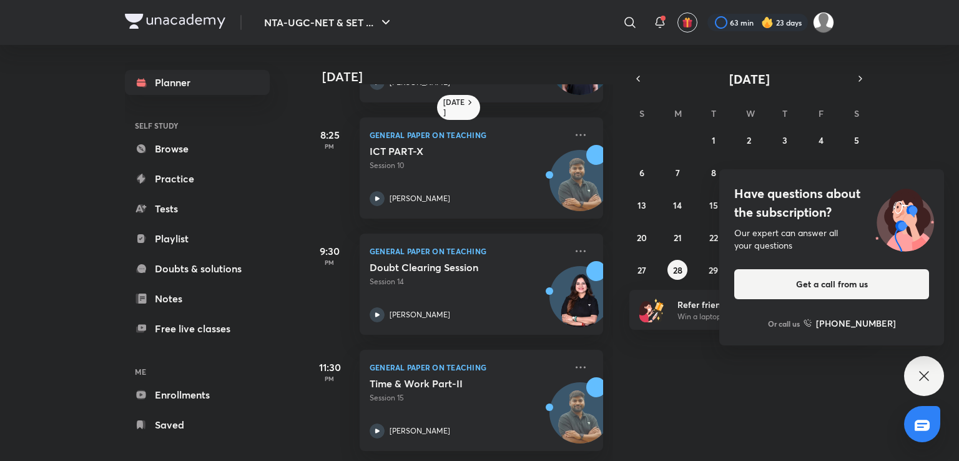
click at [923, 382] on icon at bounding box center [924, 375] width 15 height 15
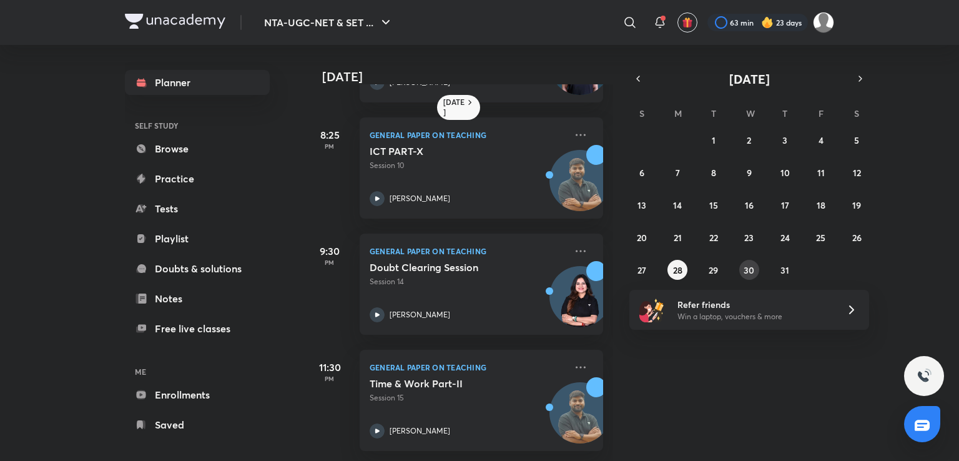
click at [749, 269] on abbr "30" at bounding box center [749, 270] width 11 height 12
click at [789, 268] on button "31" at bounding box center [785, 270] width 20 height 20
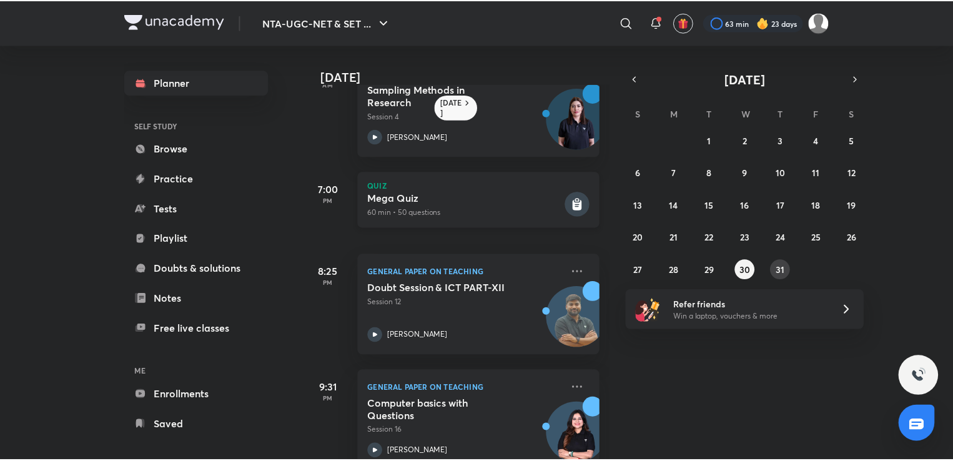
scroll to position [157, 0]
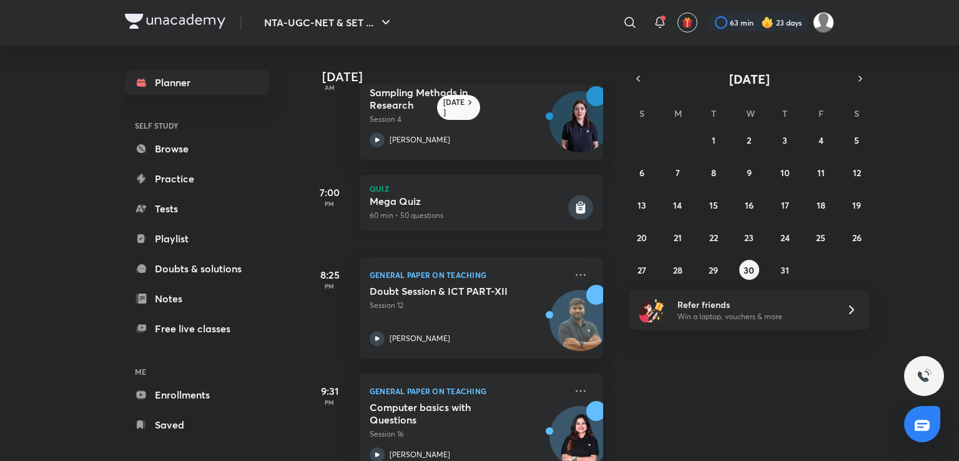
click at [576, 208] on icon at bounding box center [580, 208] width 9 height 11
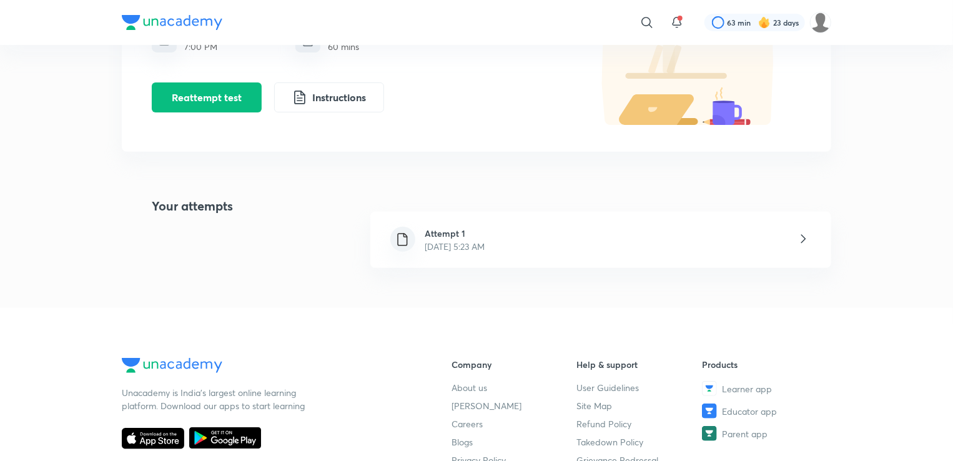
scroll to position [152, 0]
click at [485, 250] on p "[DATE] 5:23 AM" at bounding box center [455, 246] width 60 height 13
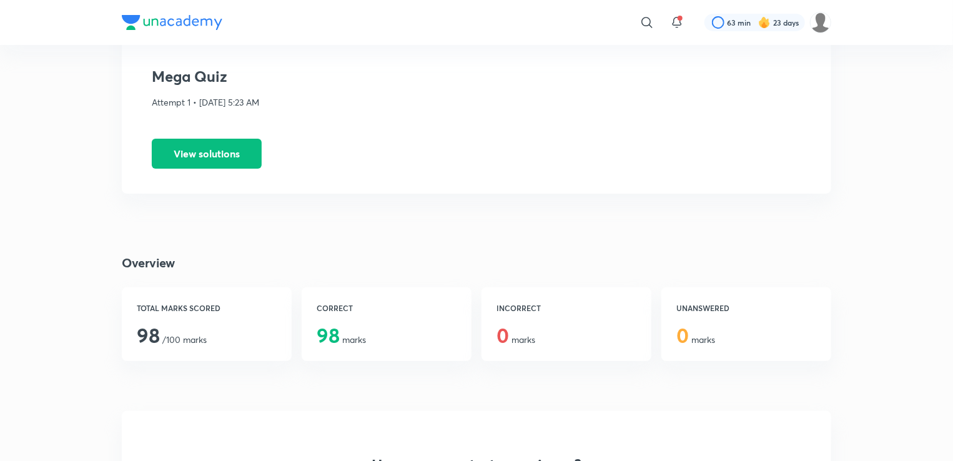
scroll to position [7, 0]
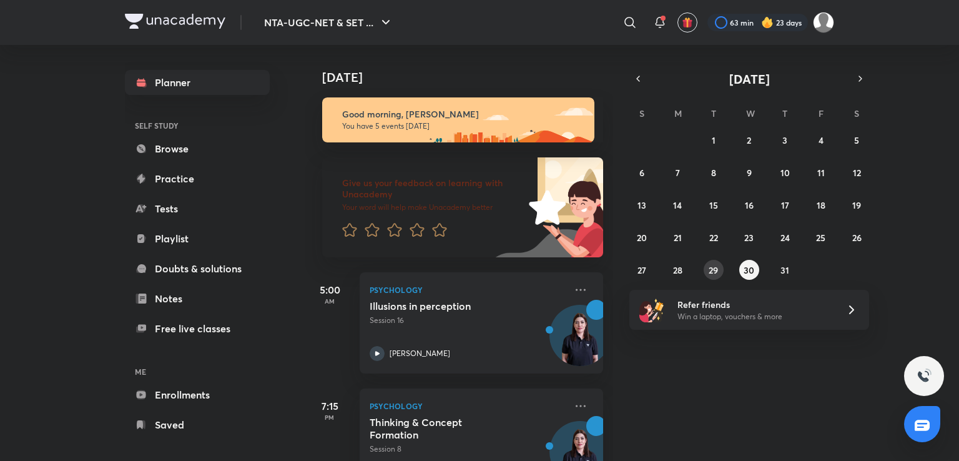
click at [717, 272] on abbr "29" at bounding box center [713, 270] width 9 height 12
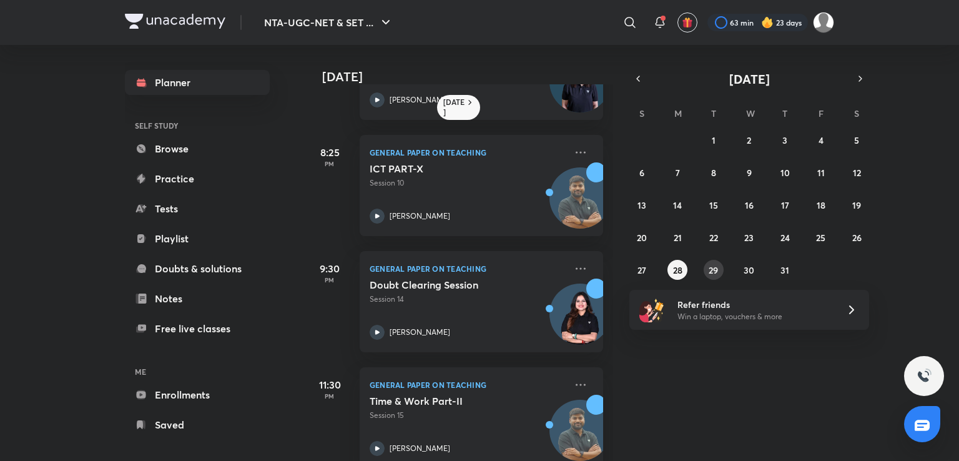
scroll to position [340, 0]
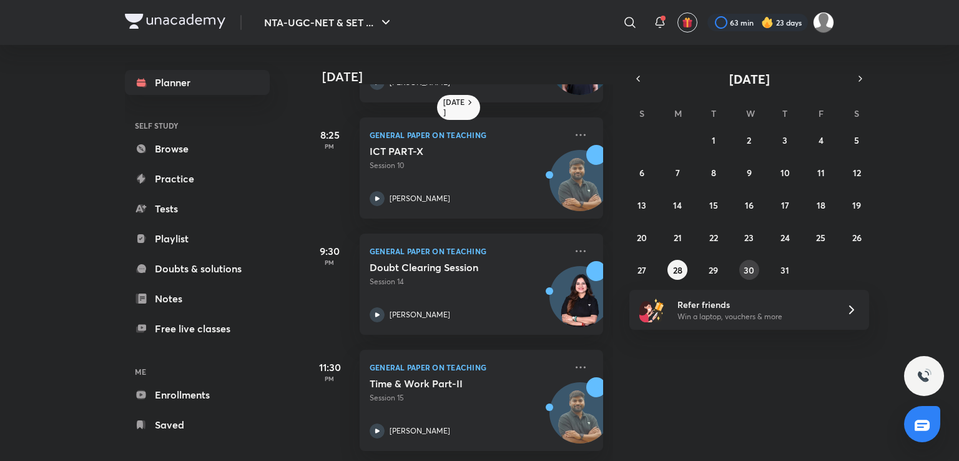
click at [746, 270] on abbr "30" at bounding box center [749, 270] width 11 height 12
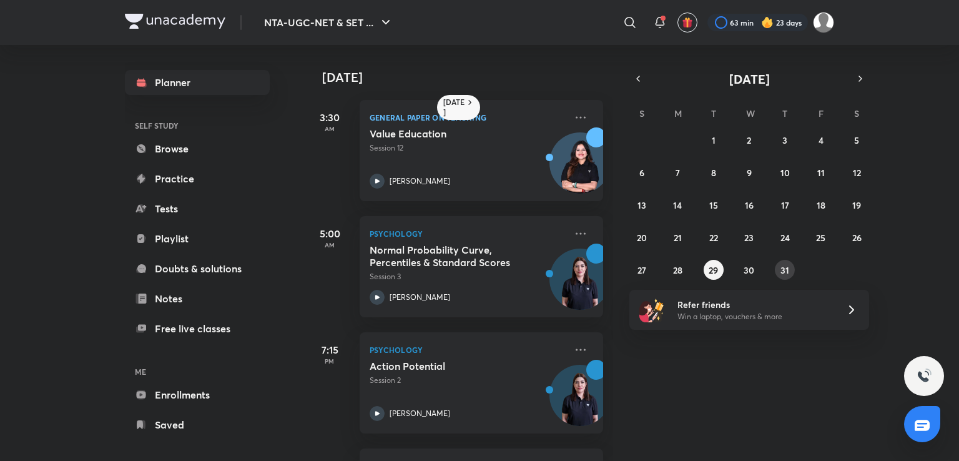
click at [782, 267] on abbr "31" at bounding box center [784, 270] width 9 height 12
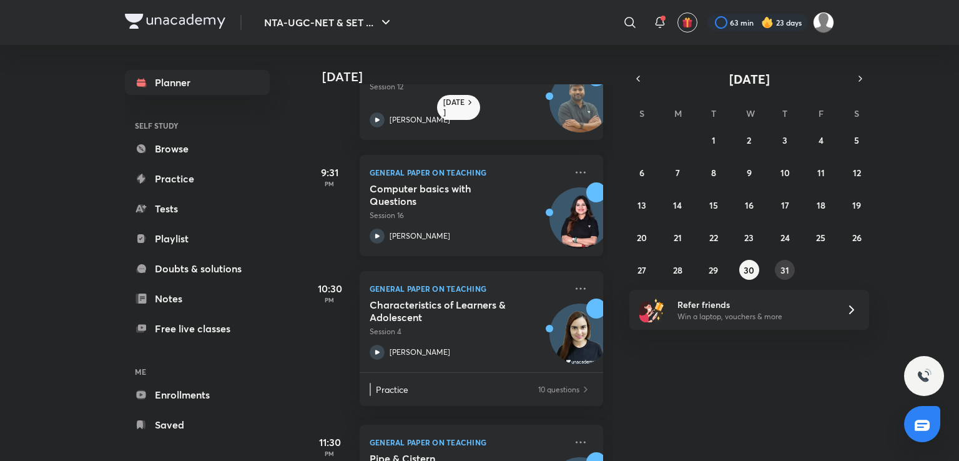
scroll to position [460, 0]
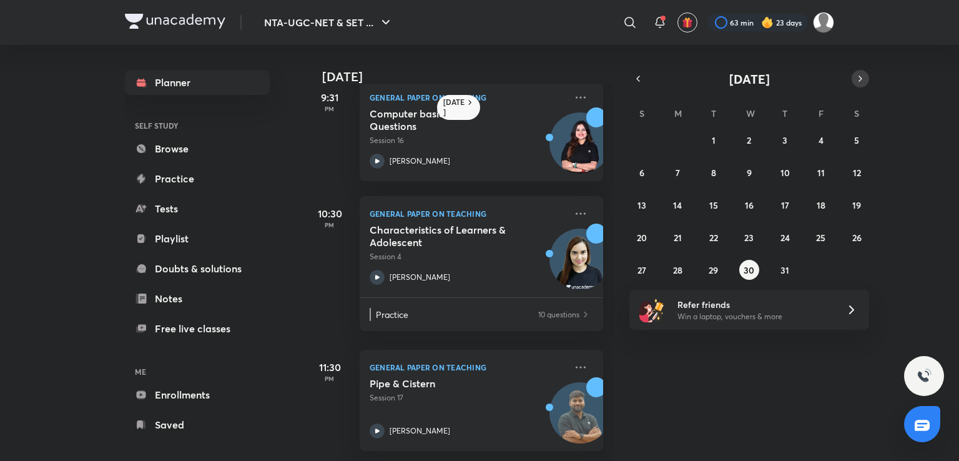
click at [854, 81] on button "button" at bounding box center [860, 78] width 17 height 17
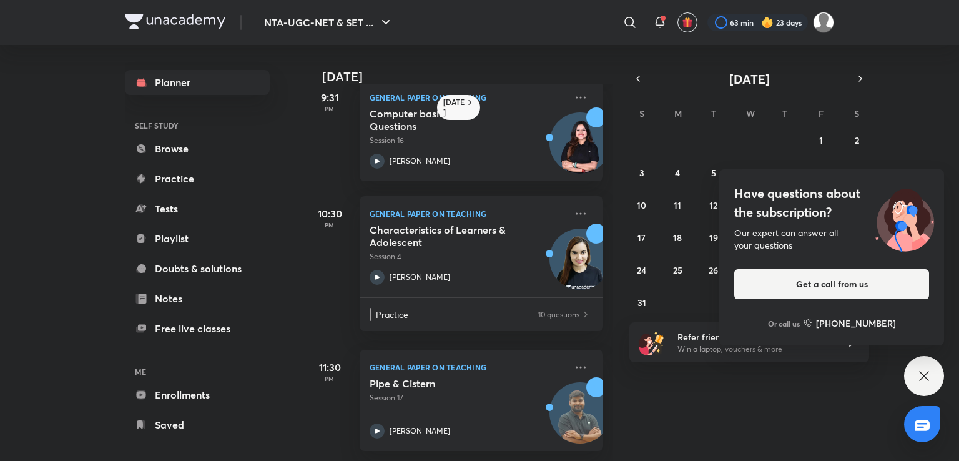
click at [918, 370] on icon at bounding box center [924, 375] width 15 height 15
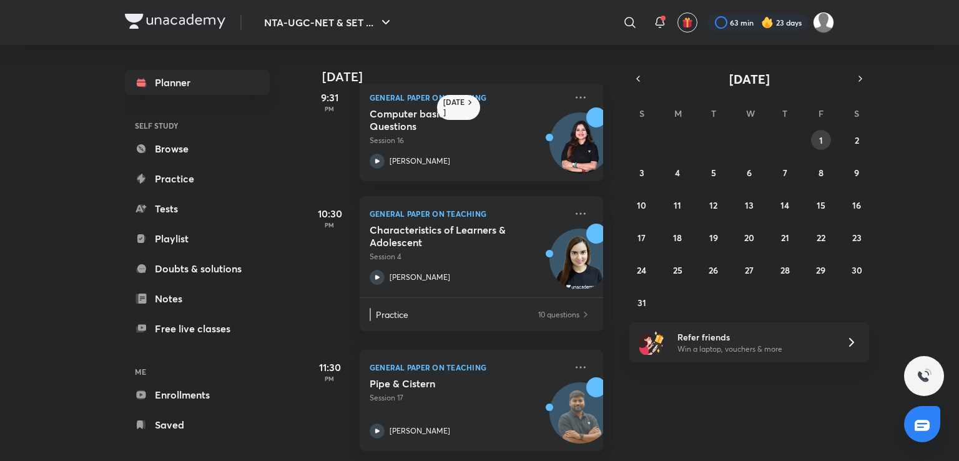
click at [817, 143] on button "1" at bounding box center [821, 140] width 20 height 20
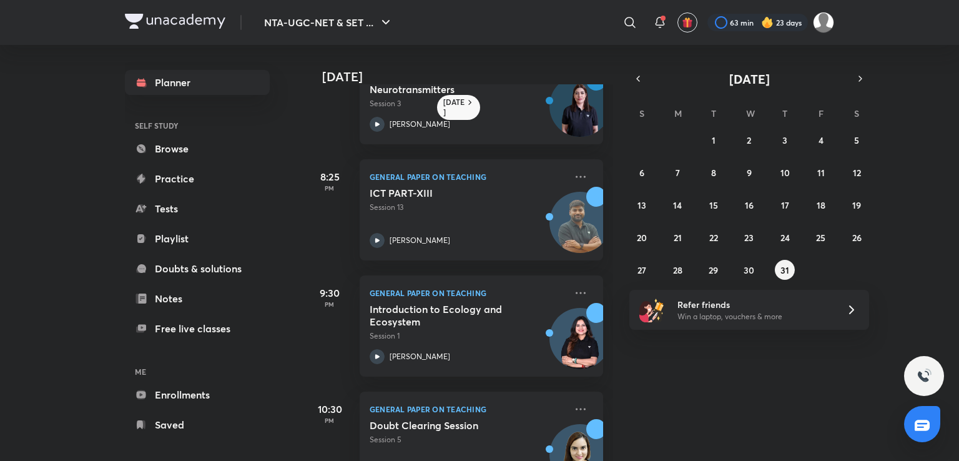
scroll to position [457, 0]
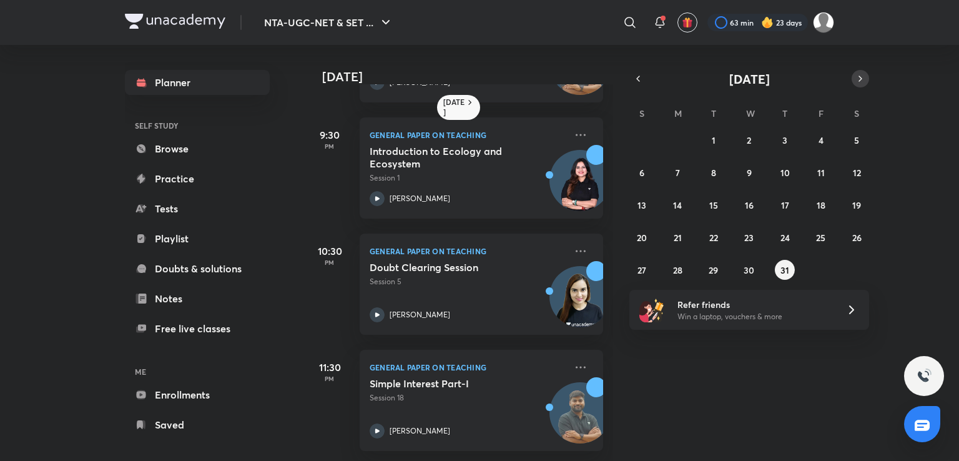
click at [857, 75] on icon "button" at bounding box center [860, 78] width 10 height 11
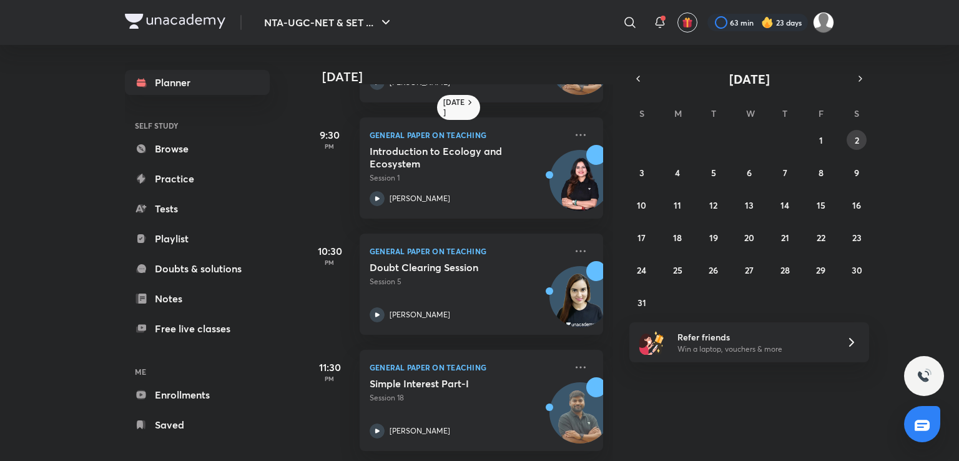
click at [849, 140] on button "2" at bounding box center [857, 140] width 20 height 20
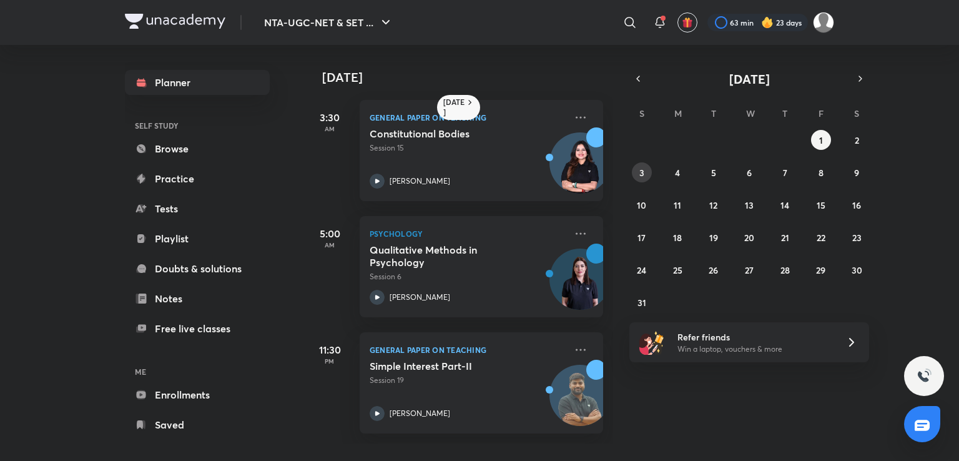
click at [646, 170] on button "3" at bounding box center [642, 172] width 20 height 20
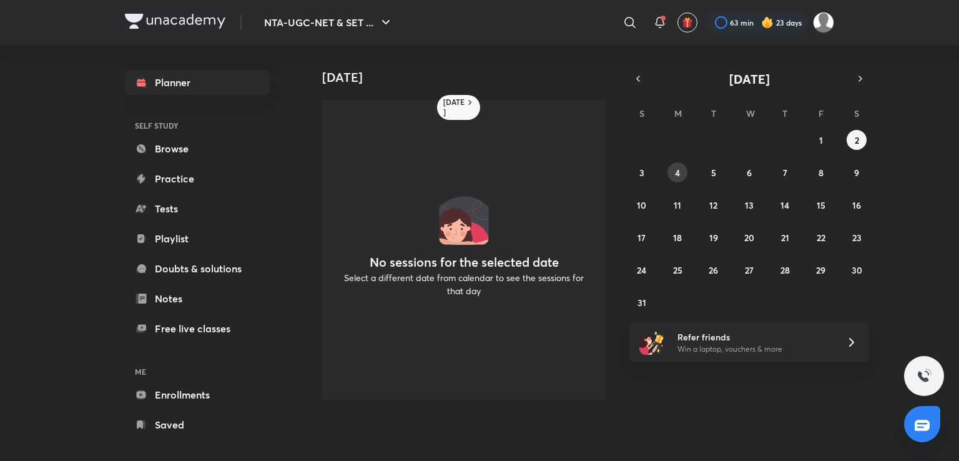
click at [683, 173] on button "4" at bounding box center [677, 172] width 20 height 20
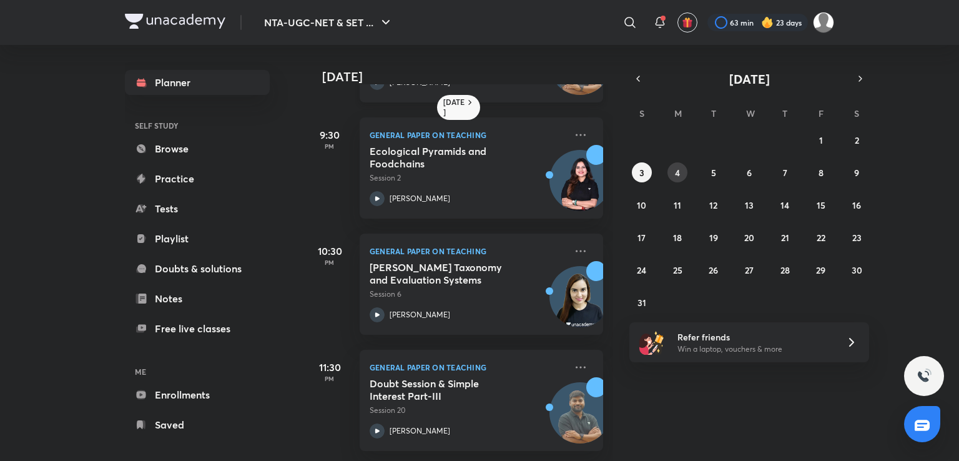
scroll to position [225, 0]
click at [706, 172] on button "5" at bounding box center [714, 172] width 20 height 20
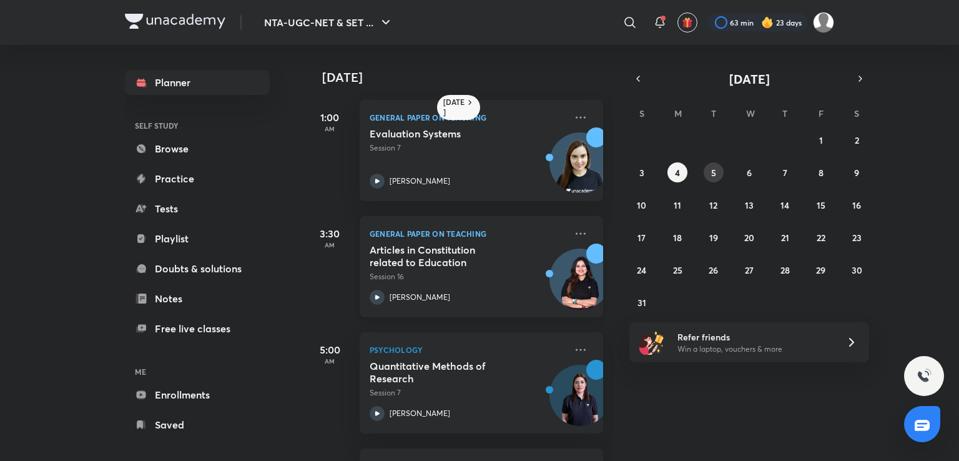
scroll to position [340, 0]
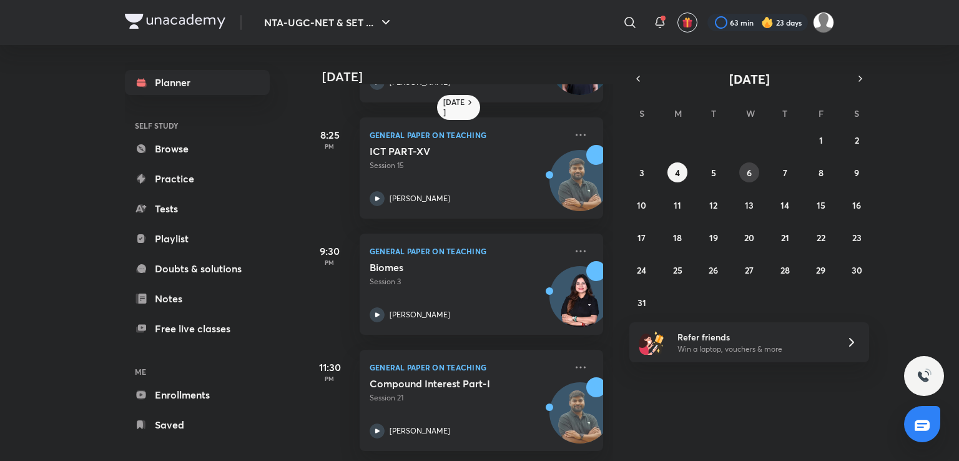
click at [749, 169] on abbr "6" at bounding box center [749, 173] width 5 height 12
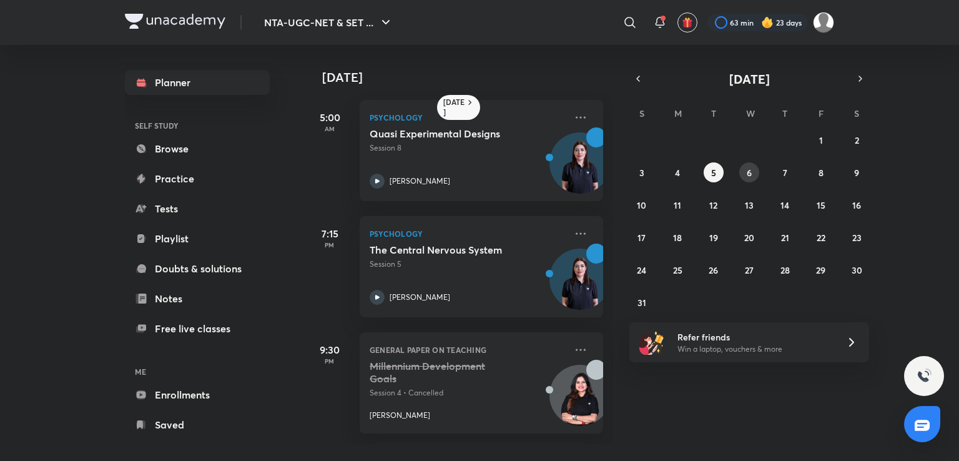
scroll to position [0, 2]
click at [784, 170] on abbr "7" at bounding box center [785, 173] width 4 height 12
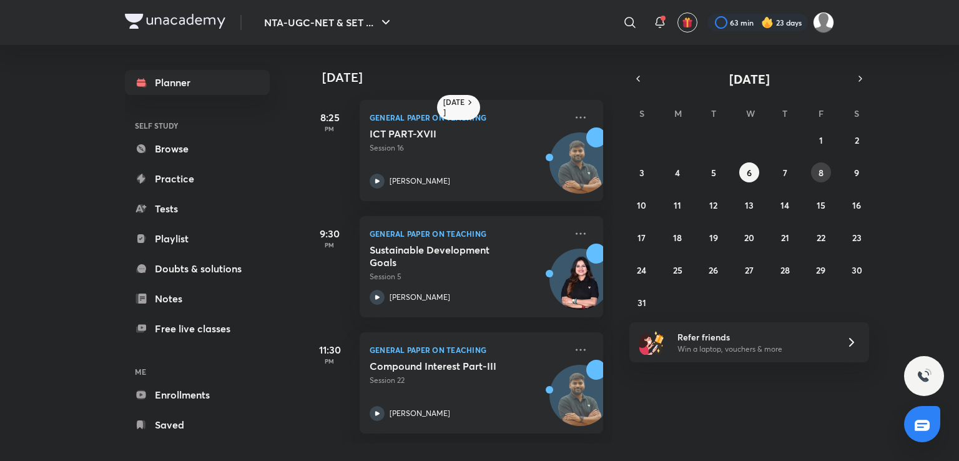
click at [817, 170] on button "8" at bounding box center [821, 172] width 20 height 20
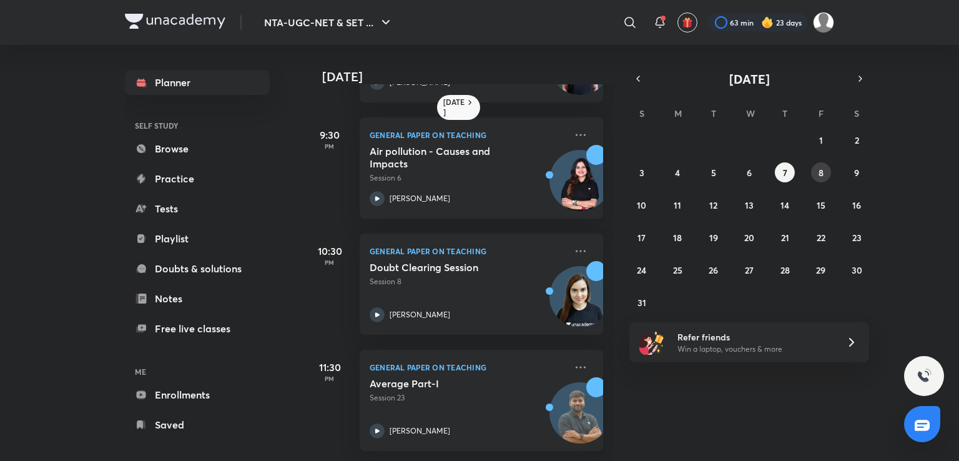
scroll to position [0, 0]
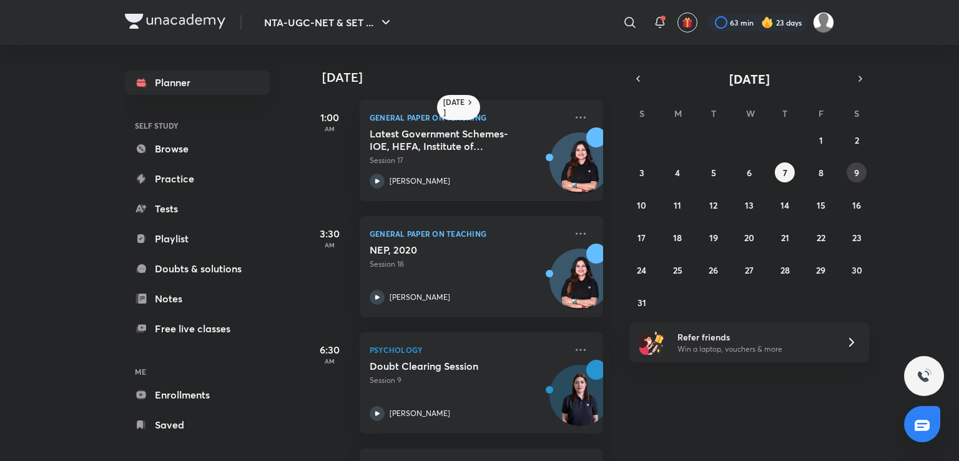
click at [860, 173] on button "9" at bounding box center [857, 172] width 20 height 20
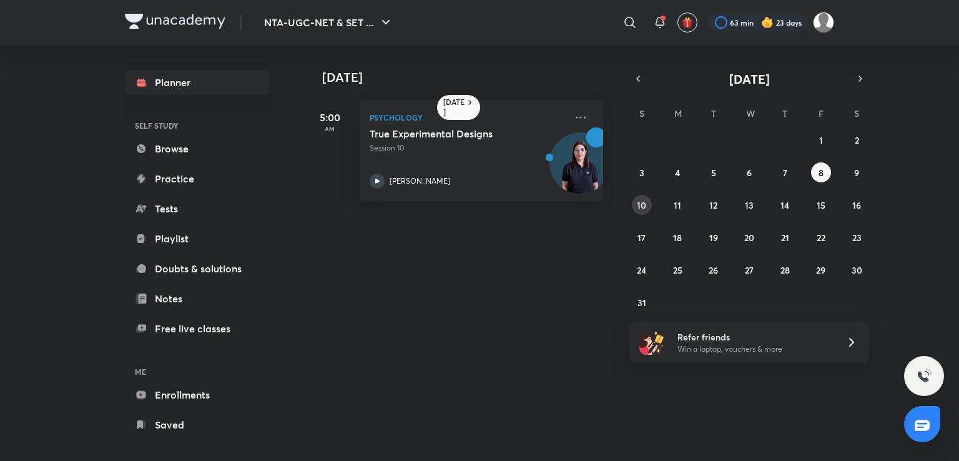
click at [642, 203] on abbr "10" at bounding box center [641, 205] width 9 height 12
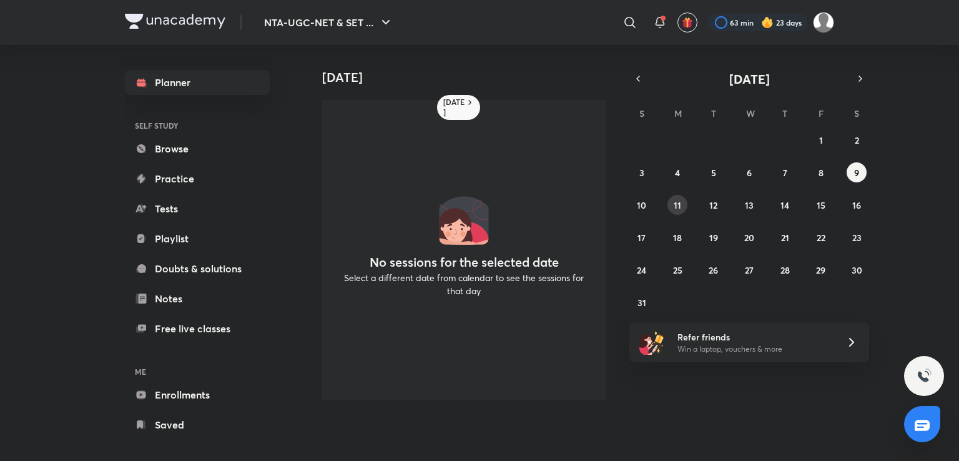
click at [677, 205] on abbr "11" at bounding box center [677, 205] width 7 height 12
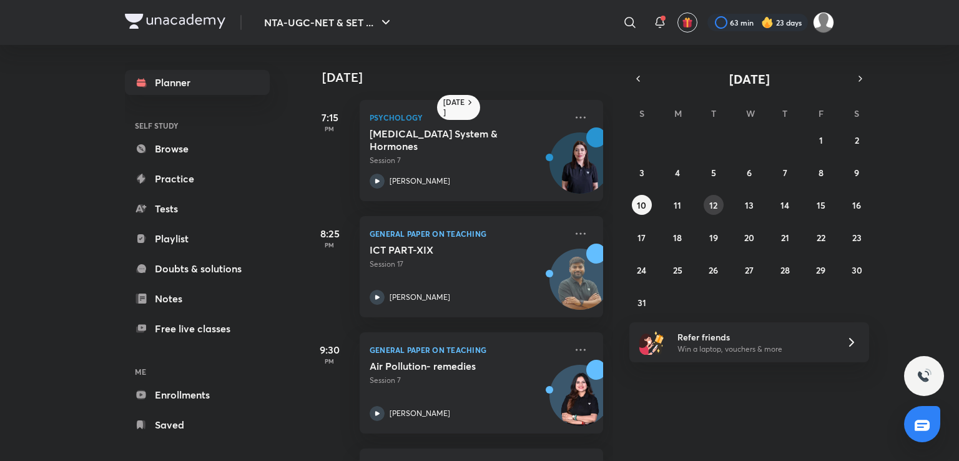
click at [712, 205] on abbr "12" at bounding box center [713, 205] width 8 height 12
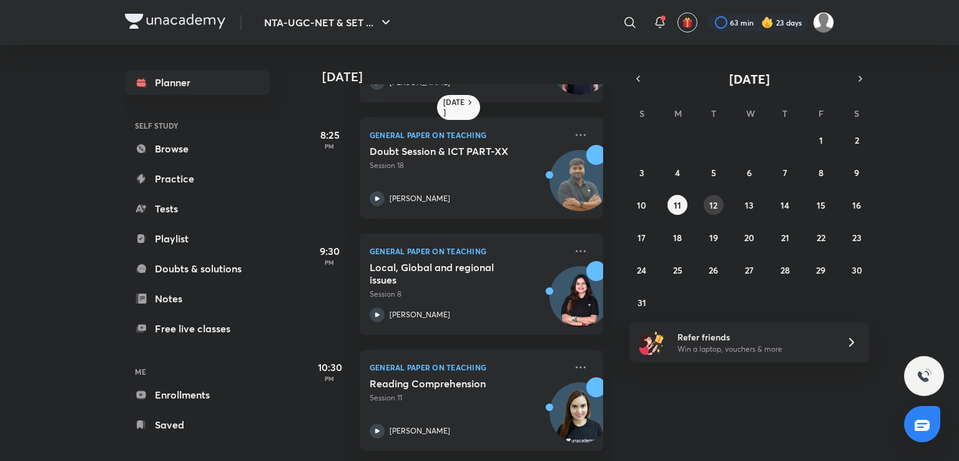
scroll to position [689, 0]
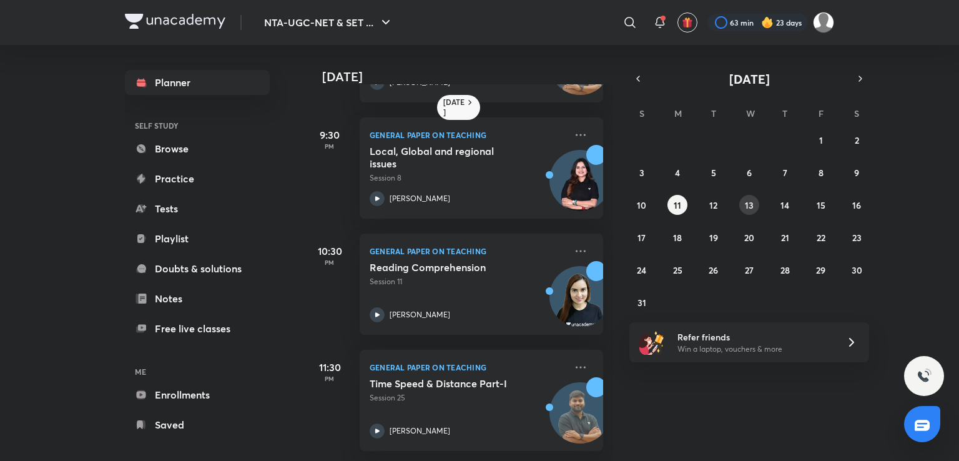
click at [745, 202] on abbr "13" at bounding box center [749, 205] width 9 height 12
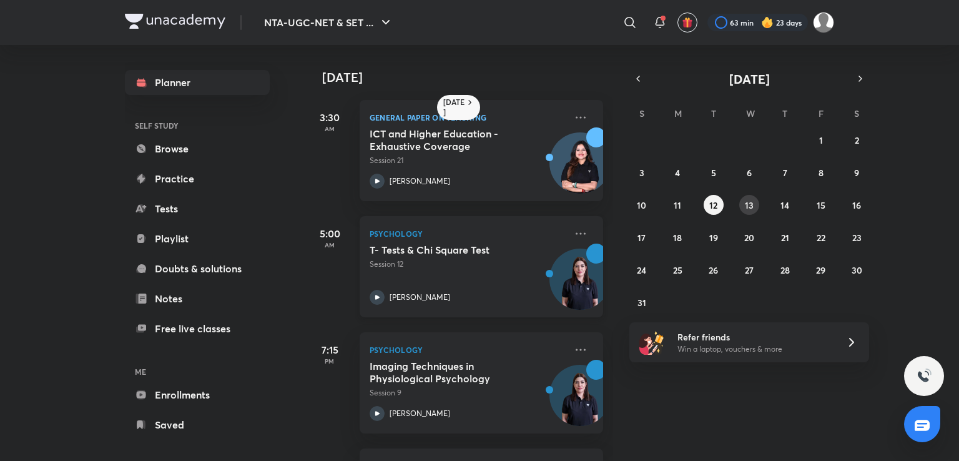
scroll to position [108, 0]
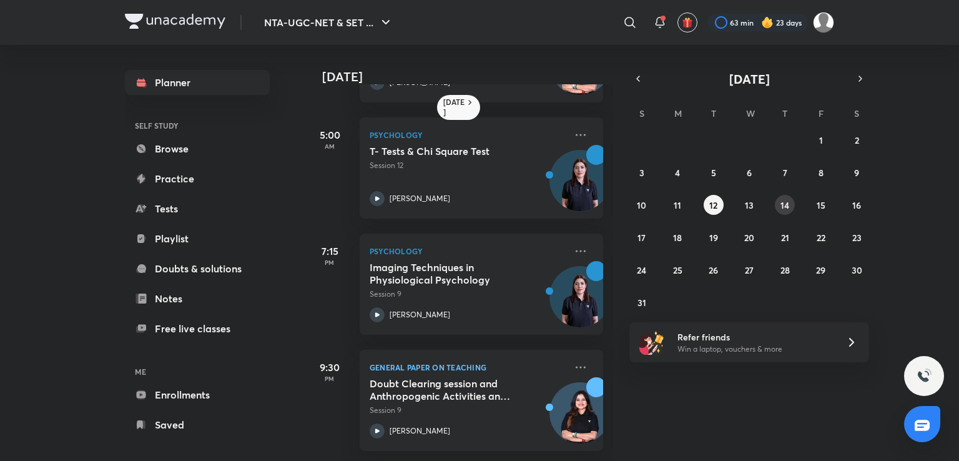
click at [777, 205] on button "14" at bounding box center [785, 205] width 20 height 20
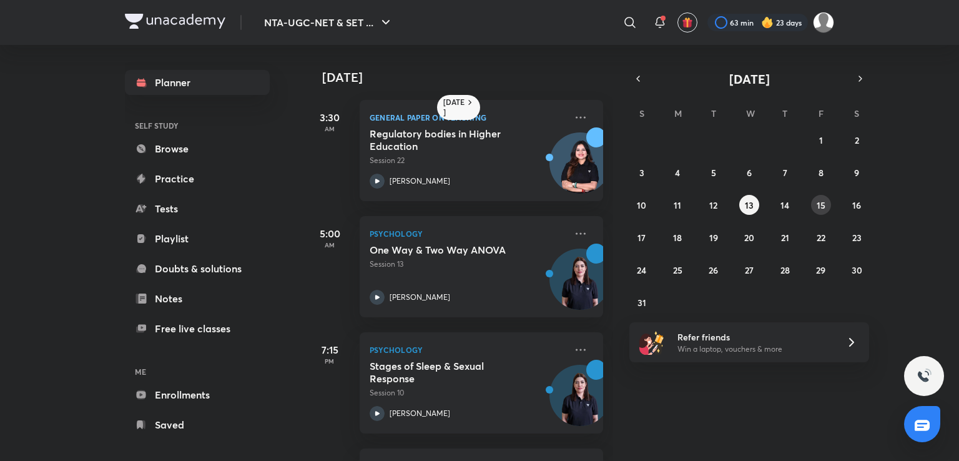
click at [821, 200] on abbr "15" at bounding box center [821, 205] width 9 height 12
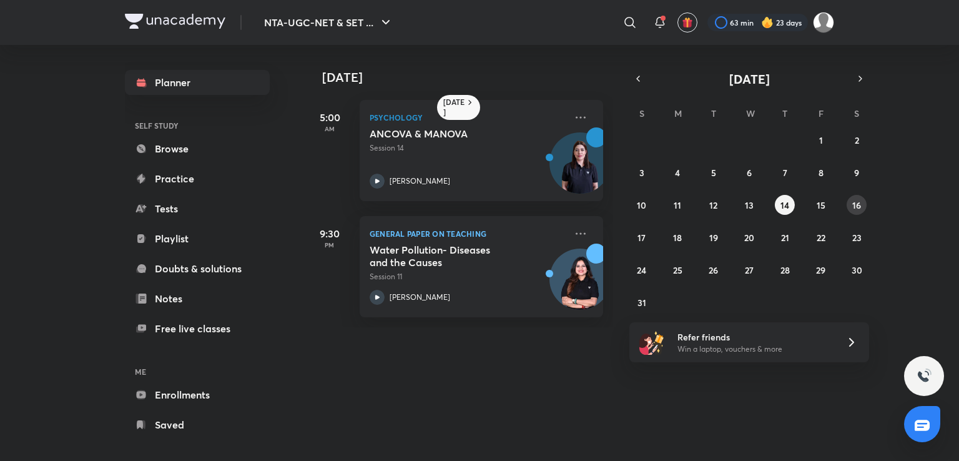
click at [859, 209] on abbr "16" at bounding box center [856, 205] width 9 height 12
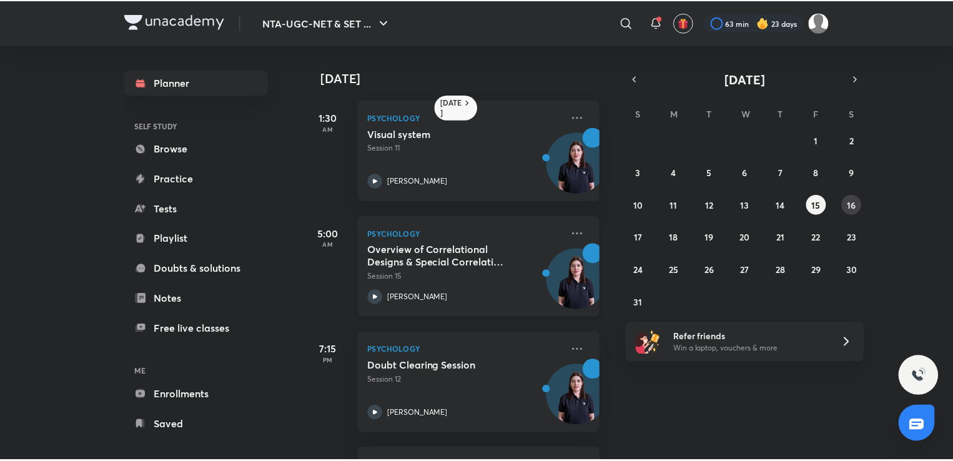
scroll to position [108, 0]
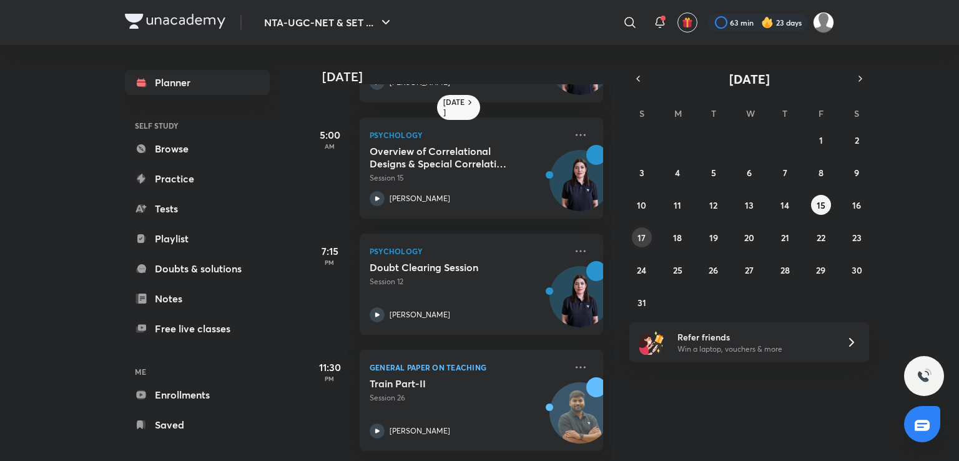
click at [642, 241] on abbr "17" at bounding box center [641, 238] width 8 height 12
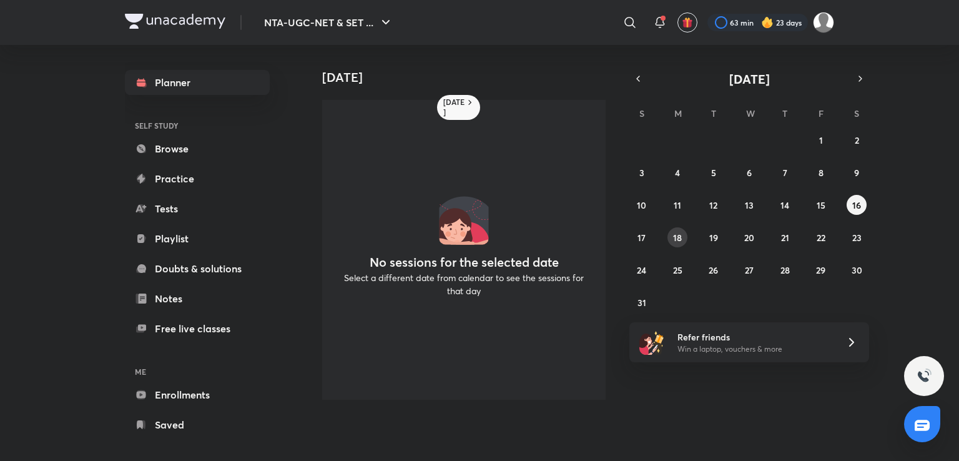
click at [677, 237] on abbr "18" at bounding box center [677, 238] width 9 height 12
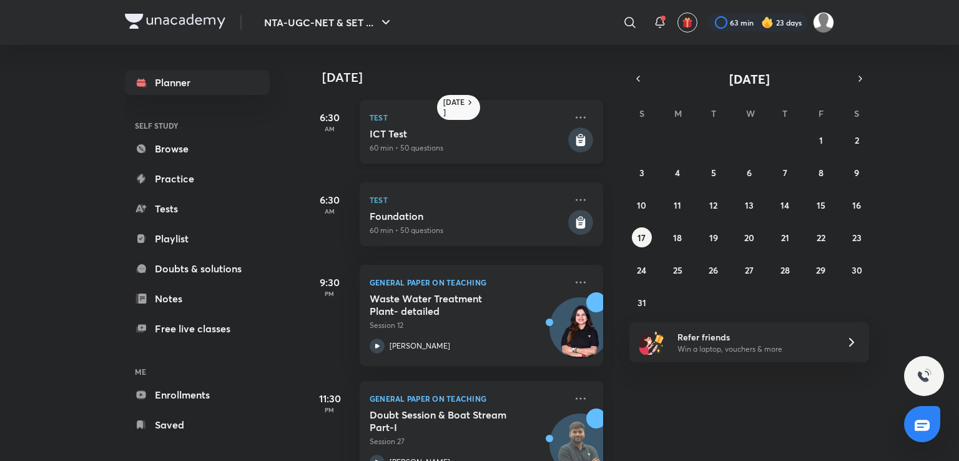
click at [532, 137] on h5 "ICT Test" at bounding box center [468, 133] width 196 height 12
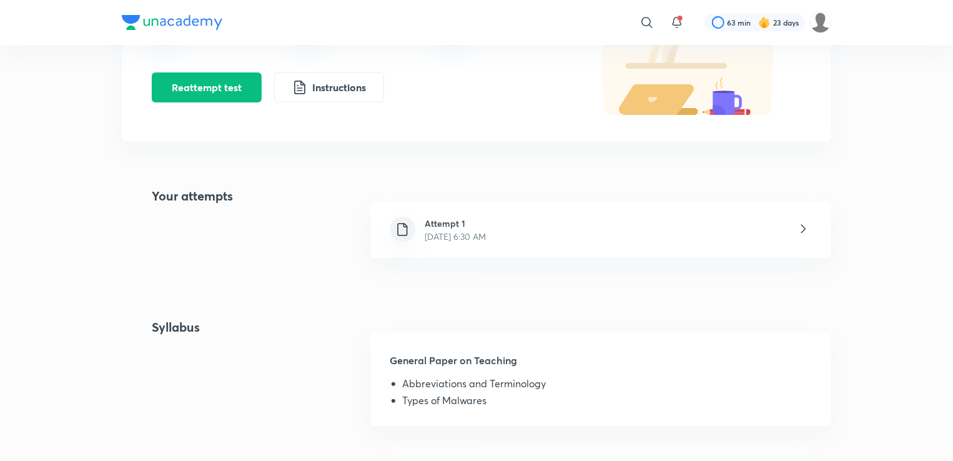
scroll to position [165, 0]
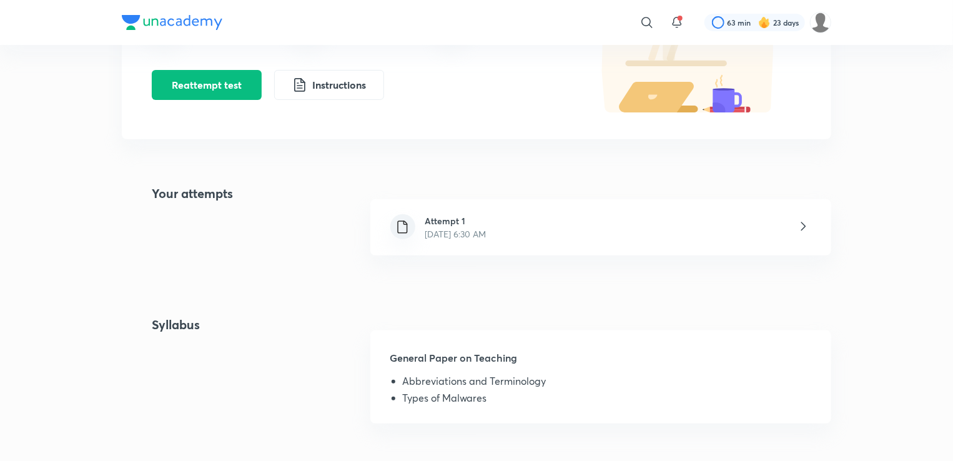
click at [527, 225] on div "Attempt 1 [DATE] 6:30 AM" at bounding box center [600, 227] width 461 height 56
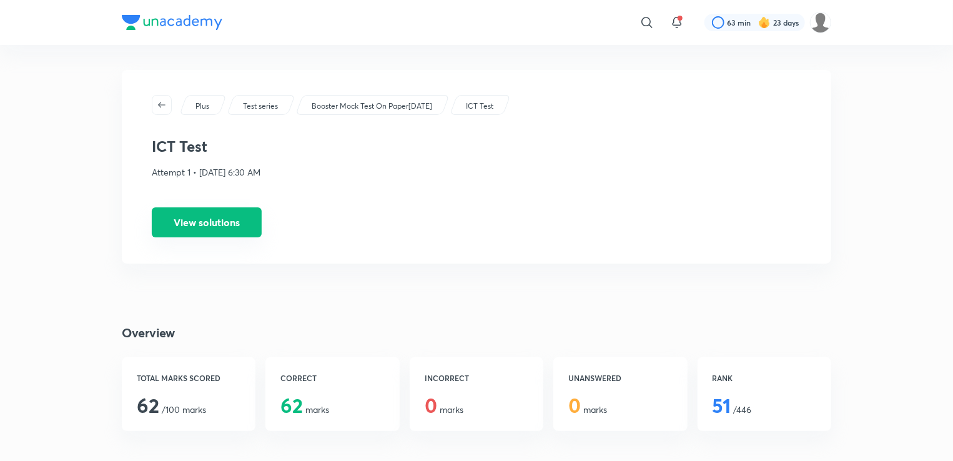
click at [240, 224] on button "View solutions" at bounding box center [207, 222] width 110 height 30
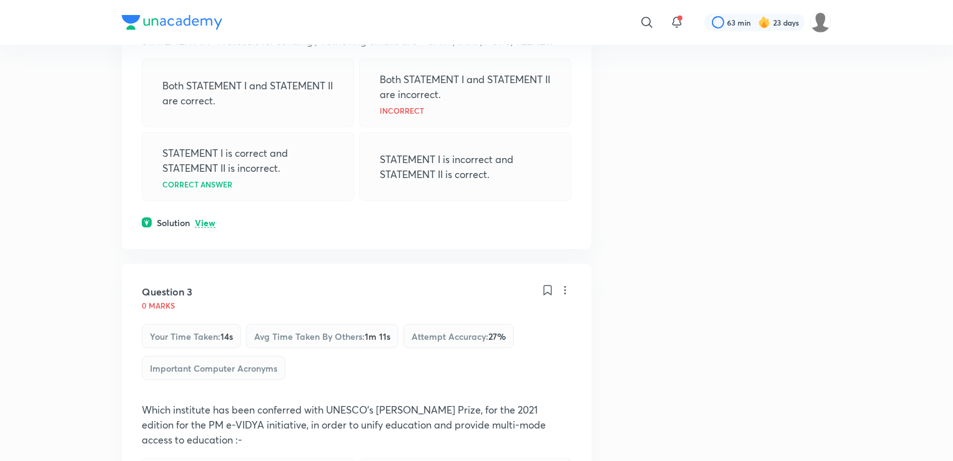
scroll to position [804, 0]
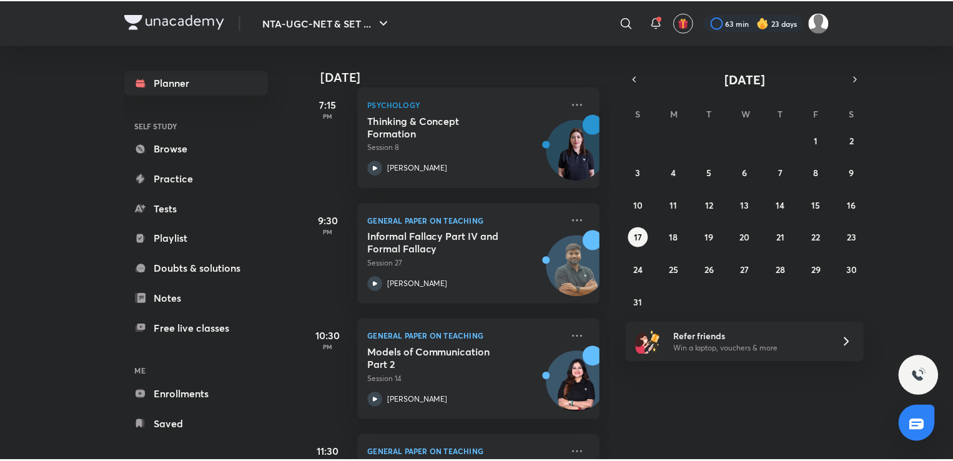
scroll to position [397, 0]
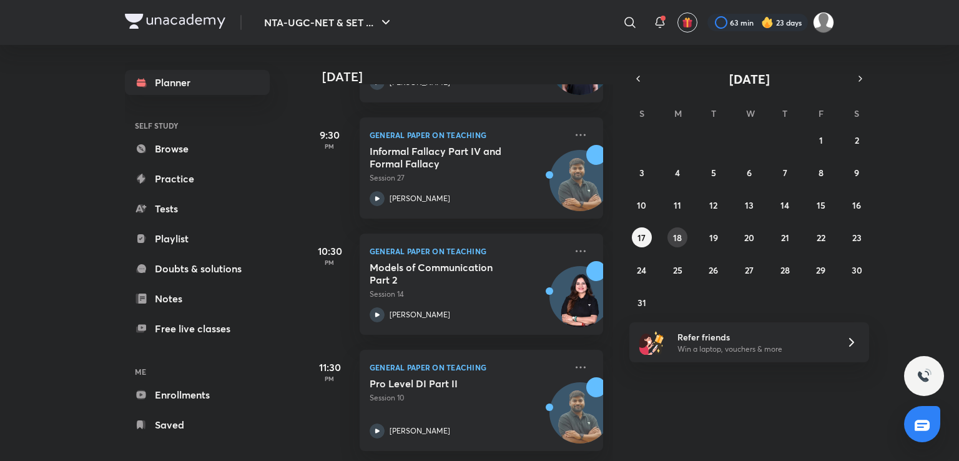
click at [679, 230] on button "18" at bounding box center [677, 237] width 20 height 20
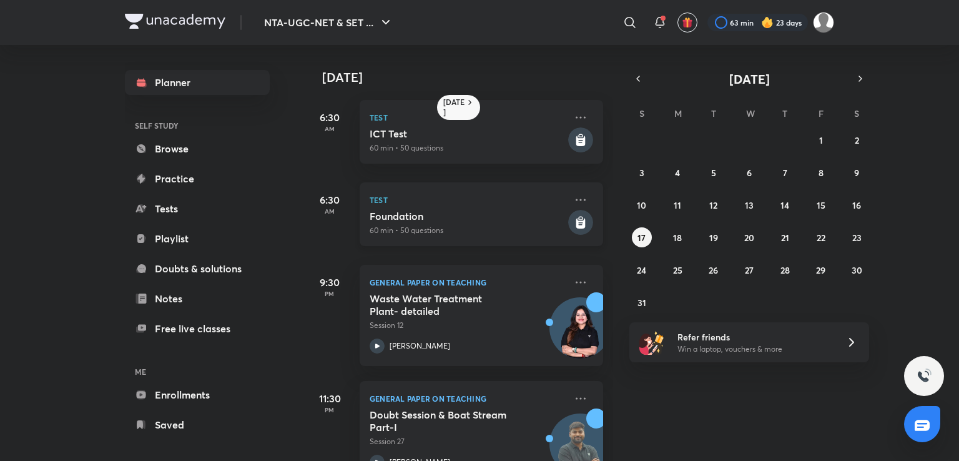
click at [576, 224] on icon at bounding box center [580, 223] width 9 height 11
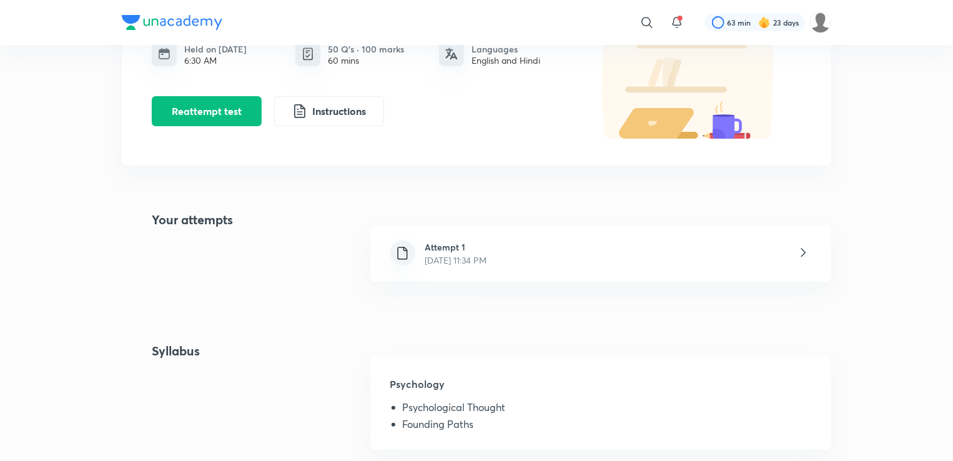
scroll to position [144, 0]
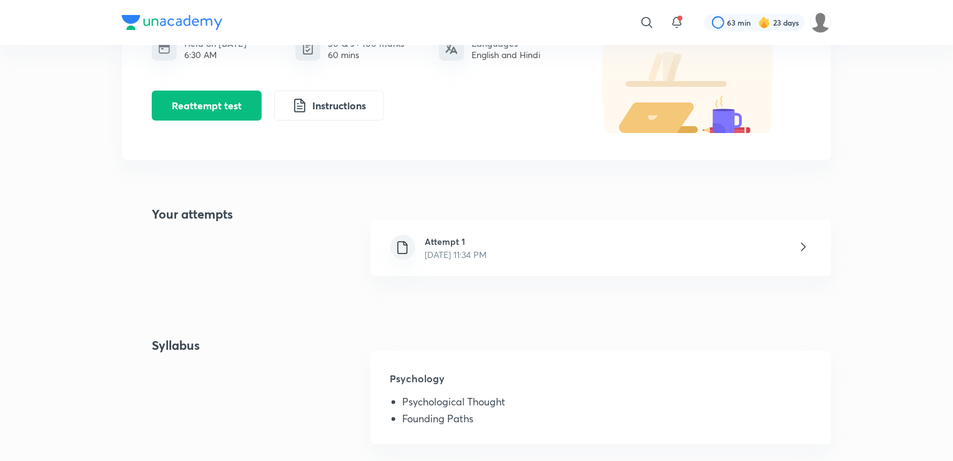
click at [489, 230] on div "Attempt 1 [DATE] 11:34 PM" at bounding box center [600, 248] width 461 height 56
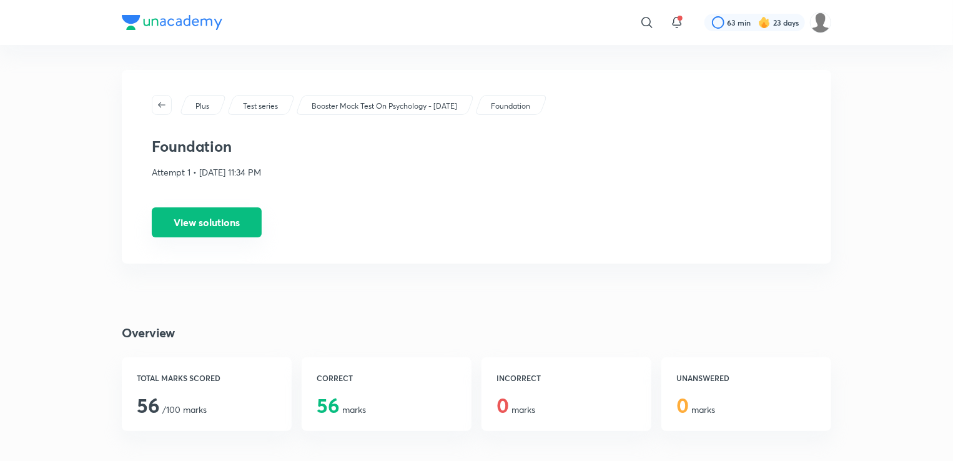
click at [239, 226] on button "View solutions" at bounding box center [207, 222] width 110 height 30
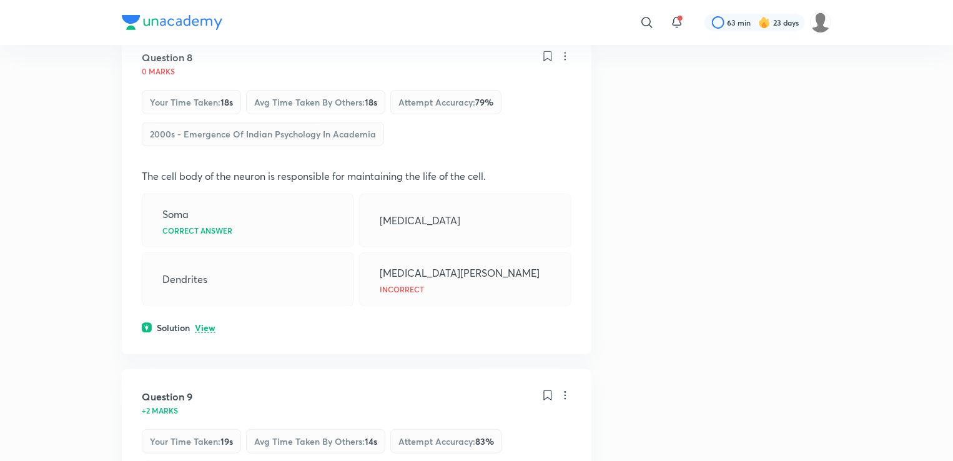
scroll to position [2619, 0]
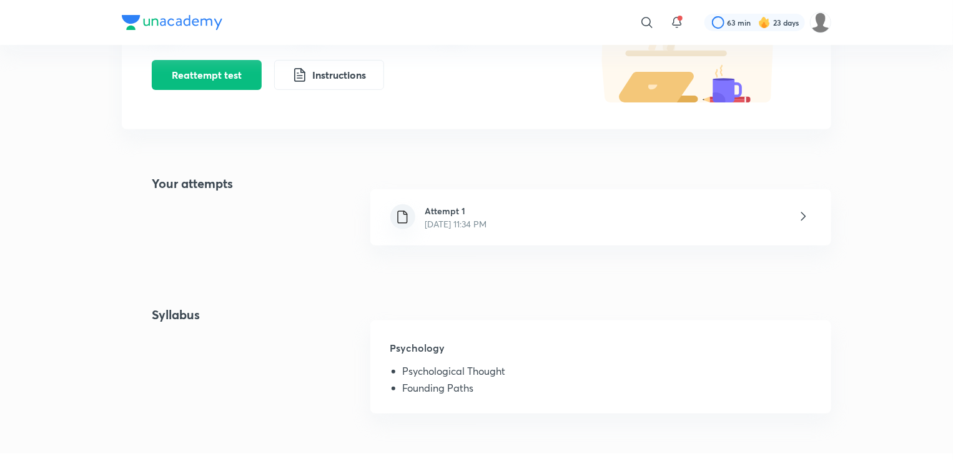
scroll to position [186, 0]
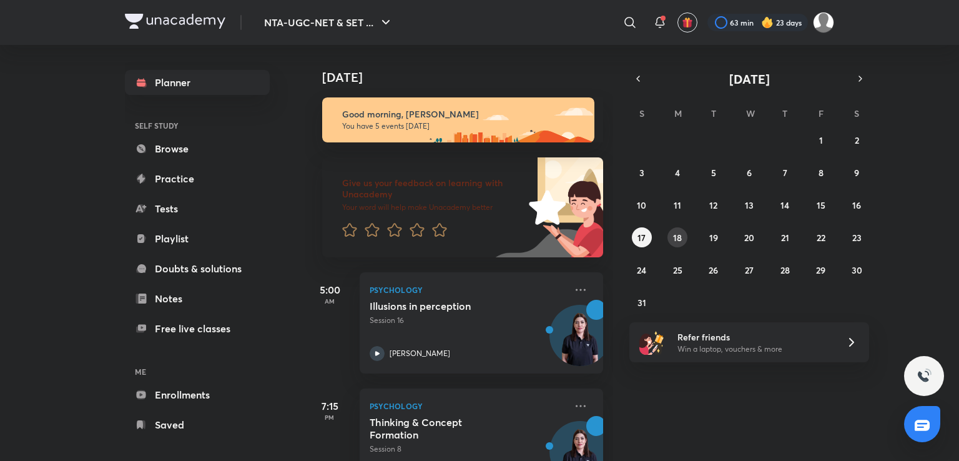
click at [678, 244] on button "18" at bounding box center [677, 237] width 20 height 20
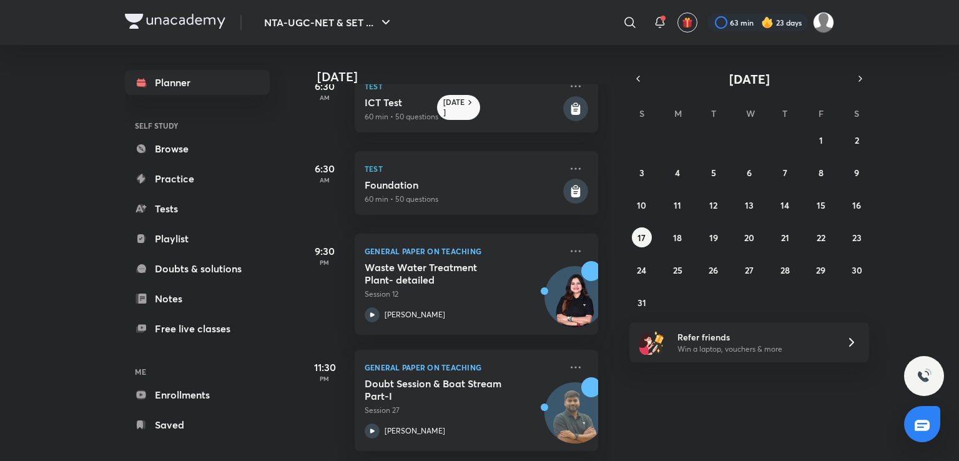
click at [581, 261] on div at bounding box center [591, 271] width 20 height 20
click at [719, 237] on button "19" at bounding box center [714, 237] width 20 height 20
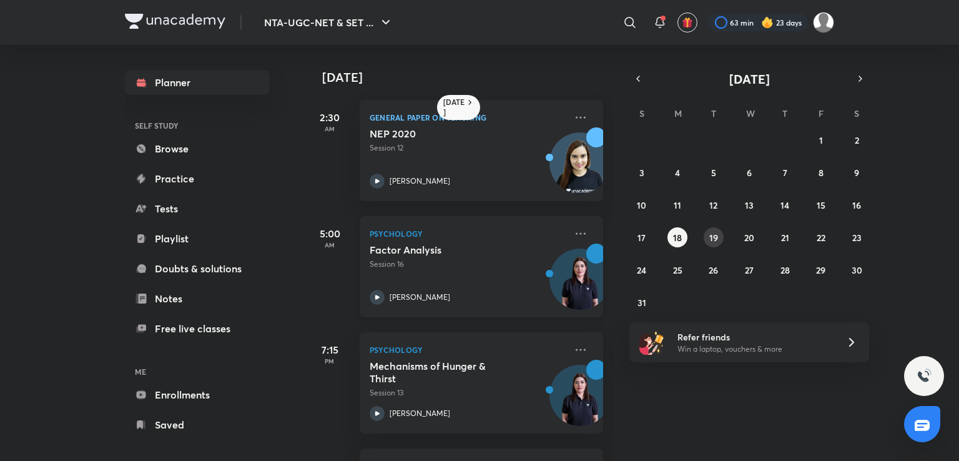
scroll to position [108, 0]
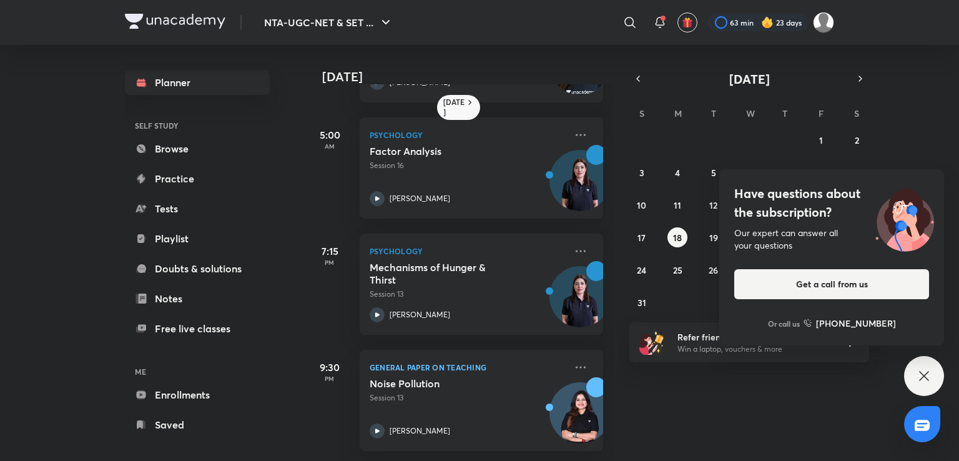
click at [756, 242] on div "NTA-UGC-NET & SET ... ​ 63 min 23 days Planner SELF STUDY Browse Practice Tests…" at bounding box center [479, 230] width 959 height 461
click at [920, 370] on icon at bounding box center [924, 375] width 15 height 15
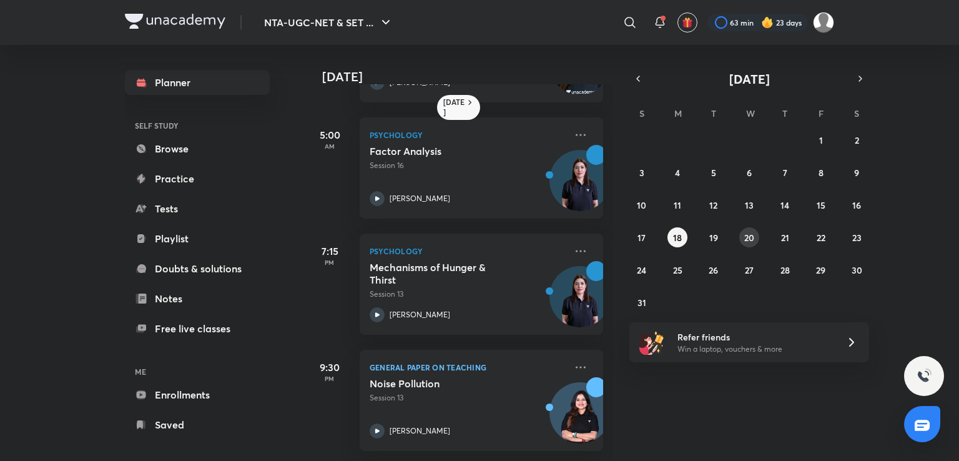
click at [750, 239] on abbr "20" at bounding box center [749, 238] width 10 height 12
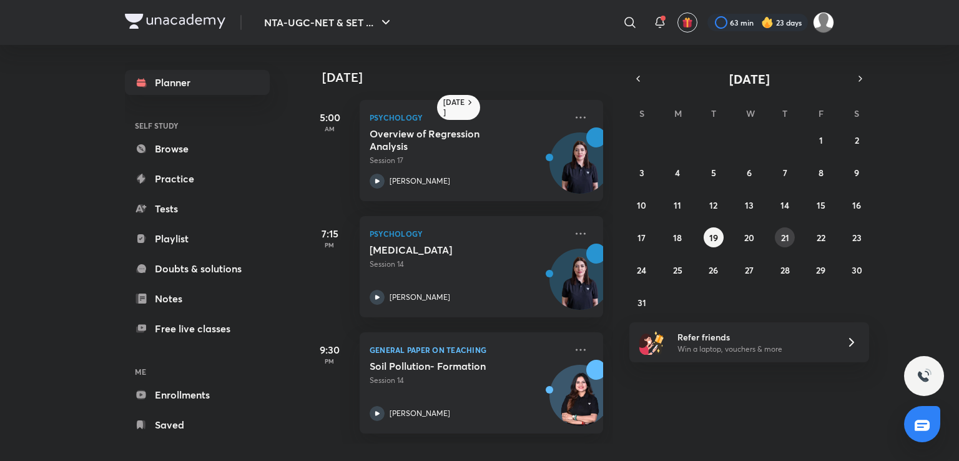
click at [787, 243] on button "21" at bounding box center [785, 237] width 20 height 20
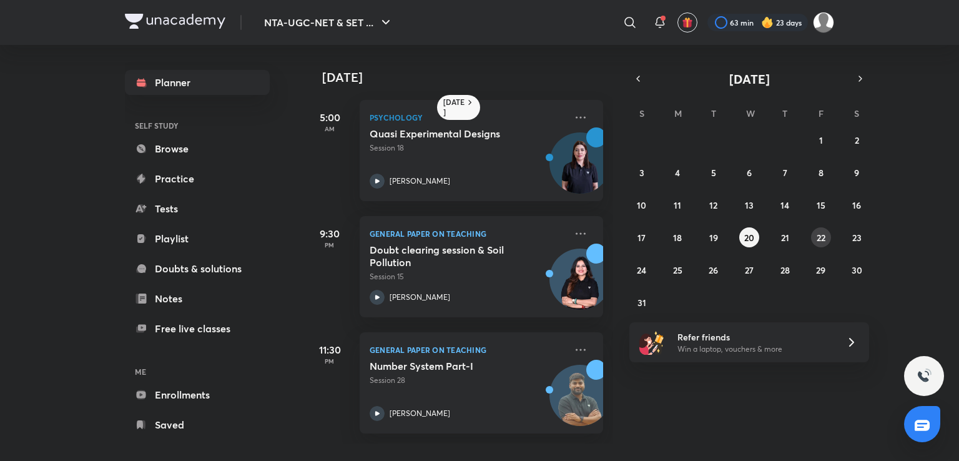
click at [812, 234] on button "22" at bounding box center [821, 237] width 20 height 20
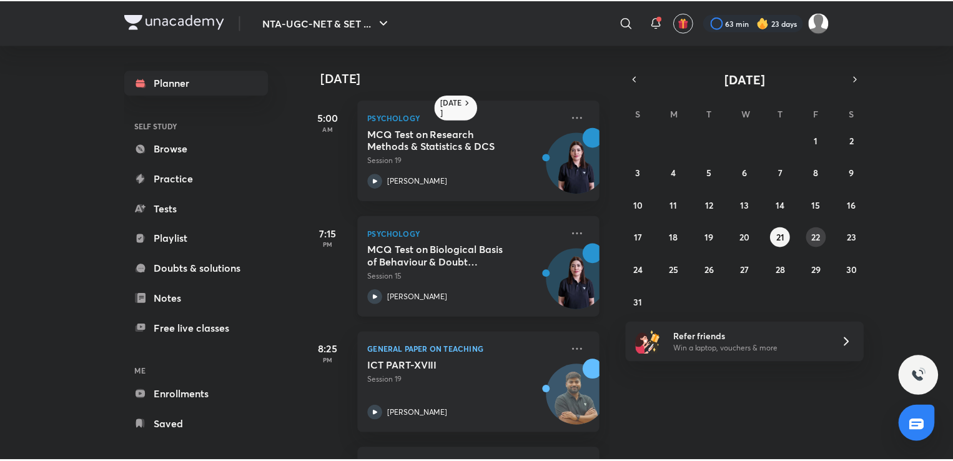
scroll to position [225, 0]
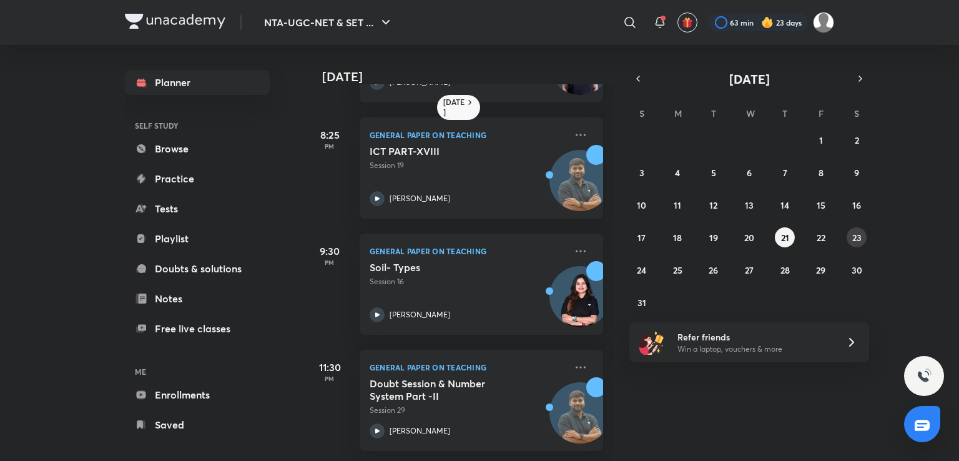
click at [851, 244] on button "23" at bounding box center [857, 237] width 20 height 20
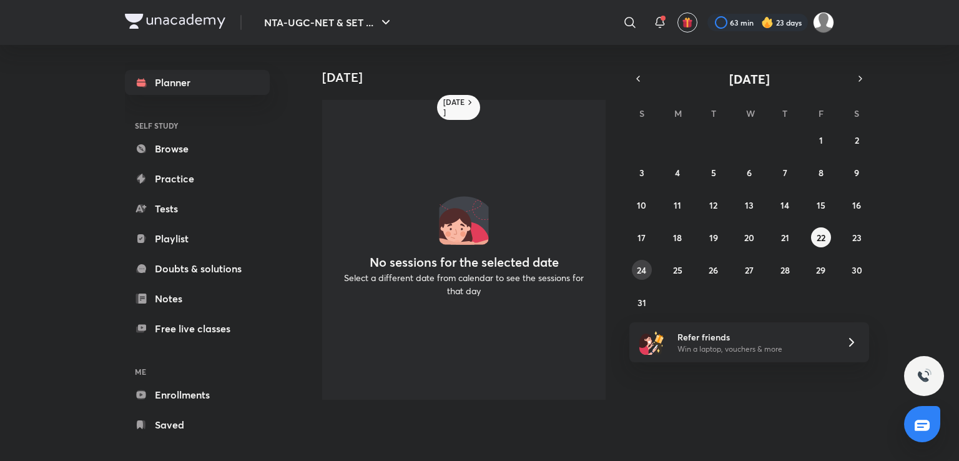
click at [642, 277] on button "24" at bounding box center [642, 270] width 20 height 20
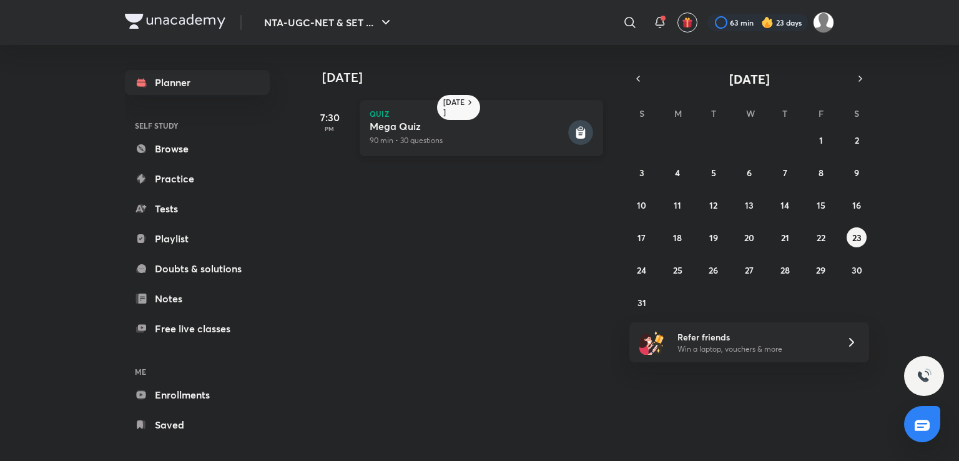
click at [530, 133] on div "Mega Quiz 90 min • 30 questions" at bounding box center [468, 133] width 196 height 26
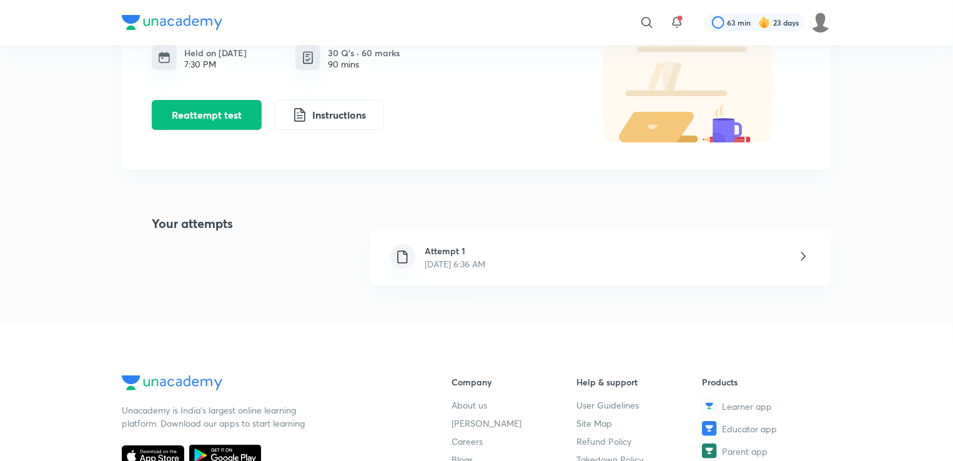
scroll to position [137, 0]
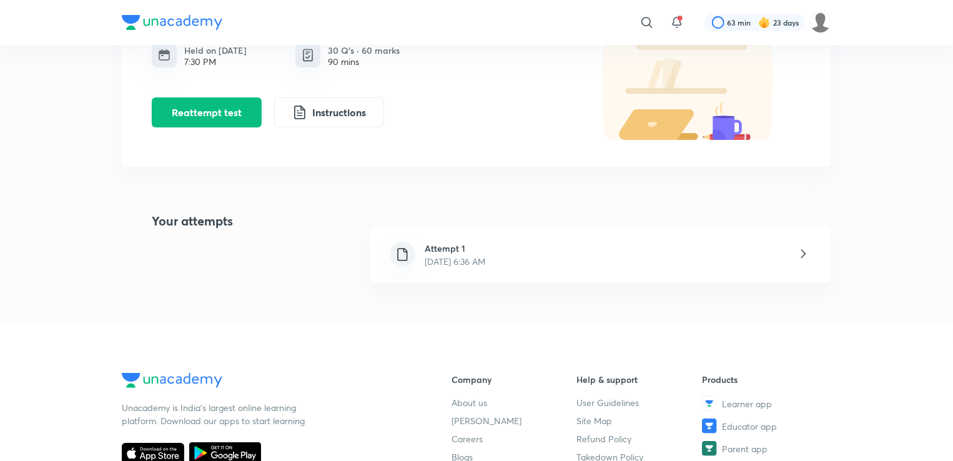
click at [496, 252] on div "Attempt 1 [DATE] 6:36 AM" at bounding box center [455, 255] width 81 height 26
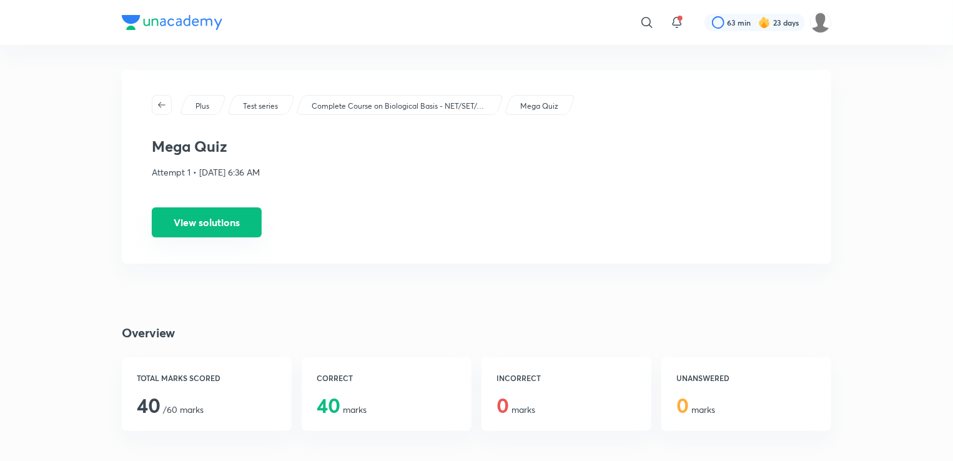
click at [239, 234] on button "View solutions" at bounding box center [207, 222] width 110 height 30
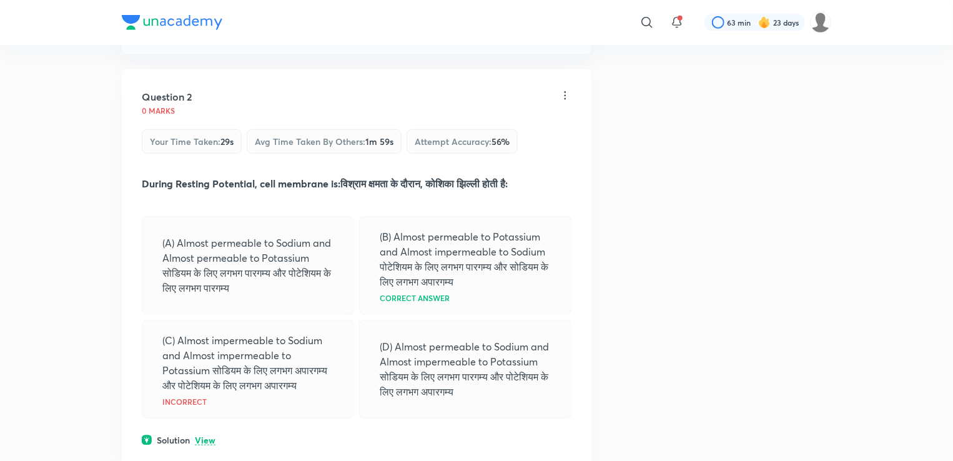
scroll to position [452, 0]
drag, startPoint x: 436, startPoint y: 250, endPoint x: 517, endPoint y: 252, distance: 81.2
click at [517, 252] on p "(B) Almost permeable to Potassium and Almost impermeable to Sodium पोटेशियम के …" at bounding box center [465, 259] width 171 height 60
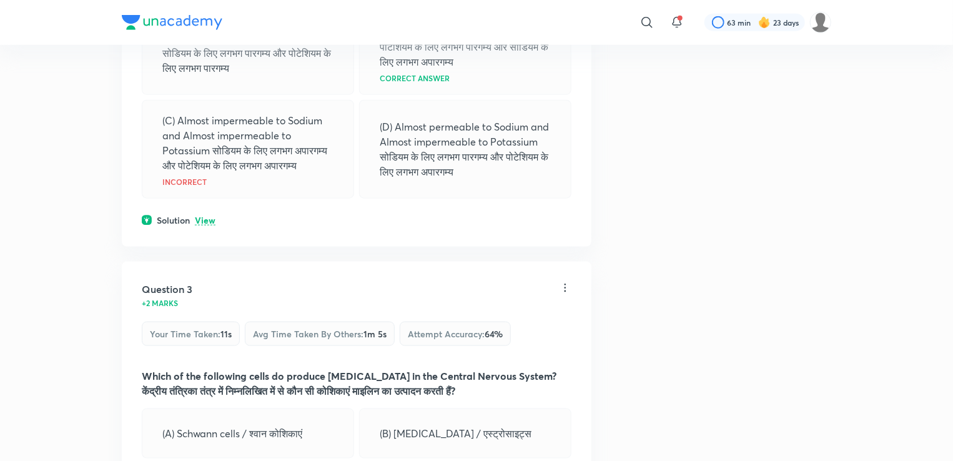
scroll to position [672, 0]
click at [207, 225] on p "View" at bounding box center [205, 220] width 21 height 9
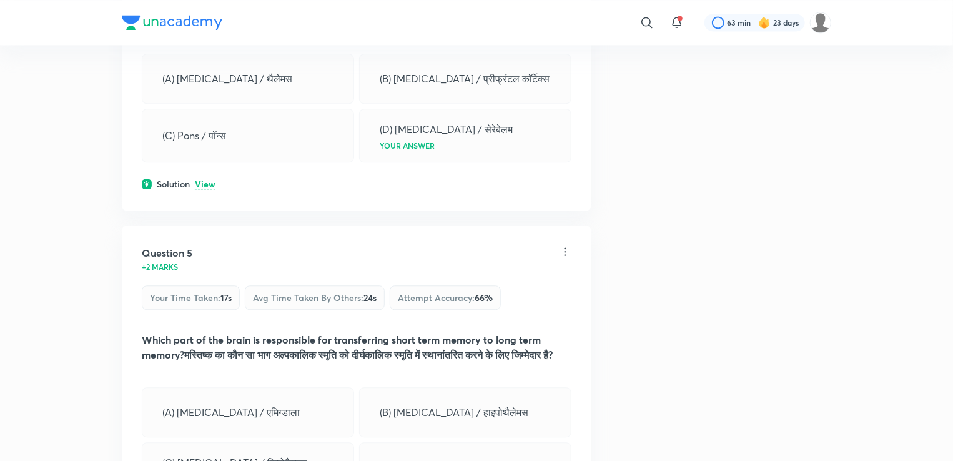
scroll to position [1450, 0]
click at [205, 189] on p "View" at bounding box center [205, 183] width 21 height 9
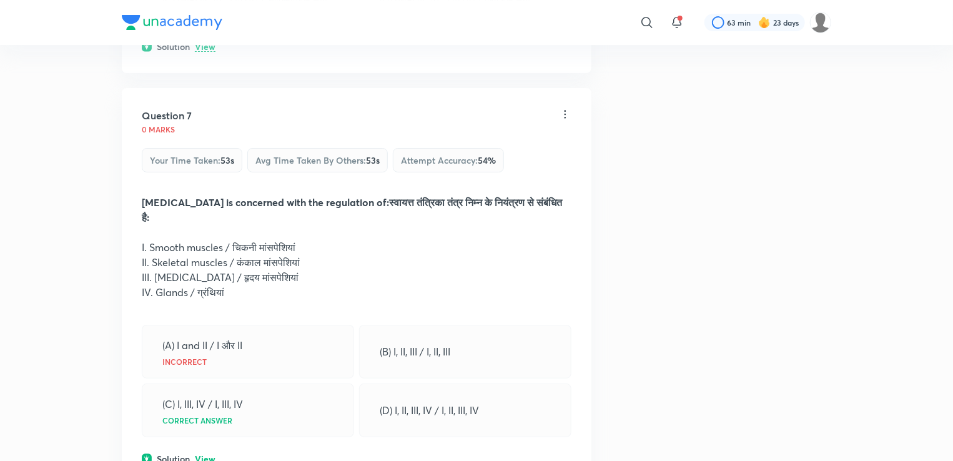
scroll to position [2355, 0]
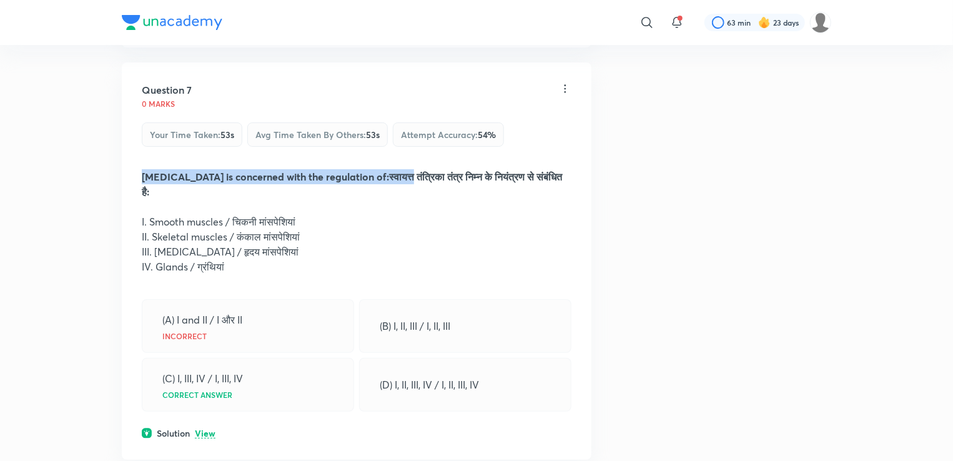
drag, startPoint x: 143, startPoint y: 204, endPoint x: 423, endPoint y: 204, distance: 279.7
click at [423, 198] on strong "[MEDICAL_DATA] is concerned with the regulation of:स्वायत्त तंत्रिका तंत्र निम्…" at bounding box center [352, 184] width 420 height 28
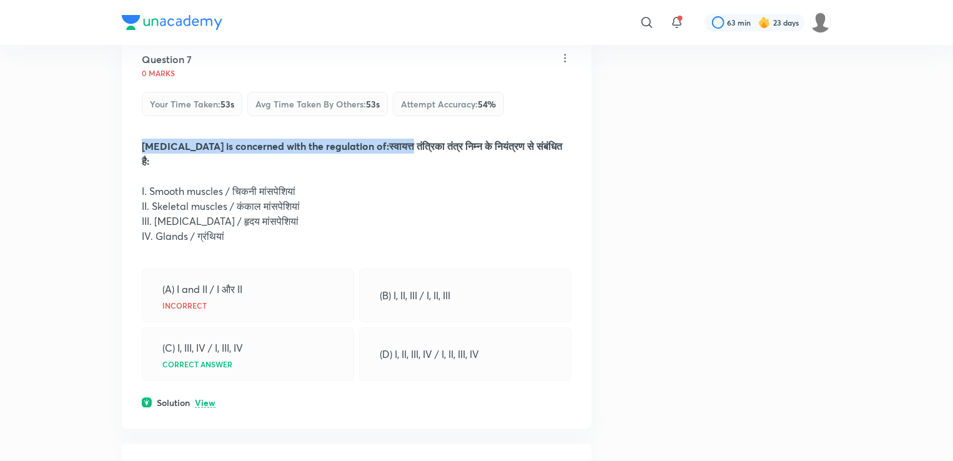
scroll to position [2388, 0]
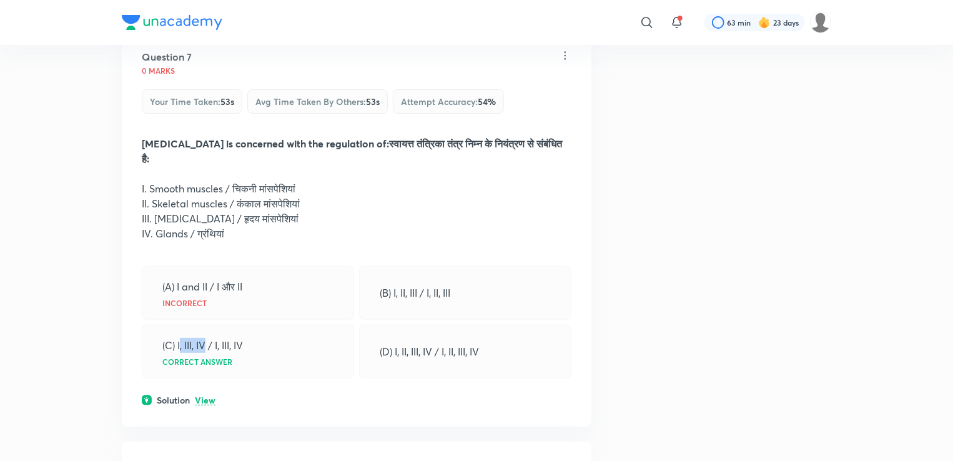
drag, startPoint x: 179, startPoint y: 374, endPoint x: 207, endPoint y: 370, distance: 28.4
click at [207, 353] on p "(C) I, III, IV / I, III, IV" at bounding box center [202, 345] width 81 height 15
drag, startPoint x: 148, startPoint y: 231, endPoint x: 299, endPoint y: 233, distance: 151.1
click at [299, 211] on p "II. Skeletal muscles / कंकाल मांसपेशियां" at bounding box center [357, 203] width 430 height 15
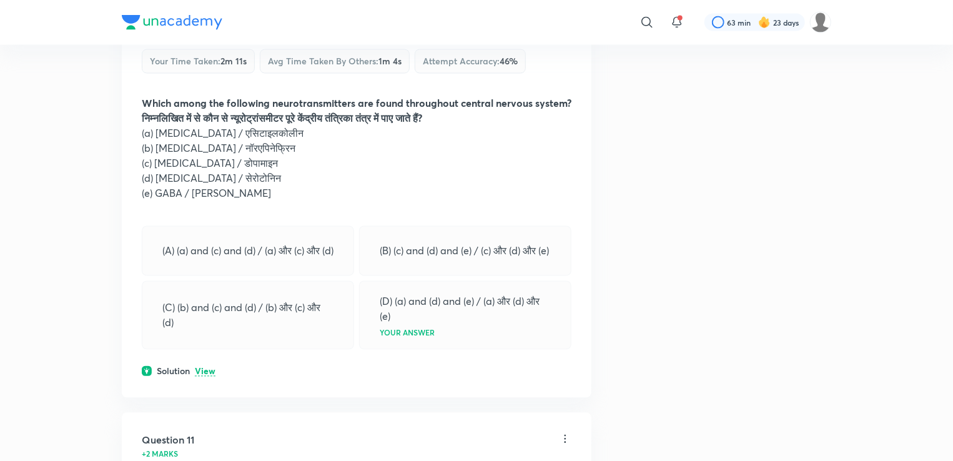
scroll to position [3535, 0]
drag, startPoint x: 154, startPoint y: 170, endPoint x: 223, endPoint y: 163, distance: 69.7
click at [223, 155] on p "(b) [MEDICAL_DATA] / नॉरएपिनेफ्रिन" at bounding box center [357, 147] width 430 height 15
drag, startPoint x: 147, startPoint y: 217, endPoint x: 205, endPoint y: 215, distance: 57.5
click at [205, 200] on p "(e) GABA / [PERSON_NAME]" at bounding box center [357, 192] width 430 height 15
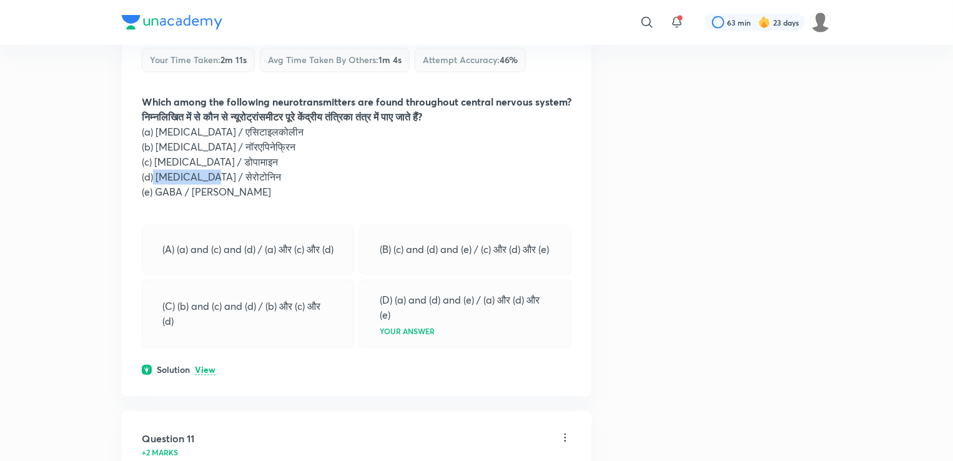
drag, startPoint x: 154, startPoint y: 200, endPoint x: 207, endPoint y: 200, distance: 52.4
click at [207, 185] on p "(d) [MEDICAL_DATA] / सेरोटोनिन" at bounding box center [357, 177] width 430 height 15
drag, startPoint x: 157, startPoint y: 155, endPoint x: 222, endPoint y: 157, distance: 64.9
click at [222, 140] on p "(a) [MEDICAL_DATA] / एसिटाइलकोलीन" at bounding box center [357, 132] width 430 height 15
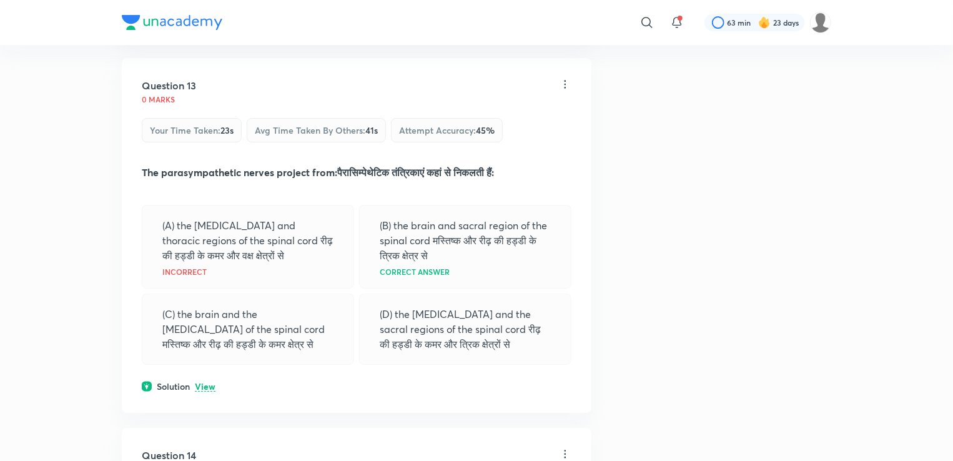
scroll to position [4705, 0]
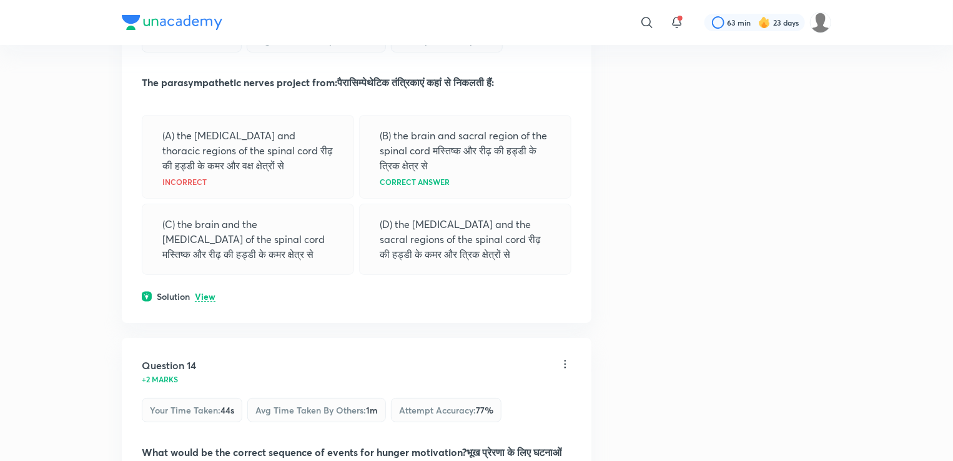
click at [203, 302] on p "View" at bounding box center [205, 296] width 21 height 9
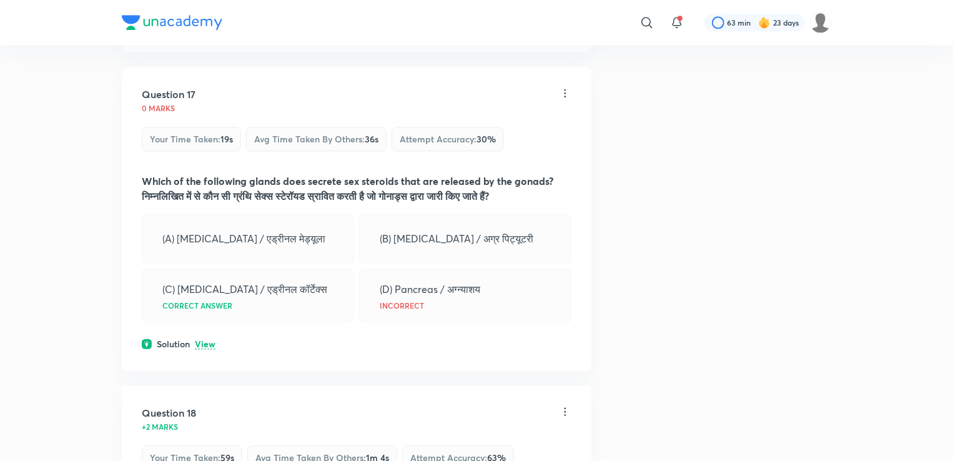
scroll to position [6274, 0]
drag, startPoint x: 177, startPoint y: 317, endPoint x: 297, endPoint y: 315, distance: 119.3
click at [297, 297] on p "(C) [MEDICAL_DATA] / एड्रीनल कॉर्टेक्स" at bounding box center [244, 289] width 165 height 15
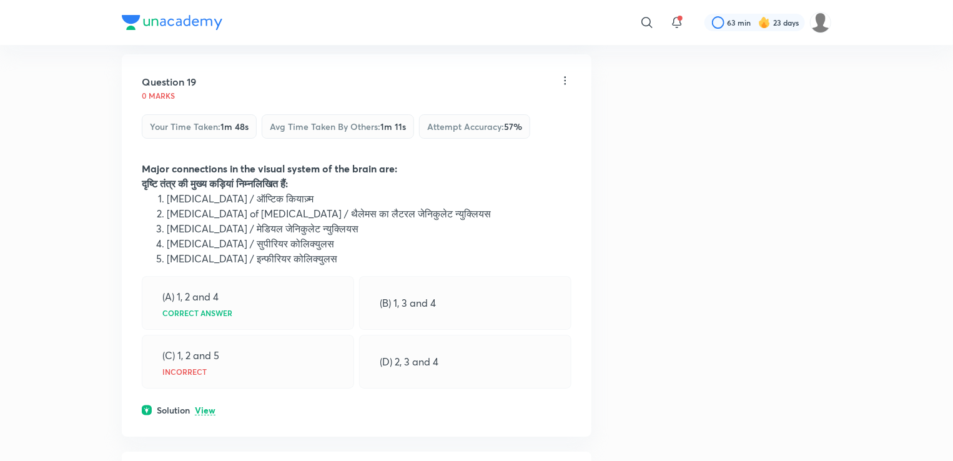
scroll to position [6983, 0]
drag, startPoint x: 212, startPoint y: 323, endPoint x: 222, endPoint y: 323, distance: 10.0
click at [222, 323] on div "(A) 1, 2 and 4 Correct answer" at bounding box center [248, 303] width 212 height 54
click at [210, 415] on p "View" at bounding box center [205, 410] width 21 height 9
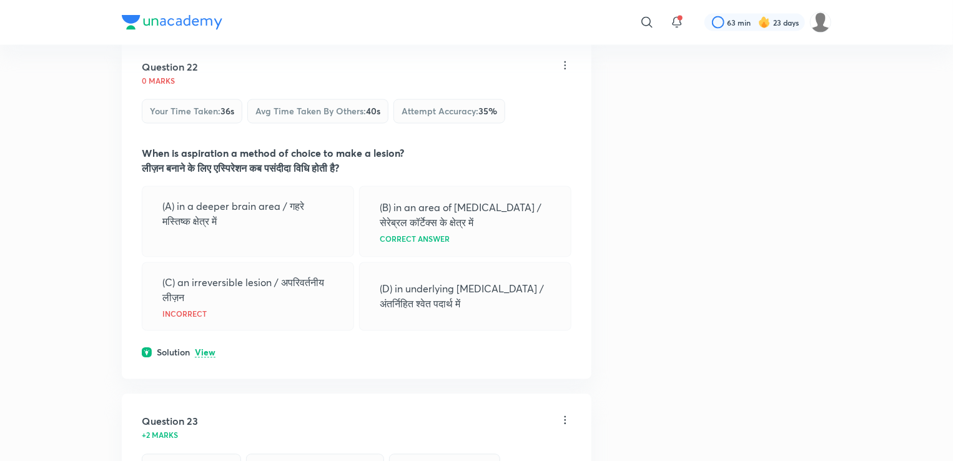
scroll to position [8247, 0]
drag, startPoint x: 387, startPoint y: 244, endPoint x: 493, endPoint y: 265, distance: 107.6
click at [493, 232] on p "(B) in an area of [MEDICAL_DATA] / सेरेब्रल कॉर्टेक्स के क्षेत्र में" at bounding box center [465, 217] width 171 height 30
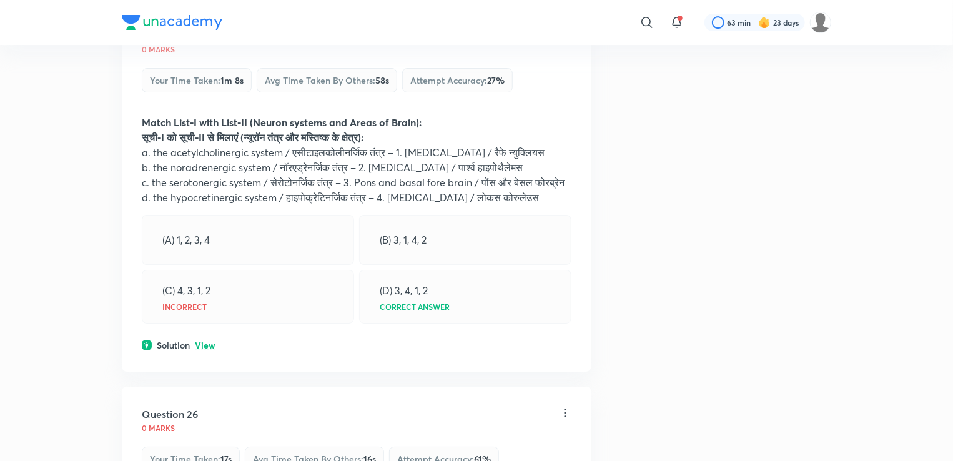
scroll to position [9331, 0]
drag, startPoint x: 410, startPoint y: 324, endPoint x: 430, endPoint y: 324, distance: 20.0
click at [430, 323] on div "(D) 3, 4, 1, 2 Correct answer" at bounding box center [465, 297] width 212 height 54
click at [382, 205] on p "d. the hypocretinergic system / हाइपोक्रेटिनर्जिक तंत्र – 4. [MEDICAL_DATA] / ल…" at bounding box center [357, 197] width 430 height 15
drag, startPoint x: 408, startPoint y: 235, endPoint x: 463, endPoint y: 230, distance: 55.2
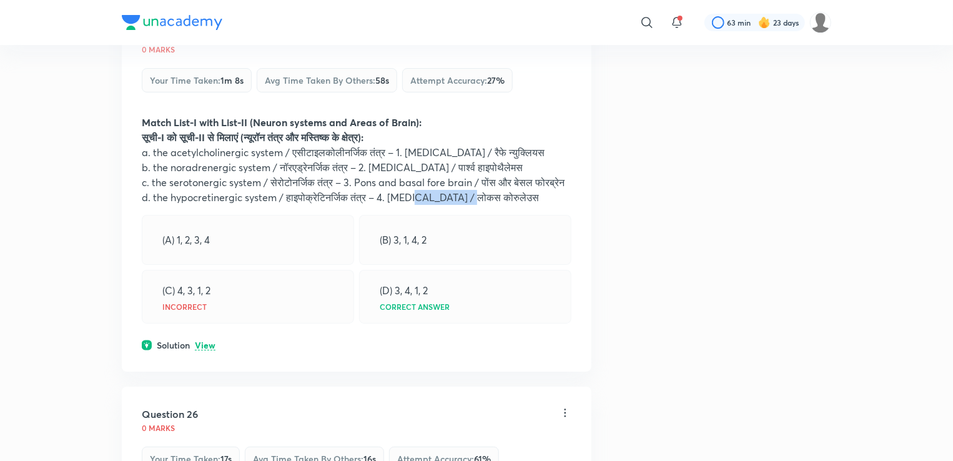
click at [463, 205] on p "d. the hypocretinergic system / हाइपोक्रेटिनर्जिक तंत्र – 4. [MEDICAL_DATA] / ल…" at bounding box center [357, 197] width 430 height 15
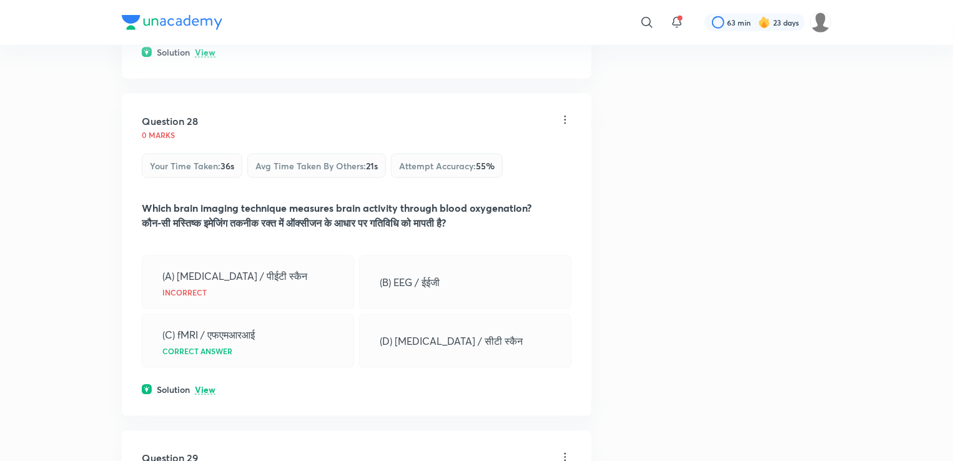
scroll to position [10317, 0]
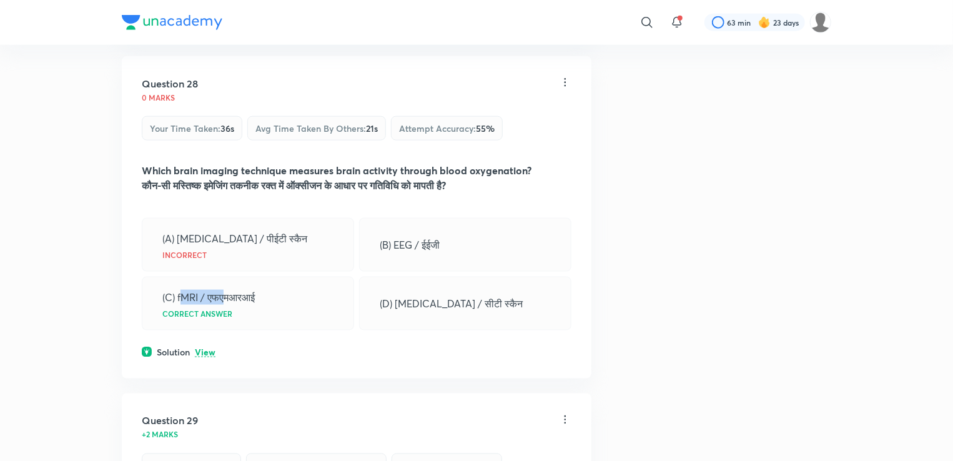
drag, startPoint x: 180, startPoint y: 340, endPoint x: 229, endPoint y: 352, distance: 49.4
click at [229, 305] on p "(C) fMRI / एफएमआरआई" at bounding box center [208, 297] width 92 height 15
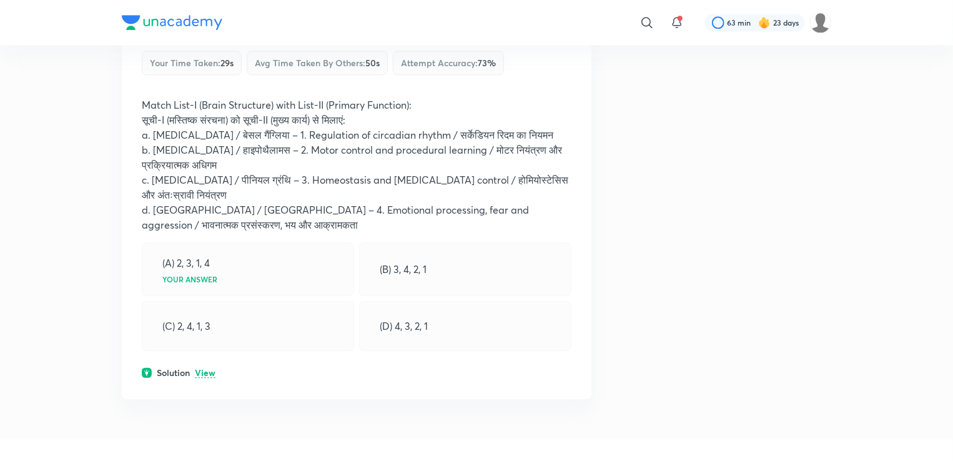
scroll to position [11054, 0]
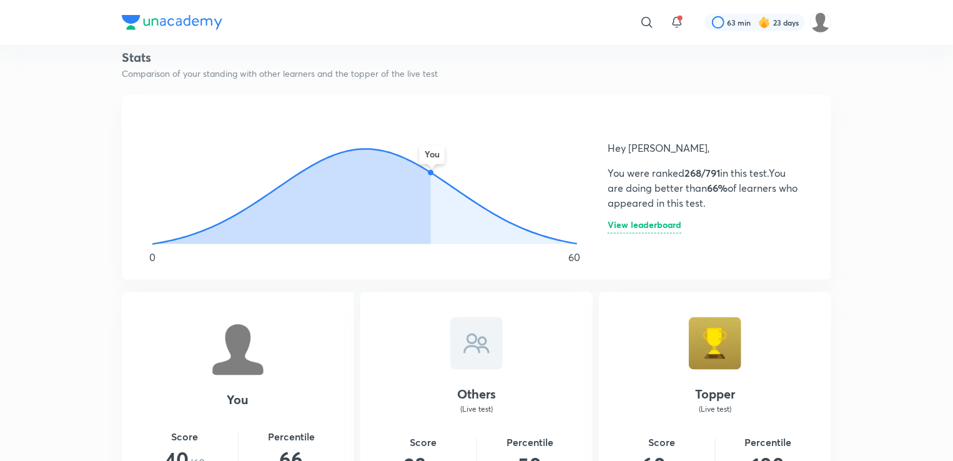
scroll to position [657, 0]
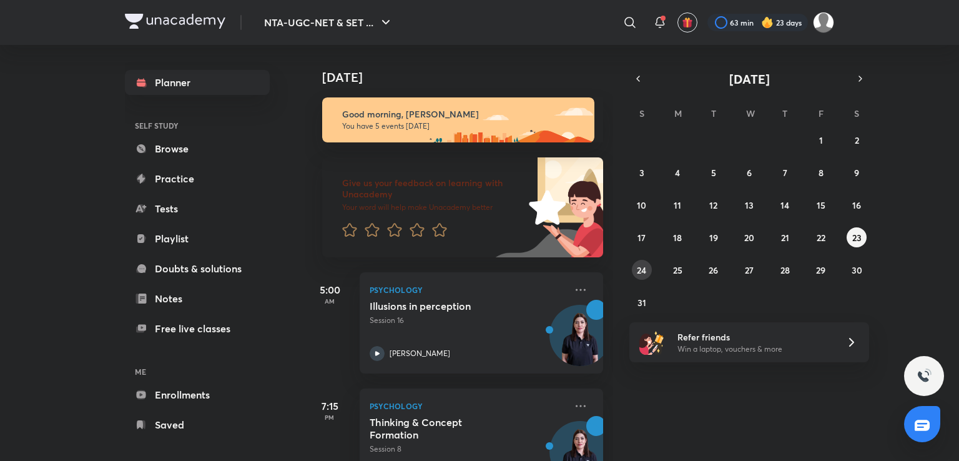
click at [642, 260] on button "24" at bounding box center [642, 270] width 20 height 20
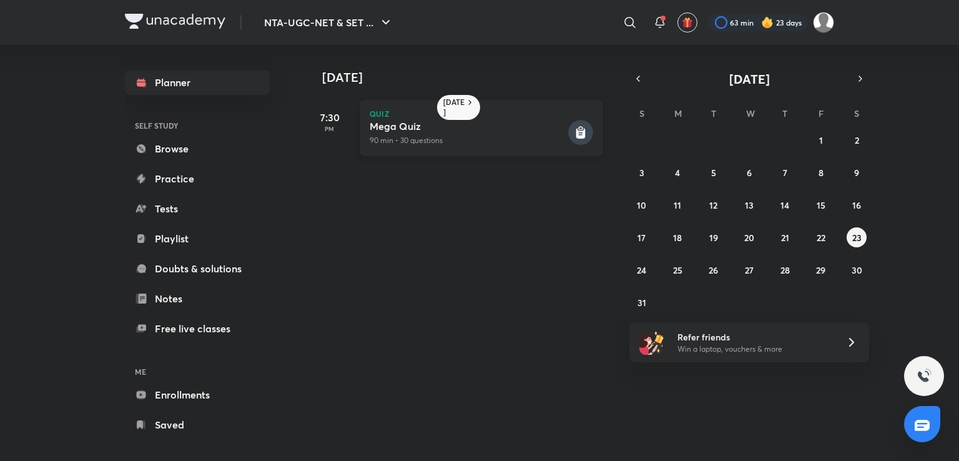
click at [541, 135] on p "90 min • 30 questions" at bounding box center [468, 140] width 196 height 11
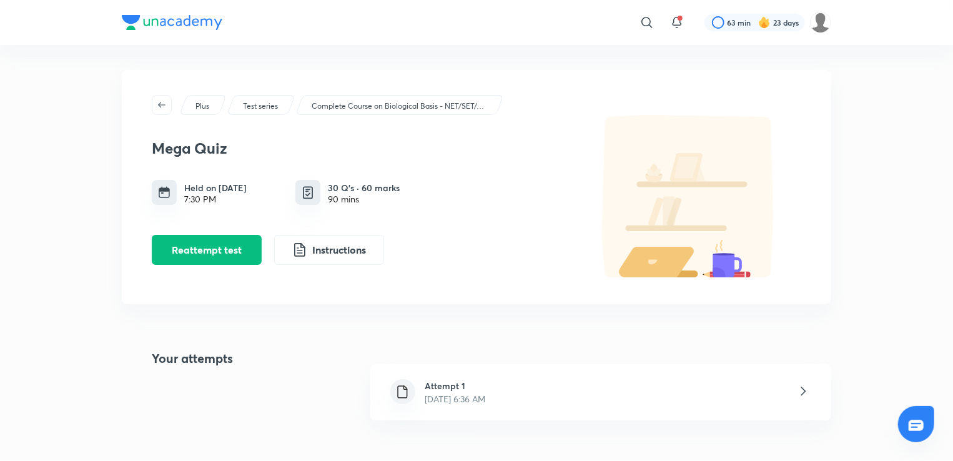
scroll to position [92, 0]
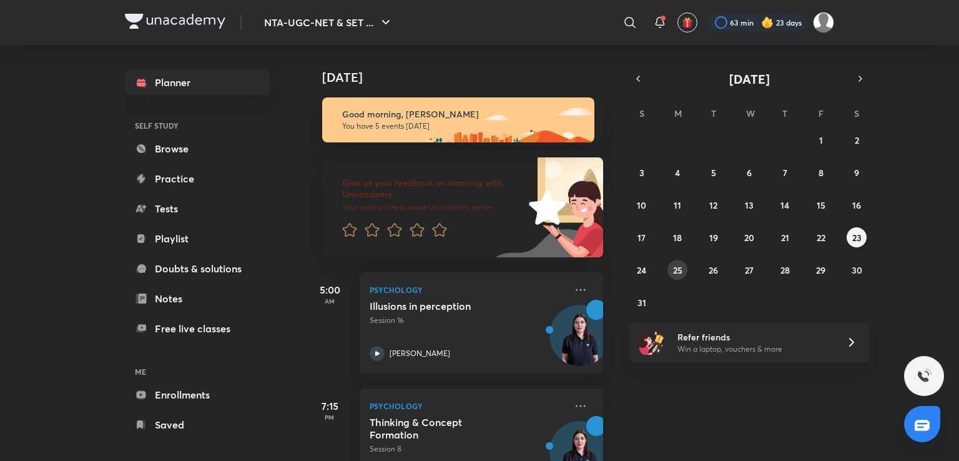
click at [676, 272] on abbr "25" at bounding box center [677, 270] width 9 height 12
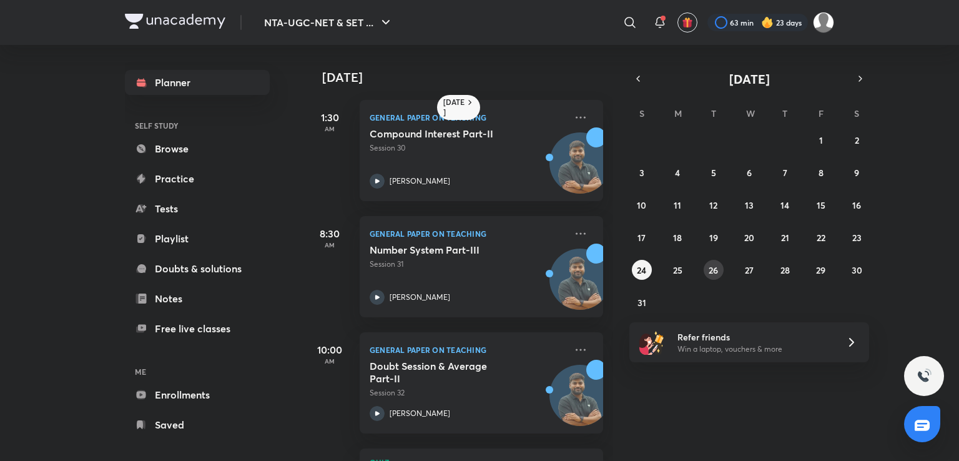
click at [709, 270] on abbr "26" at bounding box center [713, 270] width 9 height 12
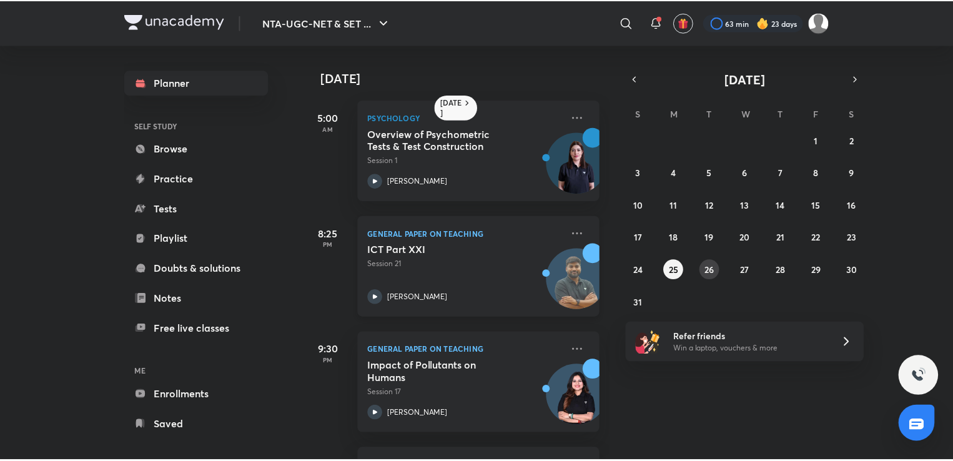
scroll to position [108, 0]
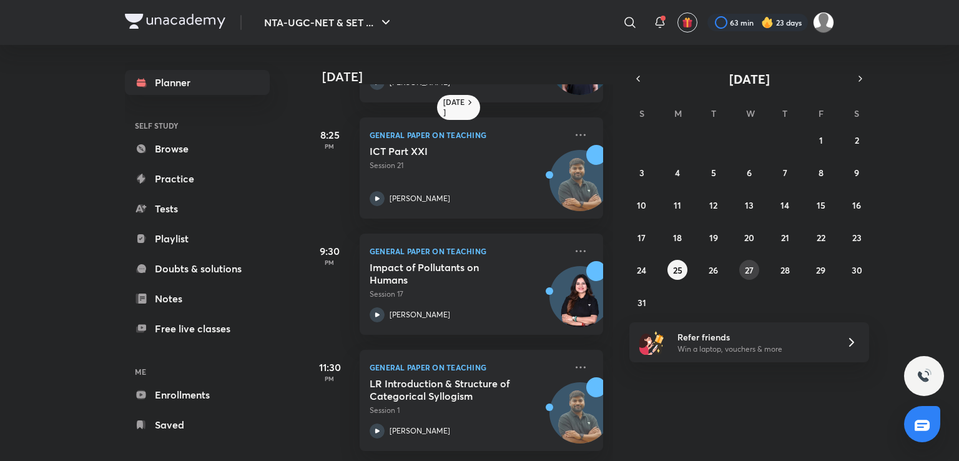
click at [753, 271] on abbr "27" at bounding box center [749, 270] width 9 height 12
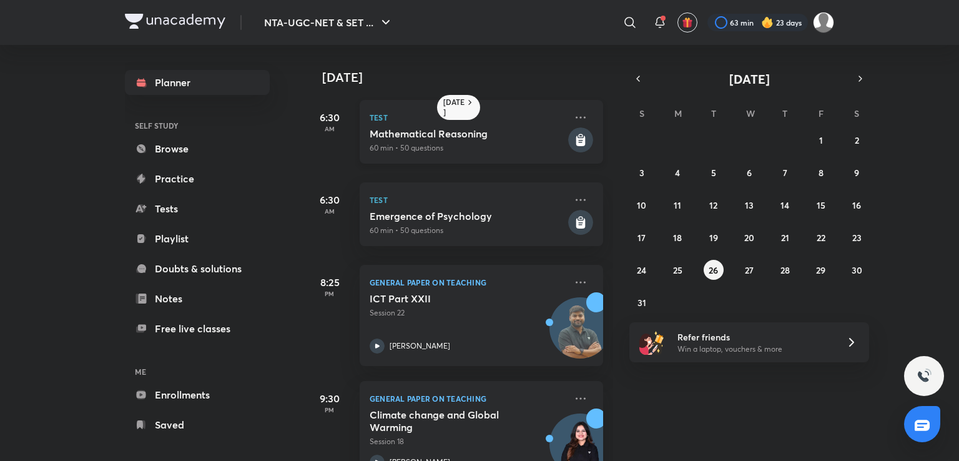
click at [552, 129] on h5 "Mathematical Reasoning" at bounding box center [468, 133] width 196 height 12
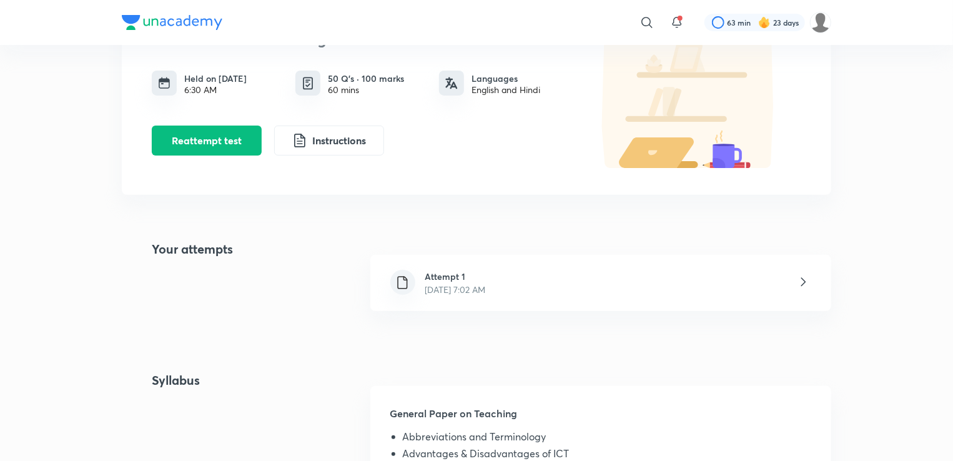
scroll to position [110, 0]
click at [524, 293] on div "Attempt 1 [DATE] 7:02 AM" at bounding box center [600, 282] width 461 height 56
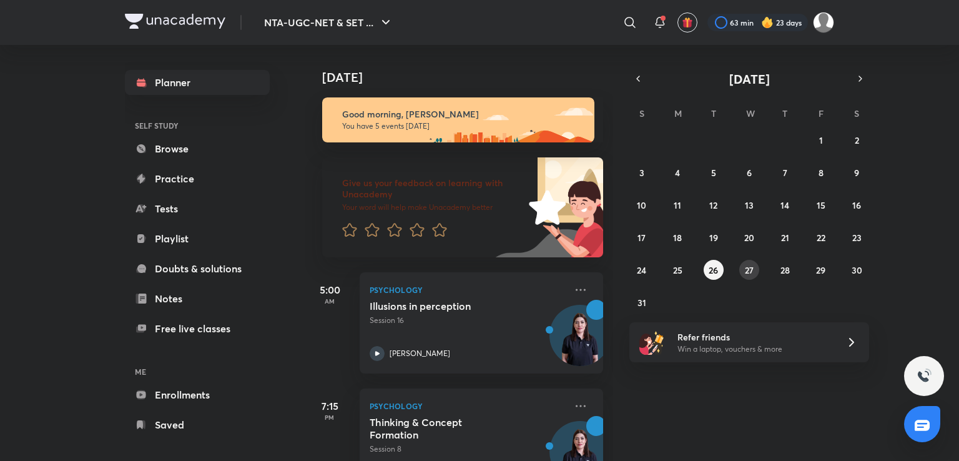
click at [742, 270] on button "27" at bounding box center [749, 270] width 20 height 20
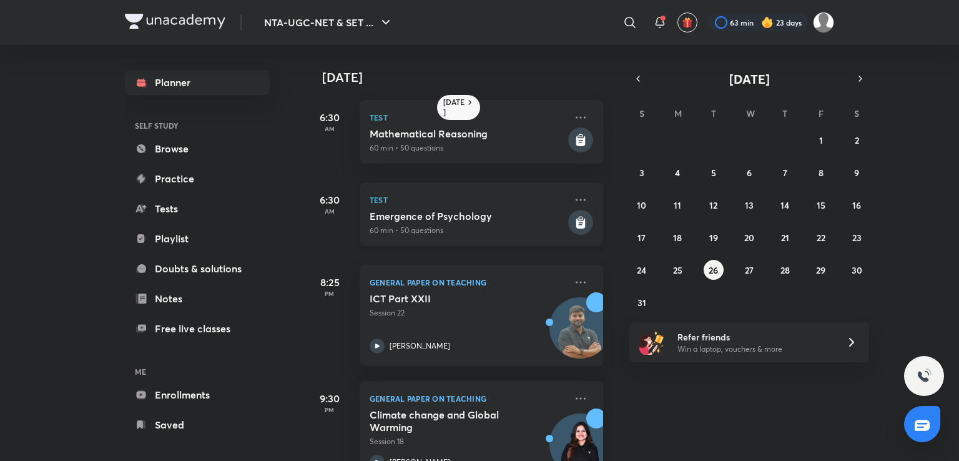
click at [557, 225] on div "Test Emergence of Psychology 60 min • 50 questions" at bounding box center [482, 214] width 244 height 64
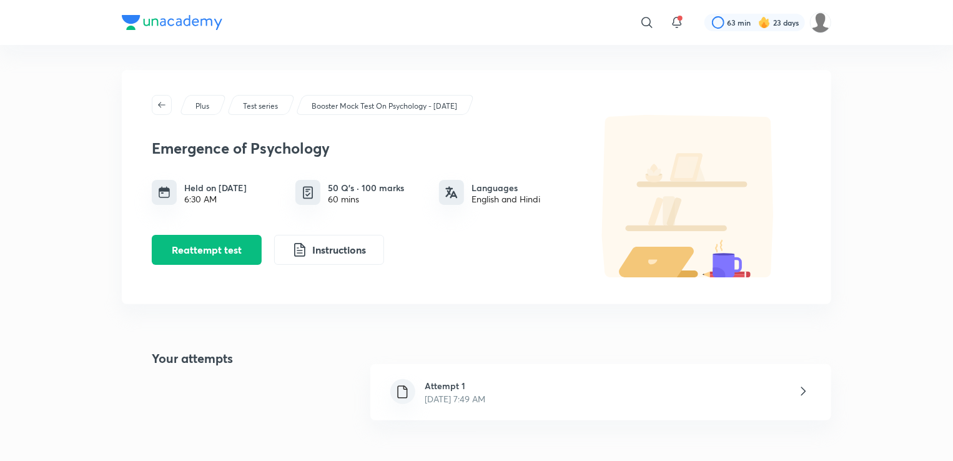
scroll to position [49, 0]
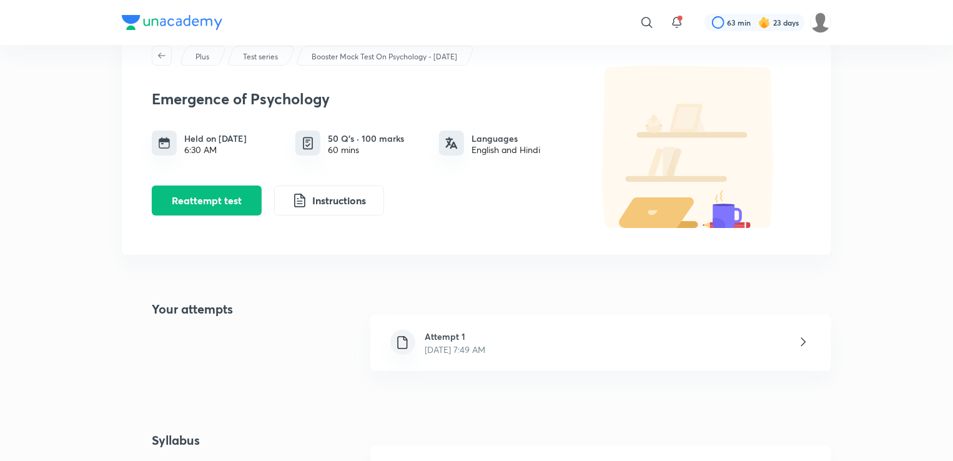
click at [533, 346] on div "Attempt 1 [DATE] 7:49 AM" at bounding box center [600, 343] width 461 height 56
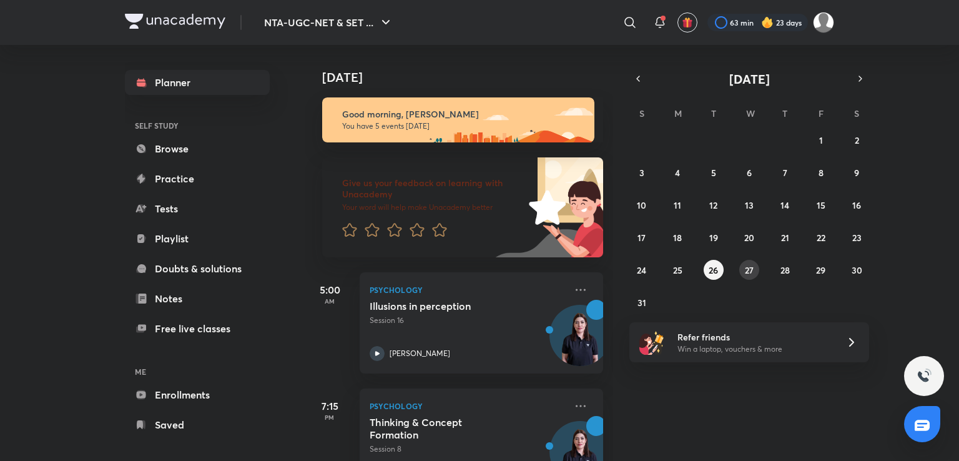
click at [747, 265] on abbr "27" at bounding box center [749, 270] width 9 height 12
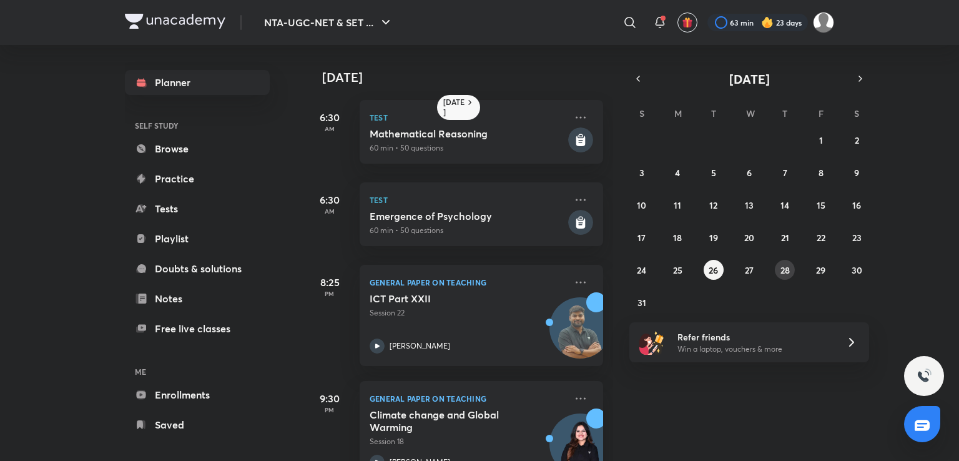
click at [779, 272] on button "28" at bounding box center [785, 270] width 20 height 20
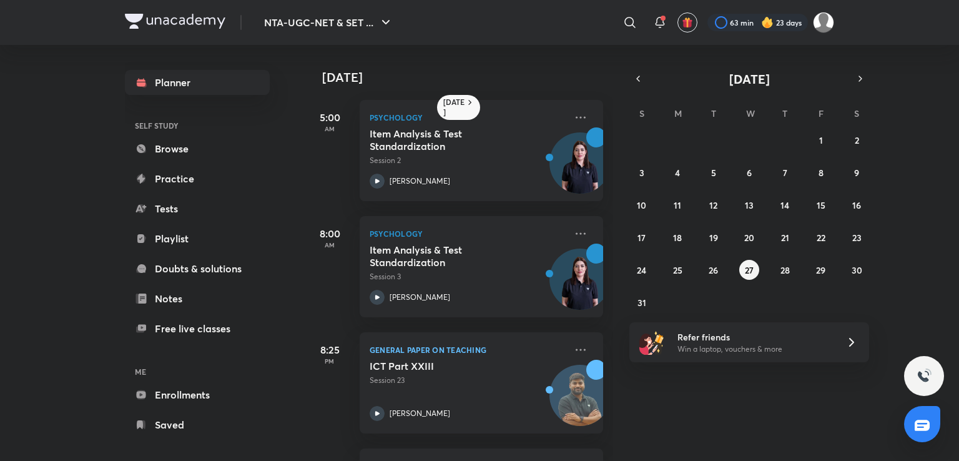
click at [807, 273] on div "27 28 29 30 31 1 2 3 4 5 6 7 8 9 10 11 12 13 14 15 16 17 18 19 20 21 22 23 24 2…" at bounding box center [749, 221] width 240 height 182
click at [811, 273] on div "27 28 29 30 31 1 2 3 4 5 6 7 8 9 10 11 12 13 14 15 16 17 18 19 20 21 22 23 24 2…" at bounding box center [749, 221] width 240 height 182
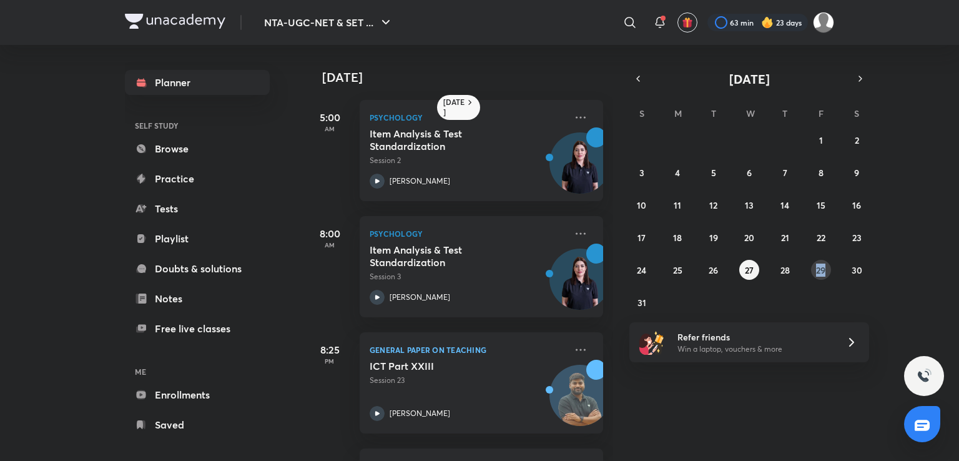
drag, startPoint x: 811, startPoint y: 273, endPoint x: 822, endPoint y: 275, distance: 11.5
click at [822, 275] on div "27 28 29 30 31 1 2 3 4 5 6 7 8 9 10 11 12 13 14 15 16 17 18 19 20 21 22 23 24 2…" at bounding box center [749, 221] width 240 height 182
click at [822, 275] on button "29" at bounding box center [821, 270] width 20 height 20
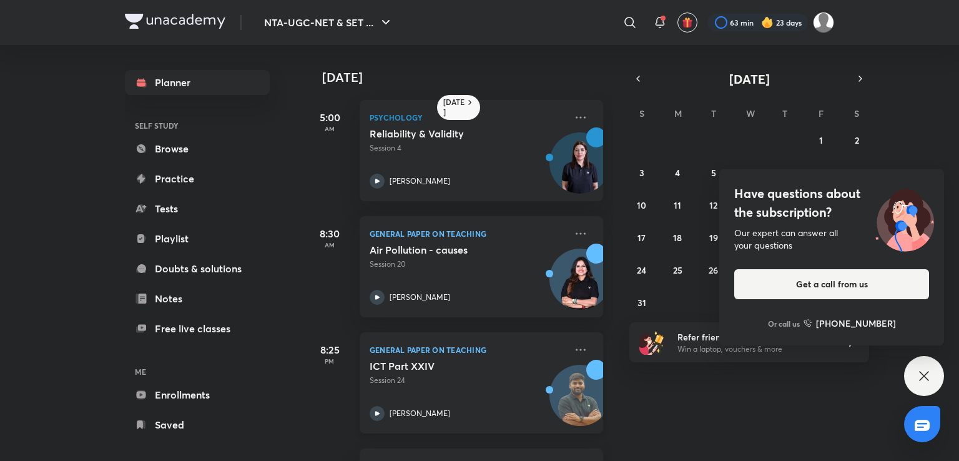
scroll to position [225, 0]
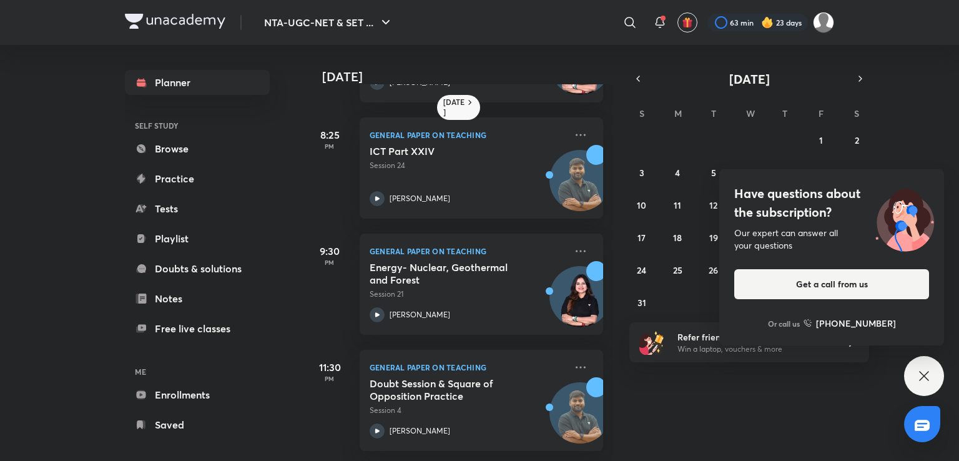
click at [917, 375] on icon at bounding box center [924, 375] width 15 height 15
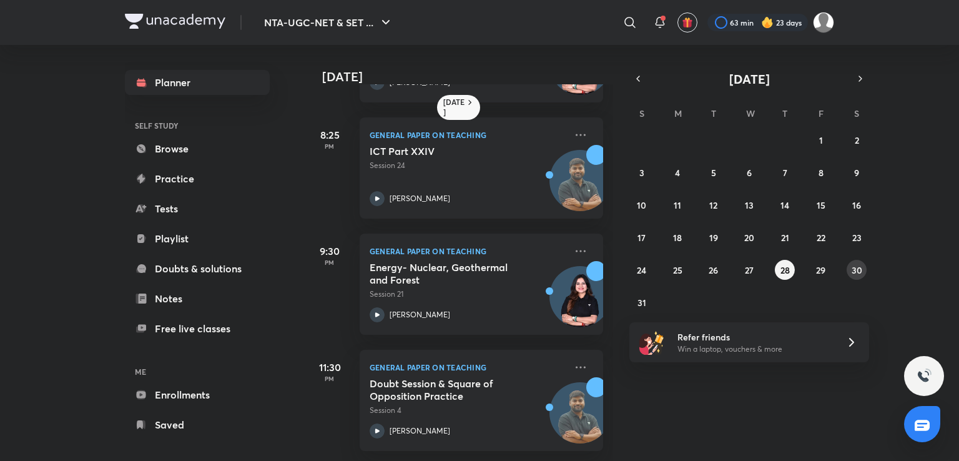
click at [847, 272] on button "30" at bounding box center [857, 270] width 20 height 20
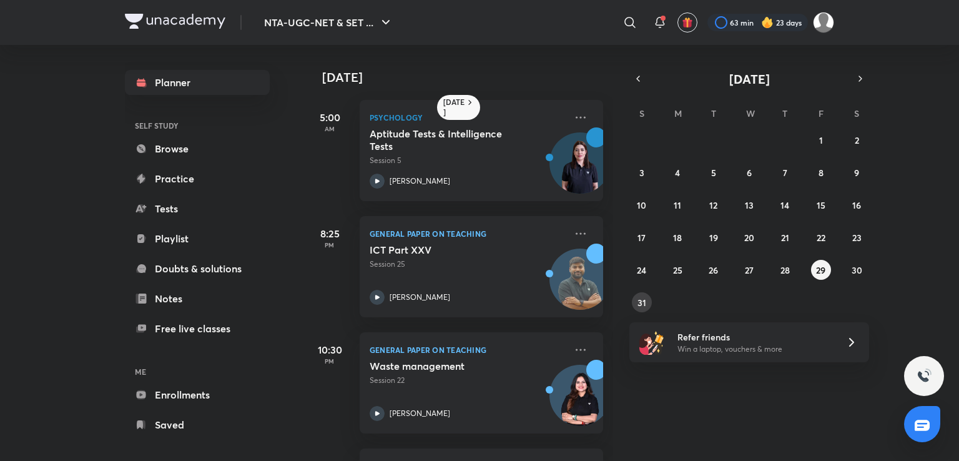
click at [643, 307] on abbr "31" at bounding box center [641, 303] width 9 height 12
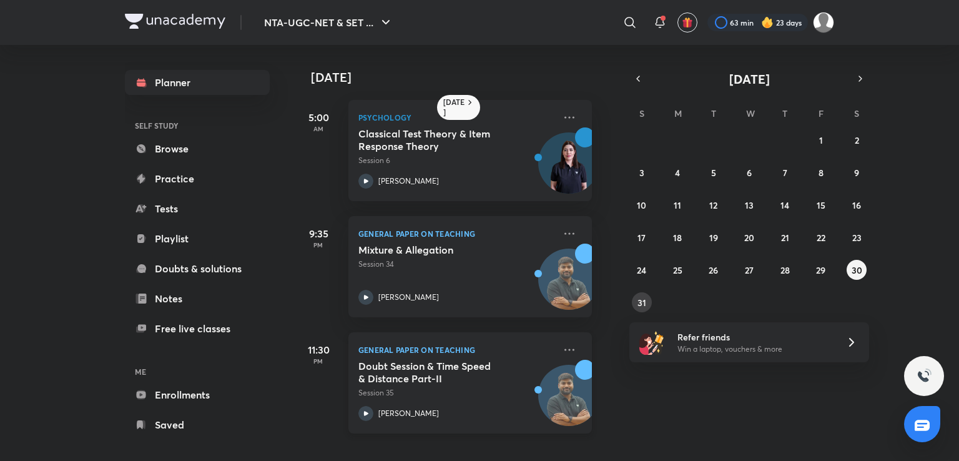
scroll to position [0, 10]
click at [848, 345] on icon at bounding box center [851, 342] width 15 height 15
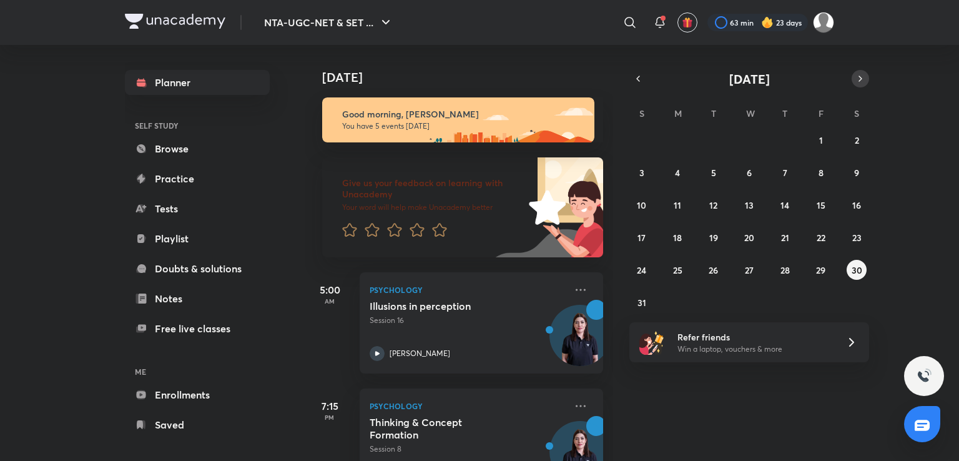
click at [859, 79] on icon "button" at bounding box center [860, 78] width 10 height 11
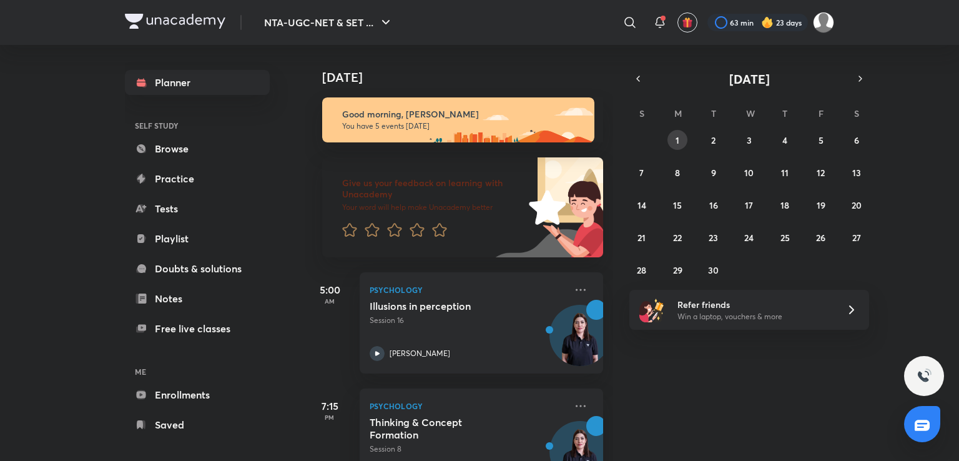
click at [681, 139] on button "1" at bounding box center [677, 140] width 20 height 20
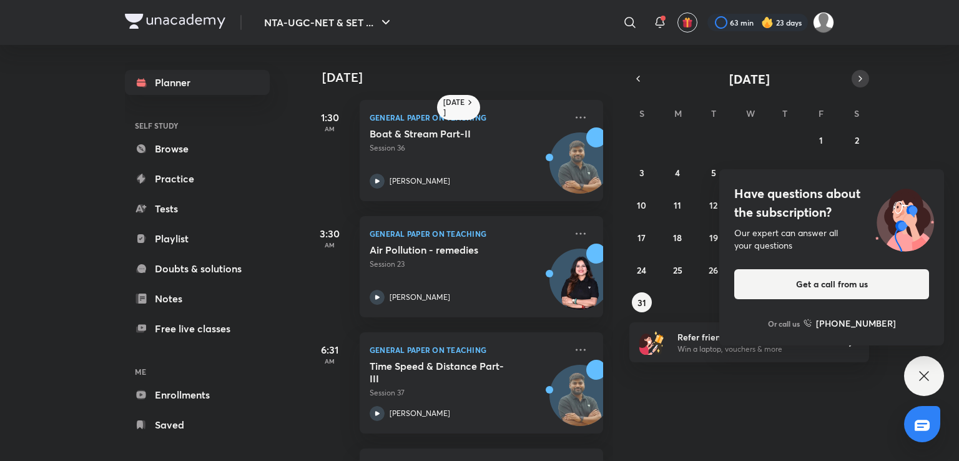
click at [862, 79] on icon "button" at bounding box center [860, 78] width 2 height 5
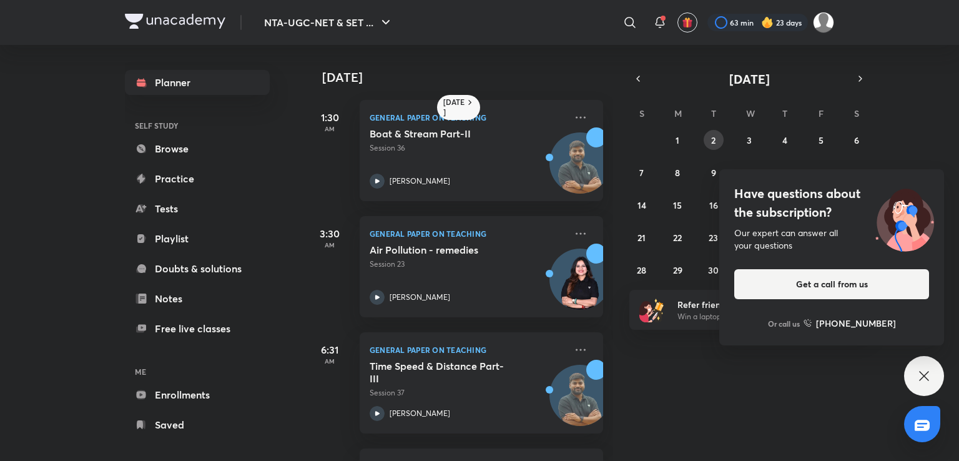
click at [712, 138] on abbr "2" at bounding box center [713, 140] width 4 height 12
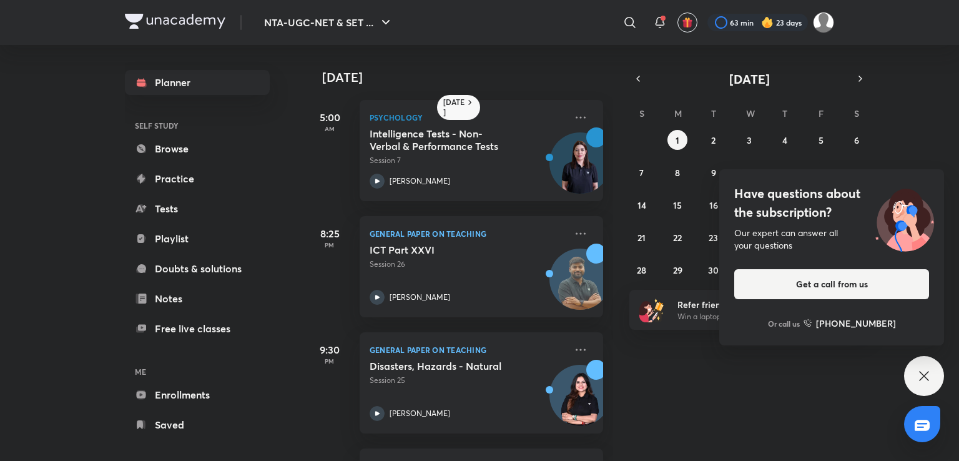
click at [926, 368] on icon at bounding box center [924, 375] width 15 height 15
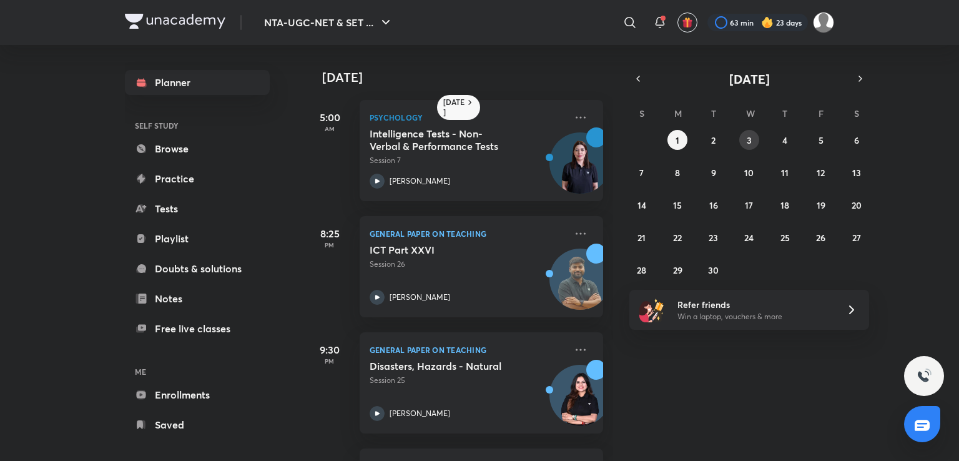
click at [756, 135] on button "3" at bounding box center [749, 140] width 20 height 20
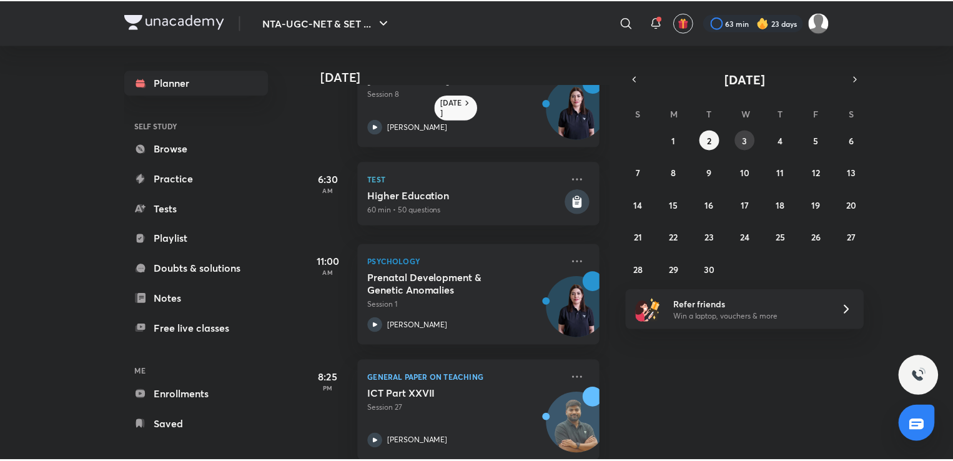
scroll to position [55, 0]
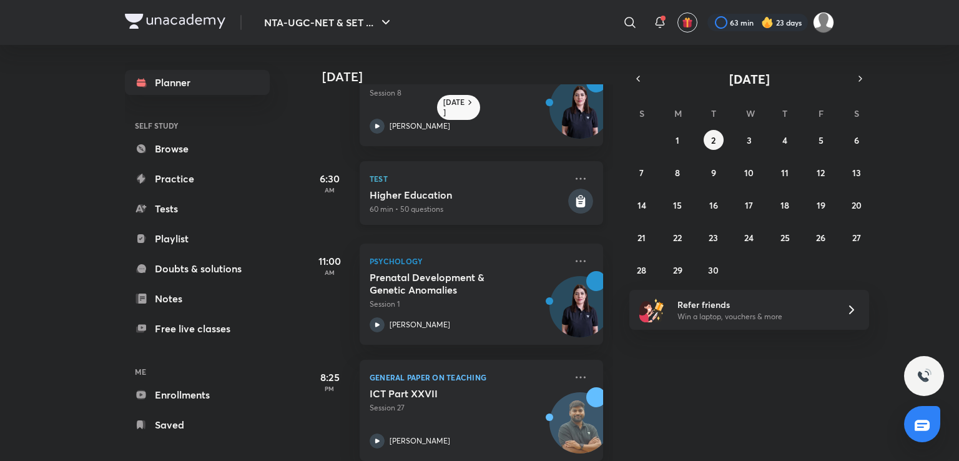
click at [460, 204] on p "60 min • 50 questions" at bounding box center [468, 209] width 196 height 11
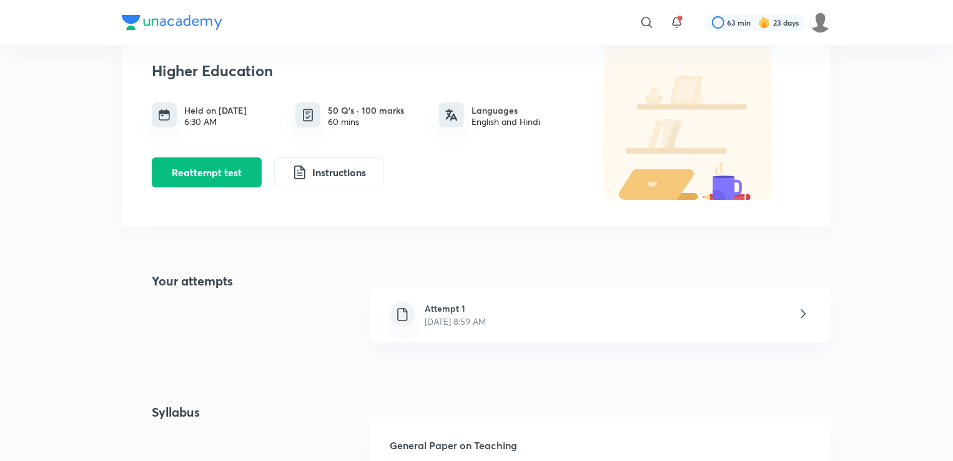
scroll to position [92, 0]
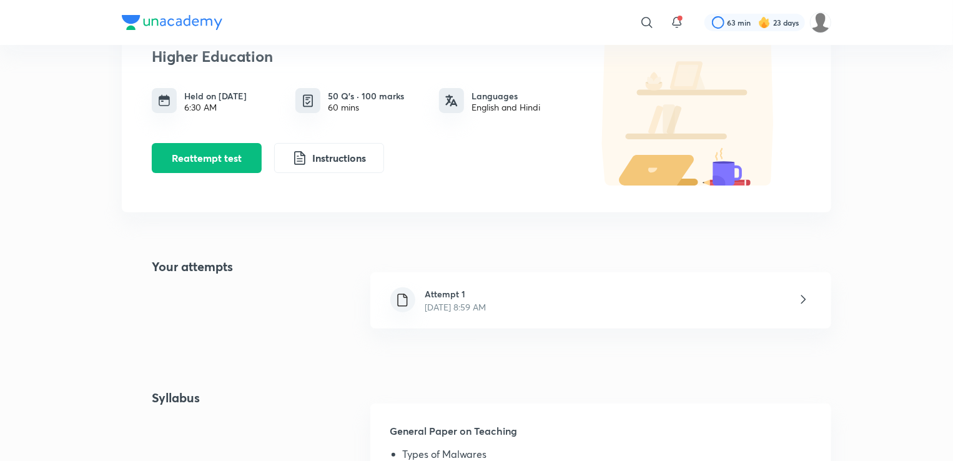
click at [470, 301] on p "[DATE] 8:59 AM" at bounding box center [455, 306] width 61 height 13
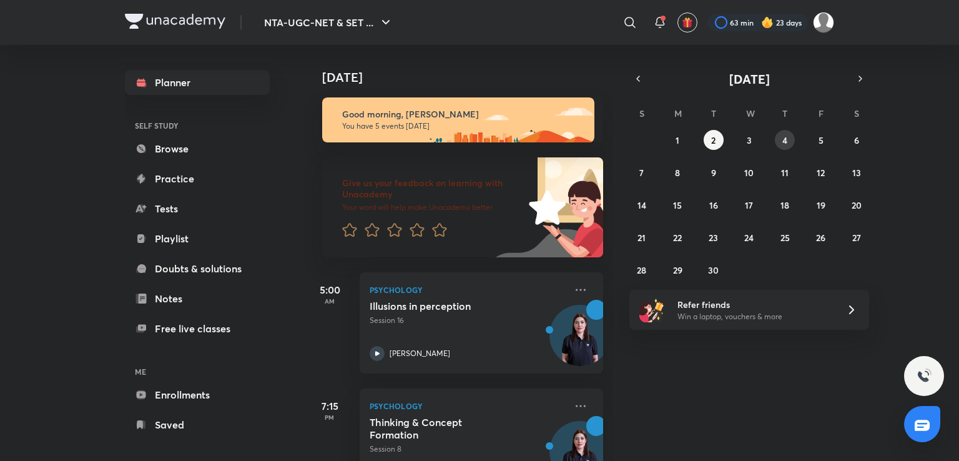
click at [782, 135] on abbr "4" at bounding box center [784, 140] width 5 height 12
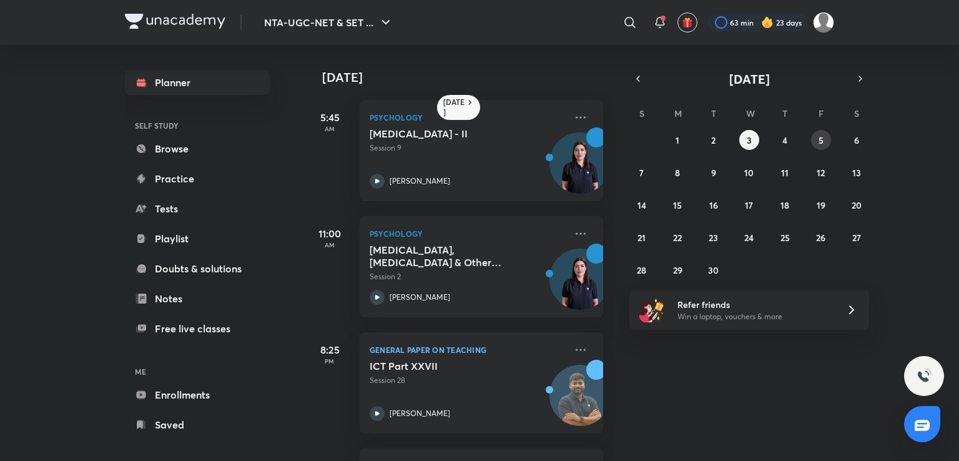
click at [814, 145] on button "5" at bounding box center [821, 140] width 20 height 20
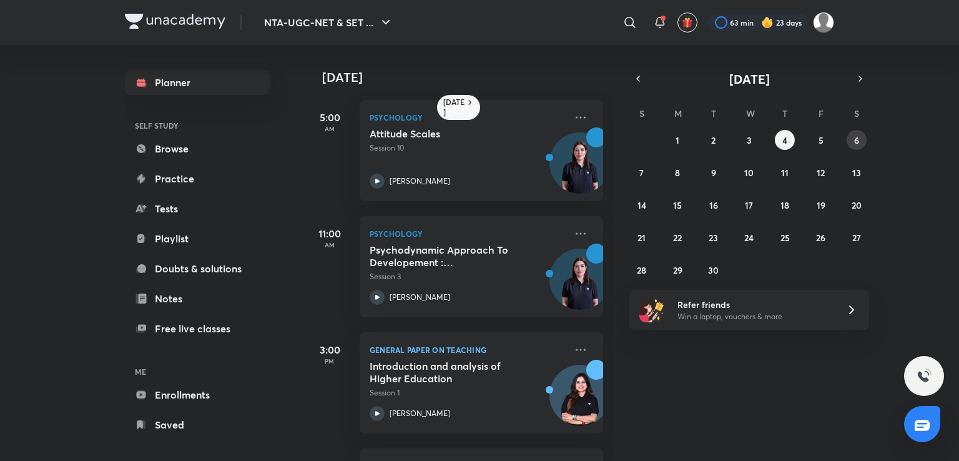
click at [855, 139] on abbr "6" at bounding box center [856, 140] width 5 height 12
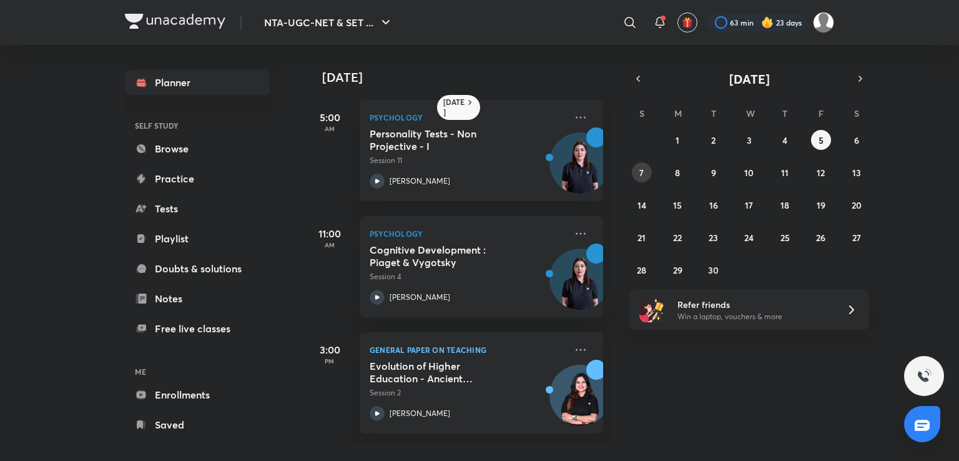
click at [638, 176] on button "7" at bounding box center [642, 172] width 20 height 20
